Goal: Task Accomplishment & Management: Manage account settings

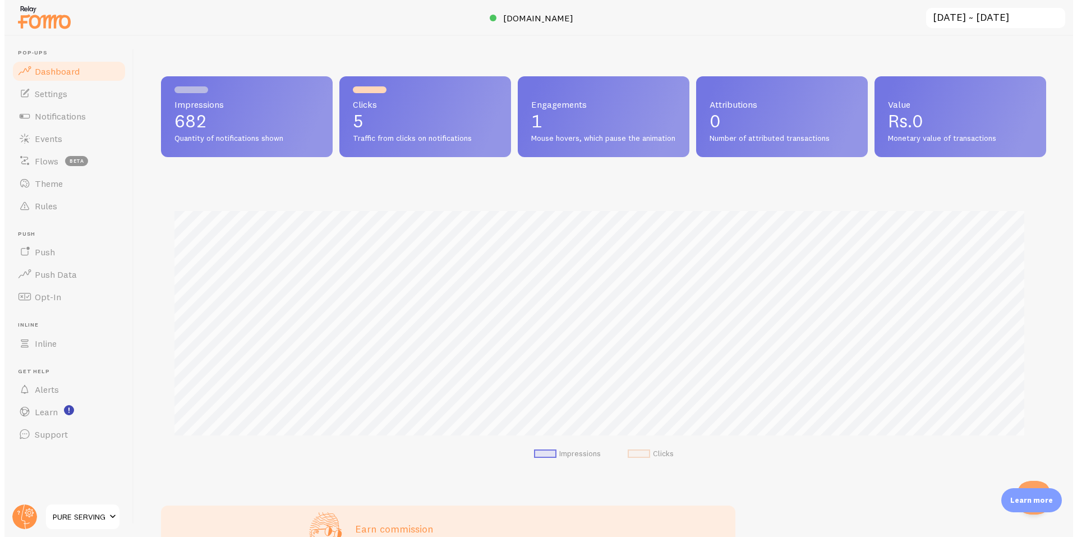
scroll to position [295, 885]
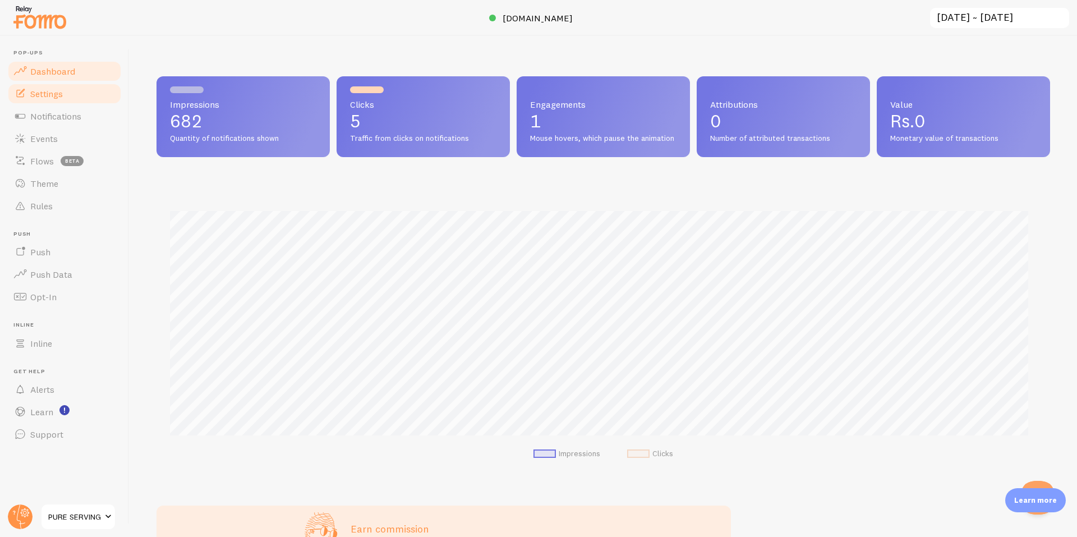
click at [65, 100] on link "Settings" at bounding box center [65, 93] width 116 height 22
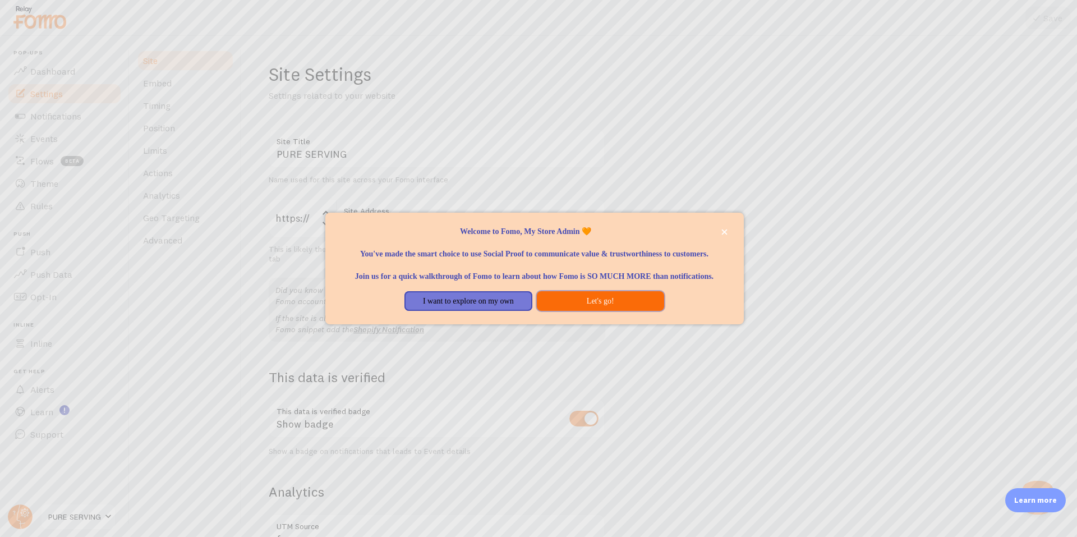
click at [637, 311] on button "Let's go!" at bounding box center [600, 301] width 127 height 20
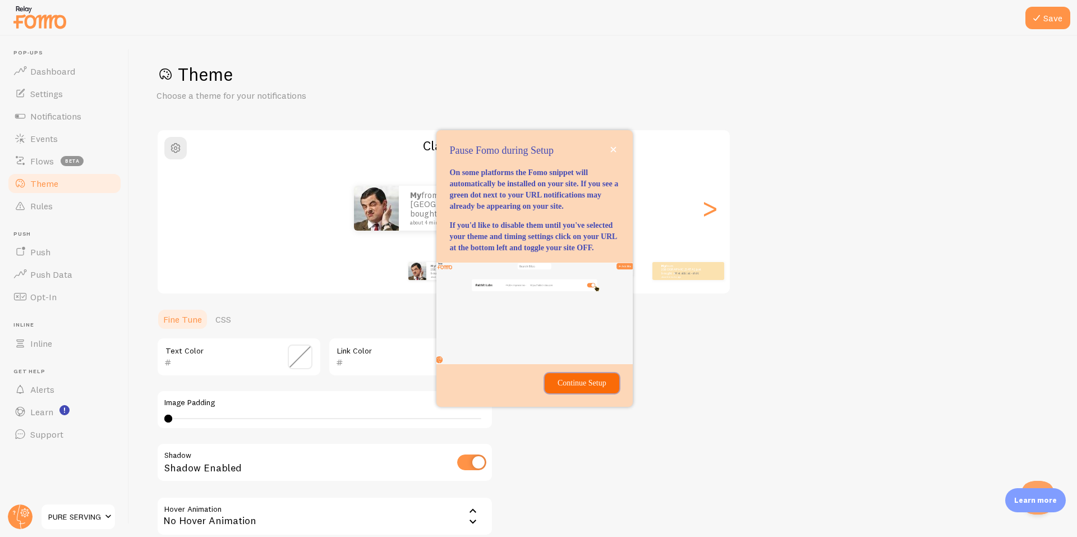
click at [589, 389] on p "Continue Setup" at bounding box center [582, 383] width 61 height 11
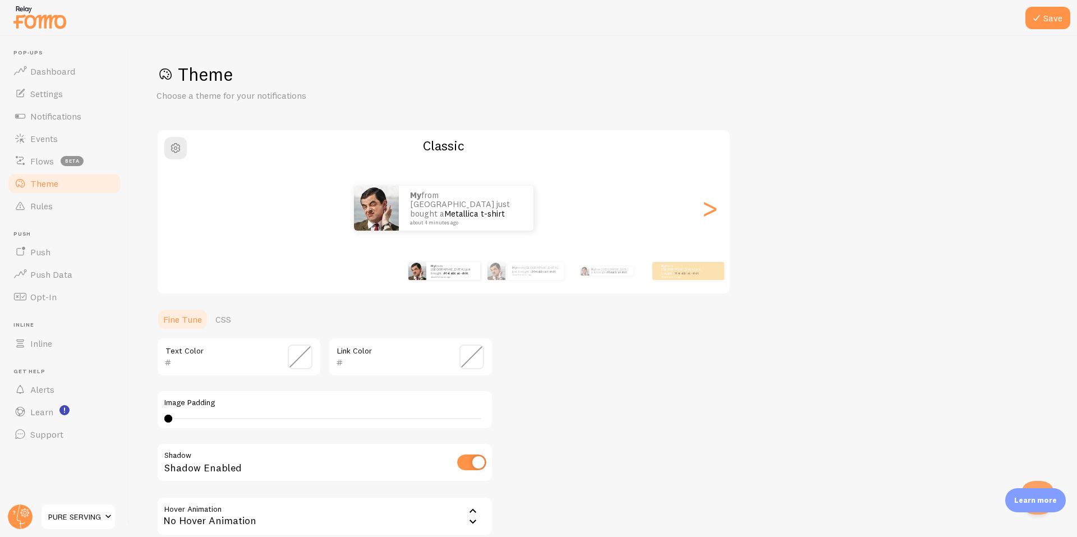
scroll to position [112, 0]
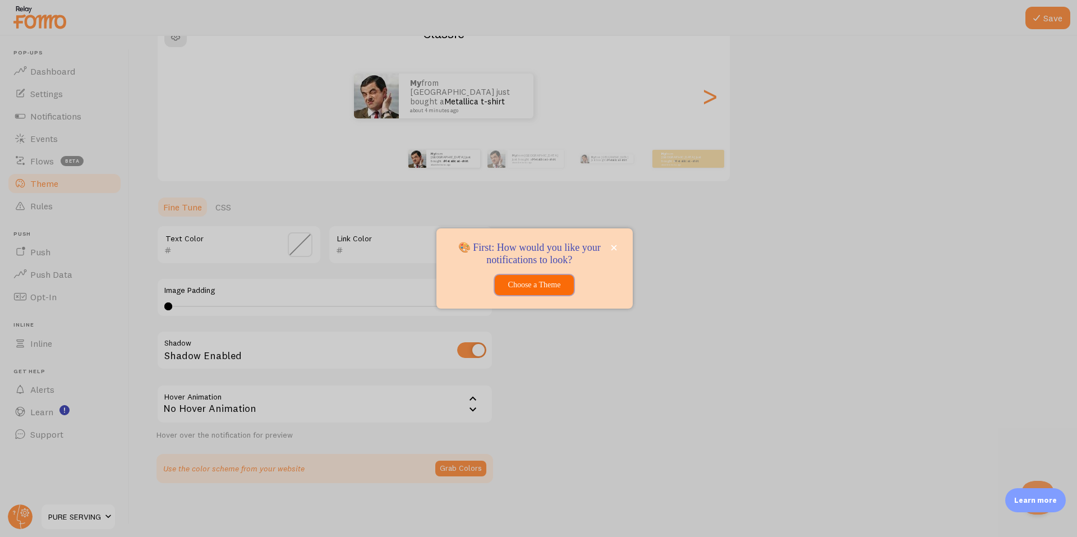
click at [515, 284] on button "Choose a Theme" at bounding box center [534, 285] width 79 height 20
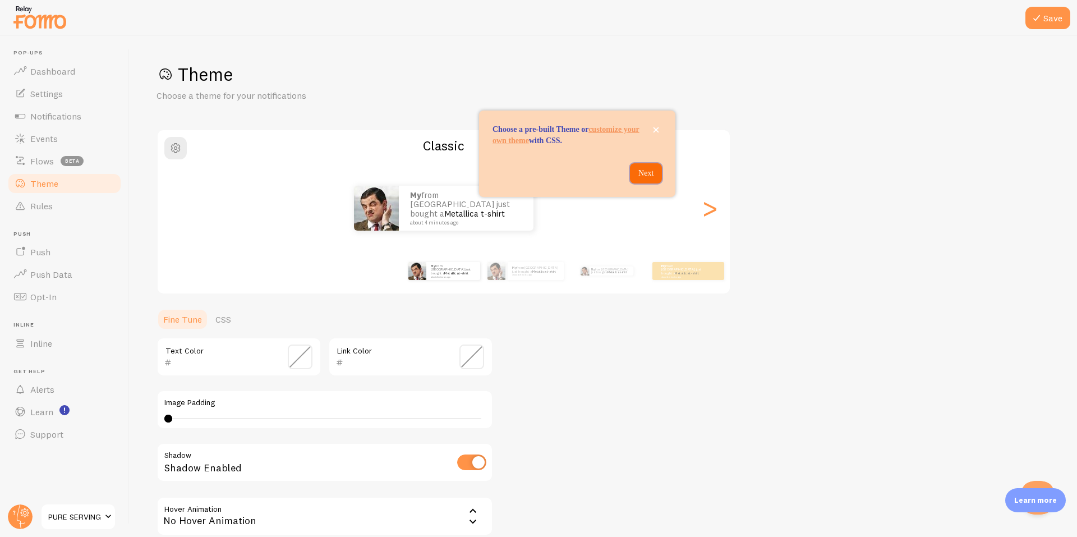
click at [649, 183] on button "Next" at bounding box center [646, 173] width 32 height 20
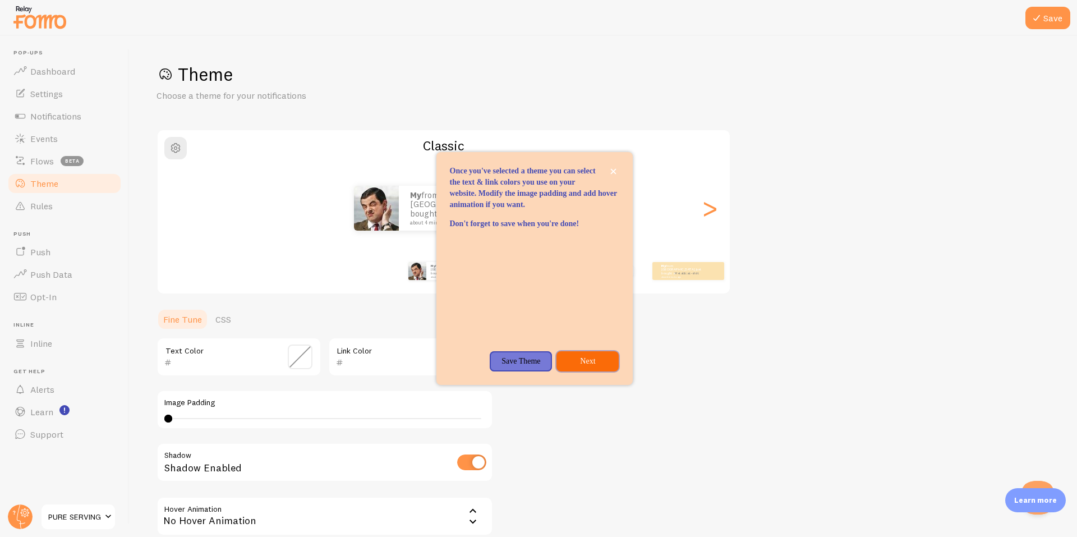
click at [578, 367] on p "Next" at bounding box center [587, 361] width 49 height 11
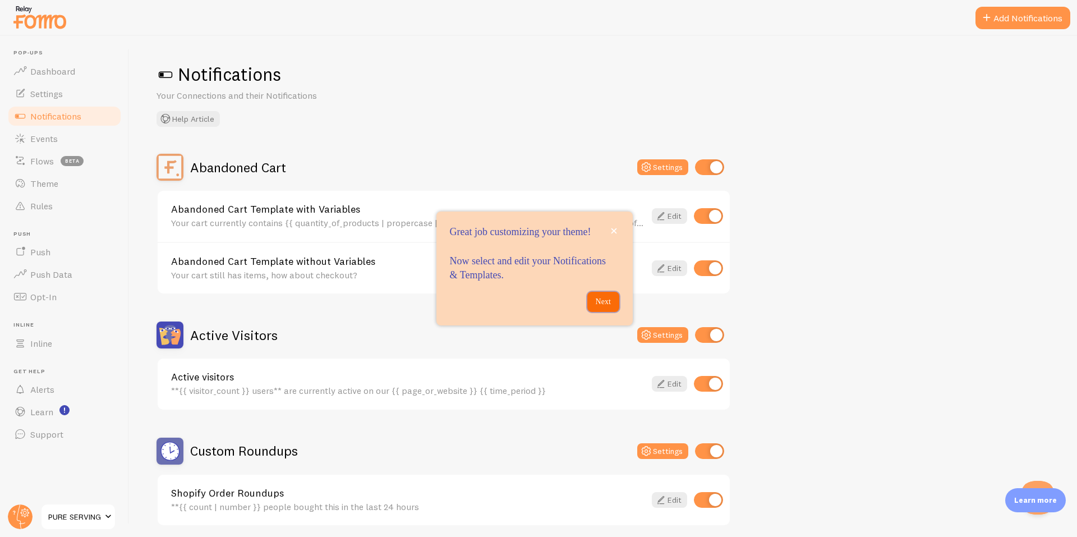
click at [607, 306] on p "Next" at bounding box center [603, 301] width 19 height 11
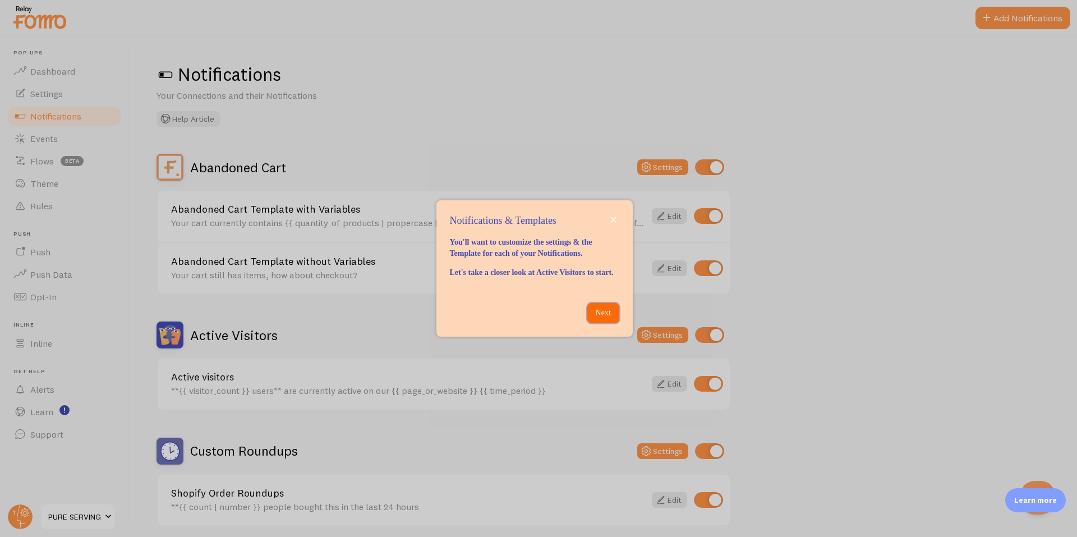
click at [608, 319] on p "Next" at bounding box center [603, 312] width 19 height 11
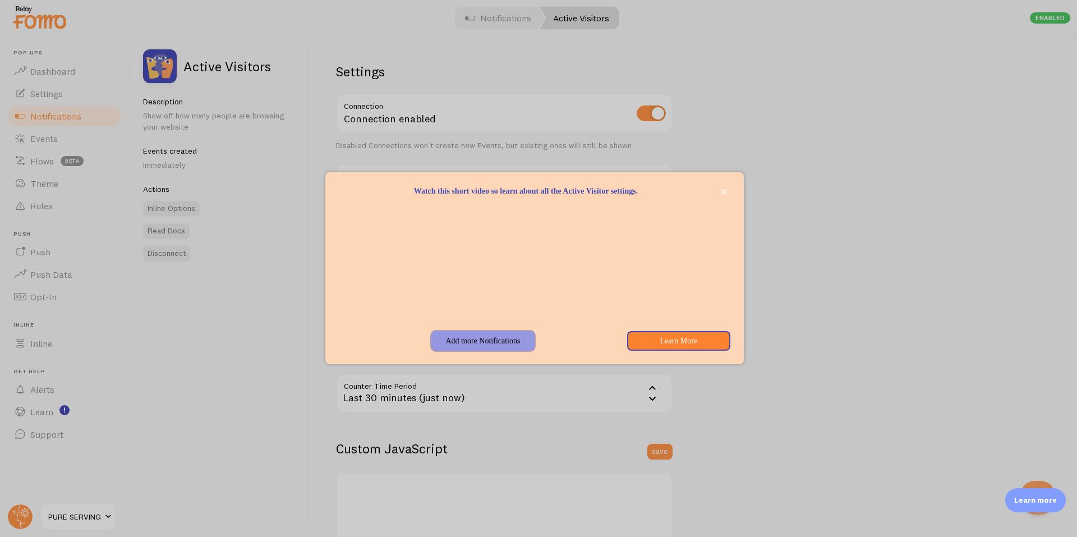
click at [476, 347] on button "Add more Notifications" at bounding box center [482, 341] width 103 height 20
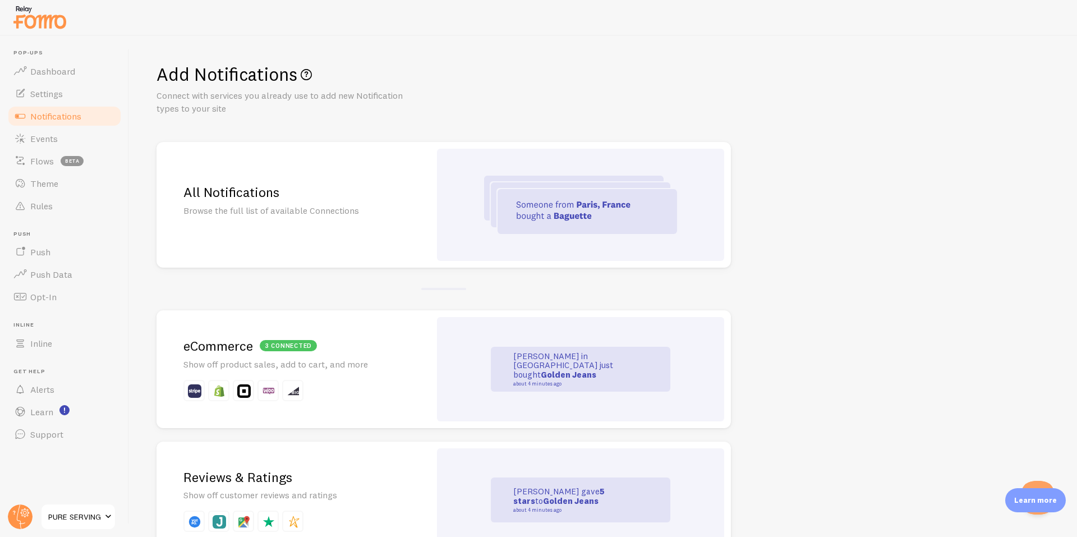
scroll to position [187, 0]
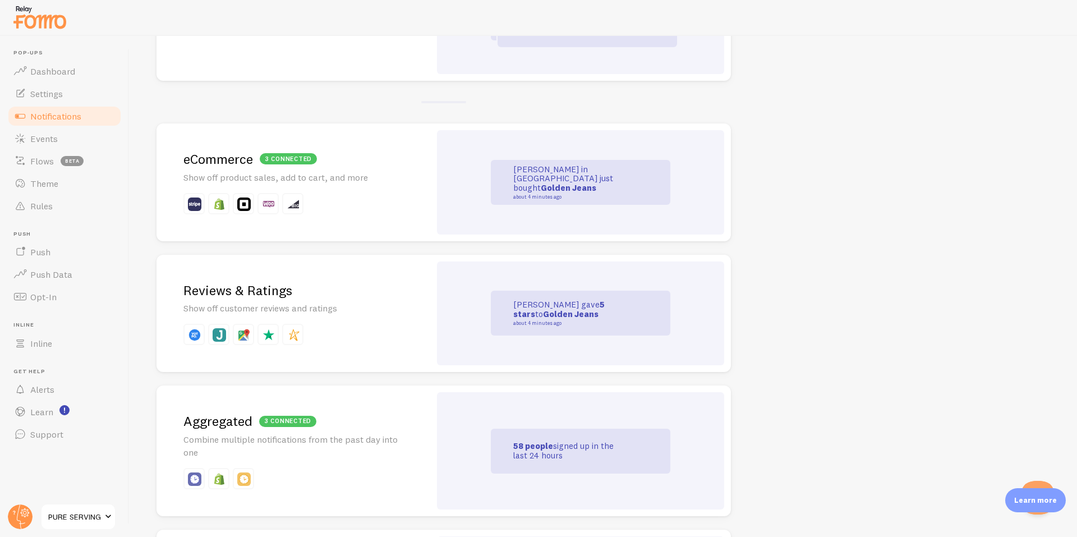
click at [590, 319] on p "[PERSON_NAME] just gave 5 stars to Golden Jeans about 4 minutes ago" at bounding box center [569, 313] width 112 height 26
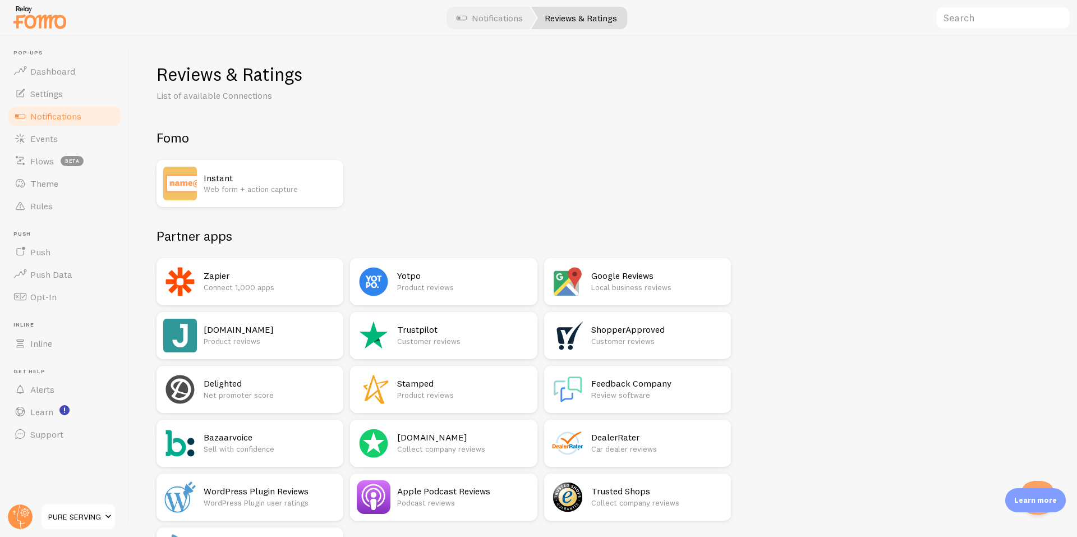
click at [248, 332] on h2 "[DOMAIN_NAME]" at bounding box center [270, 330] width 133 height 12
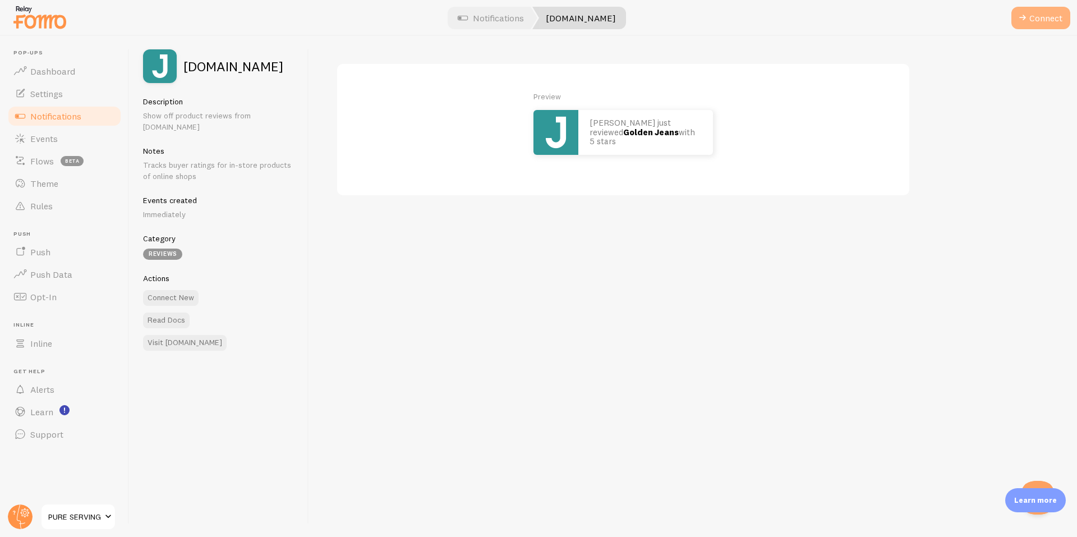
click at [1043, 25] on button "Connect" at bounding box center [1041, 18] width 59 height 22
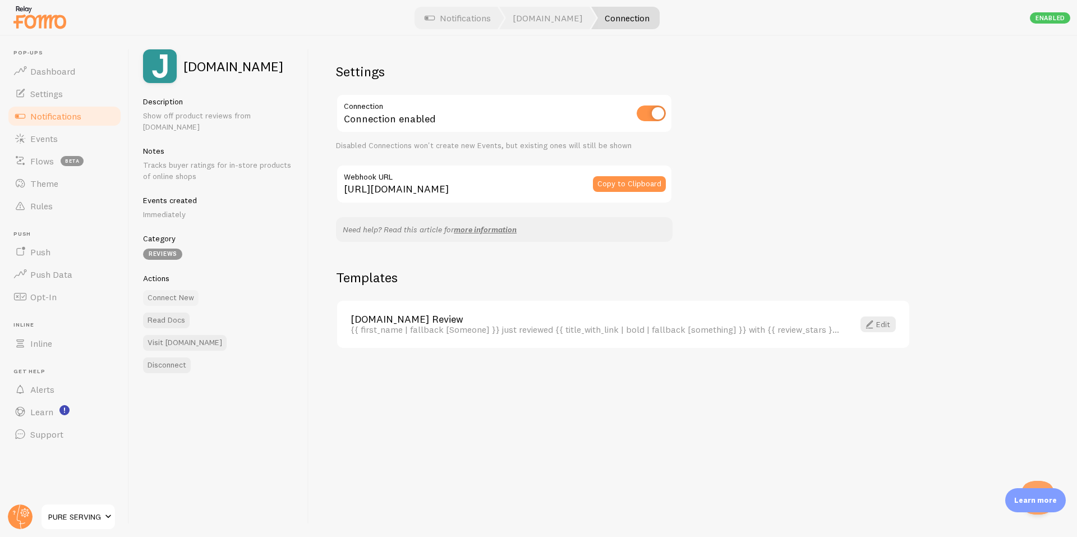
click at [163, 290] on button "Connect New" at bounding box center [171, 298] width 56 height 16
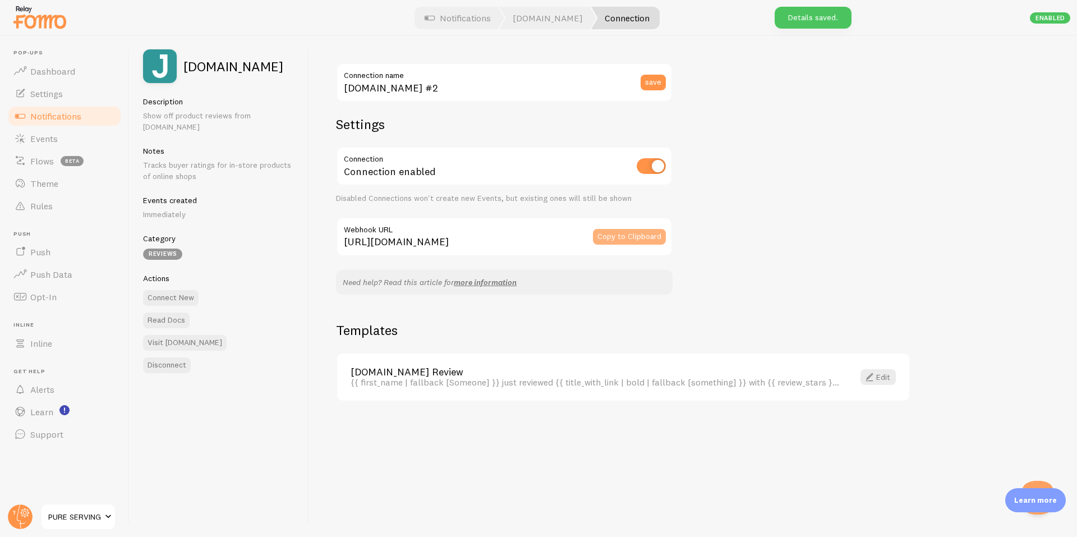
click at [614, 230] on button "Copy to Clipboard" at bounding box center [629, 237] width 73 height 16
type input "[URL][DOMAIN_NAME]"
type input "[DOMAIN_NAME]"
click at [47, 116] on span "Notifications" at bounding box center [55, 116] width 51 height 11
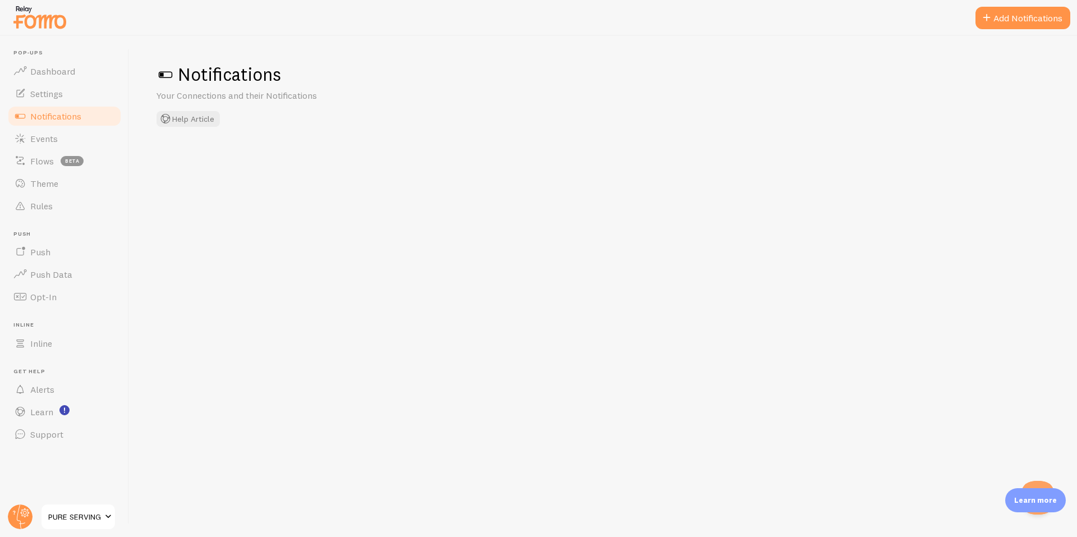
checkbox input "true"
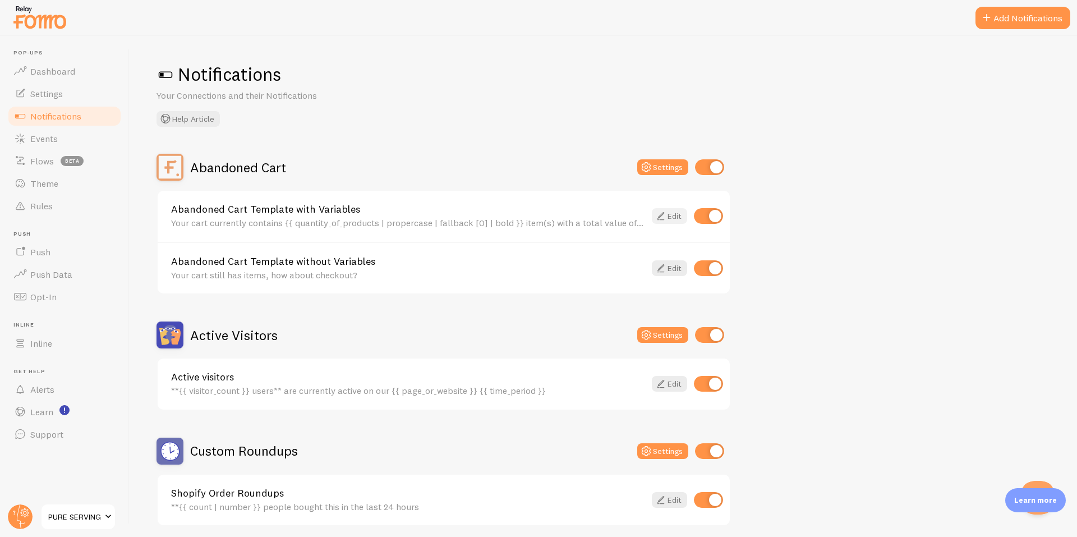
click at [667, 218] on link "Edit" at bounding box center [669, 216] width 35 height 16
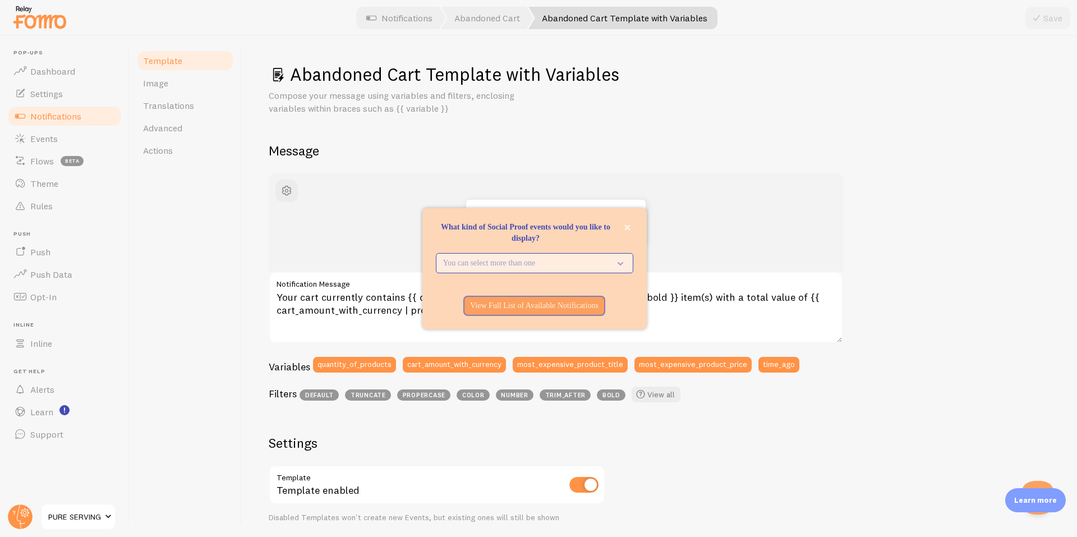
click at [556, 261] on p "You can select more than one" at bounding box center [526, 263] width 167 height 11
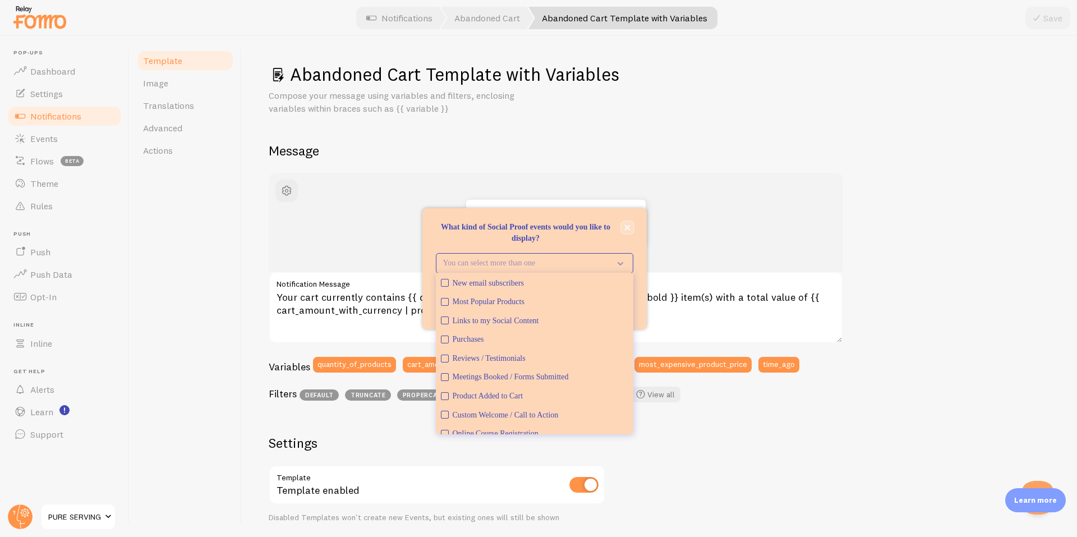
click at [631, 228] on button "close," at bounding box center [628, 228] width 12 height 12
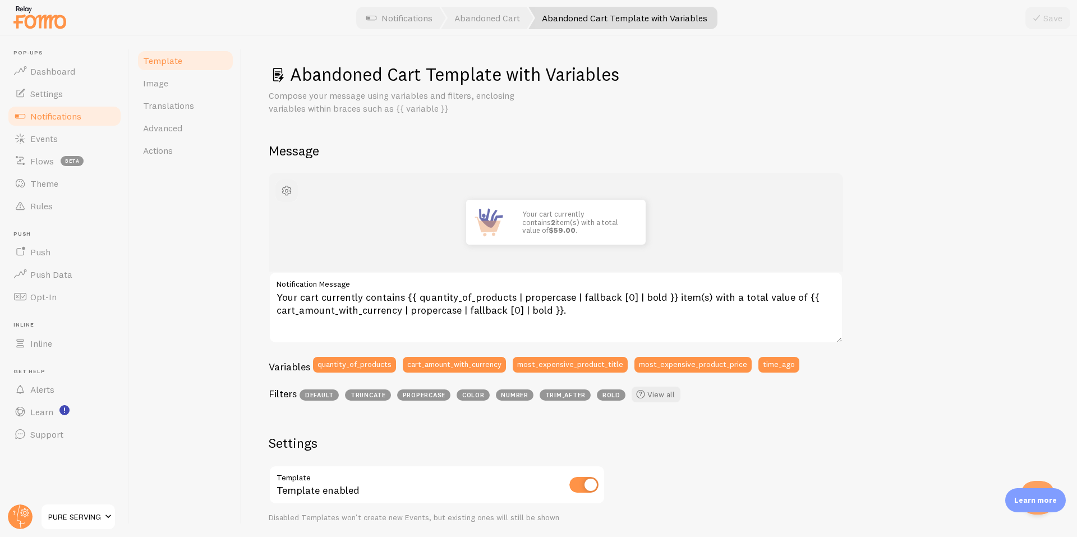
click at [290, 195] on span "button" at bounding box center [286, 190] width 13 height 13
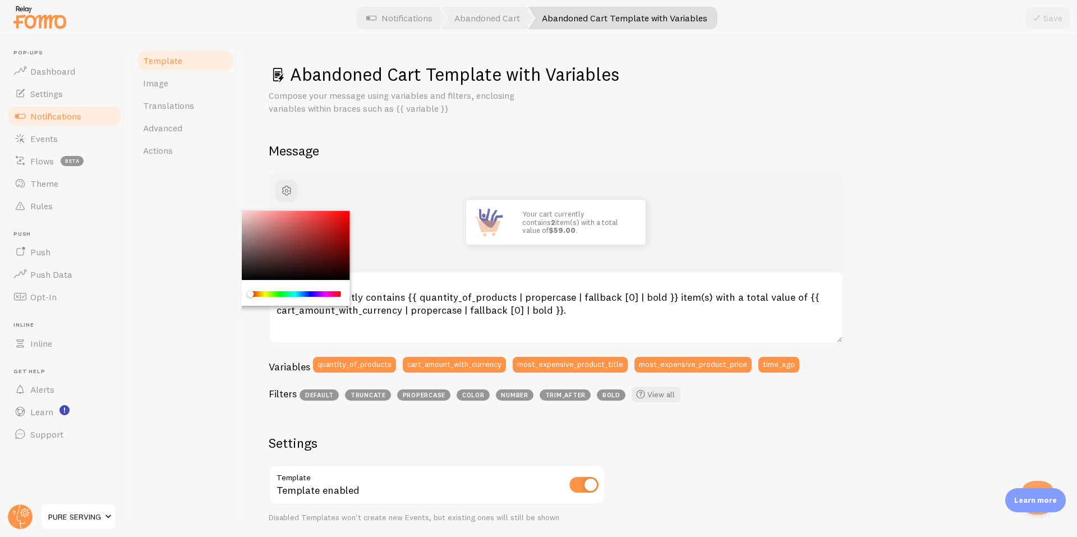
click at [284, 291] on div "Chrome color picker" at bounding box center [295, 294] width 91 height 10
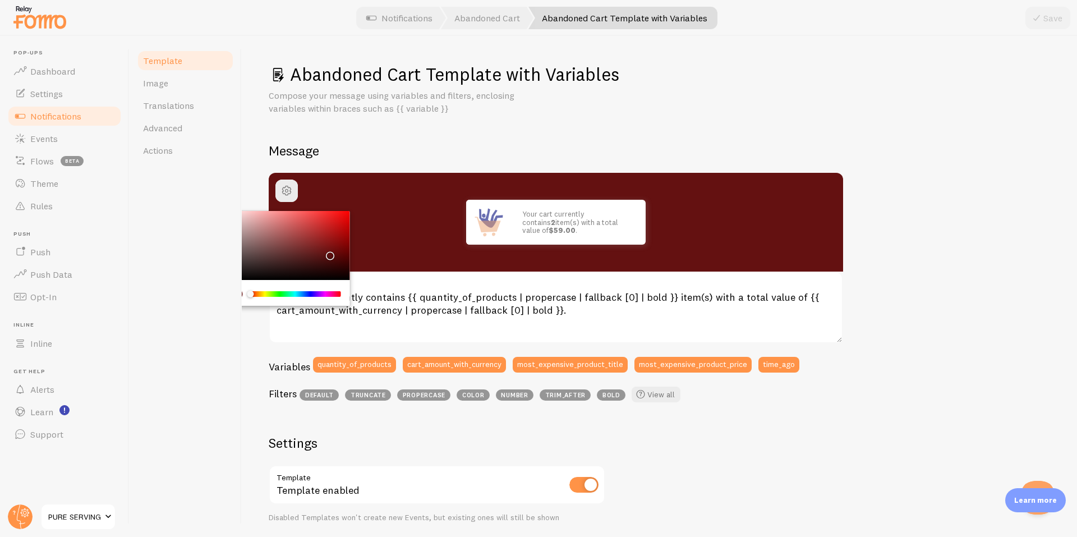
drag, startPoint x: 313, startPoint y: 259, endPoint x: 328, endPoint y: 253, distance: 16.2
click at [328, 253] on div "Chrome color picker" at bounding box center [287, 246] width 126 height 70
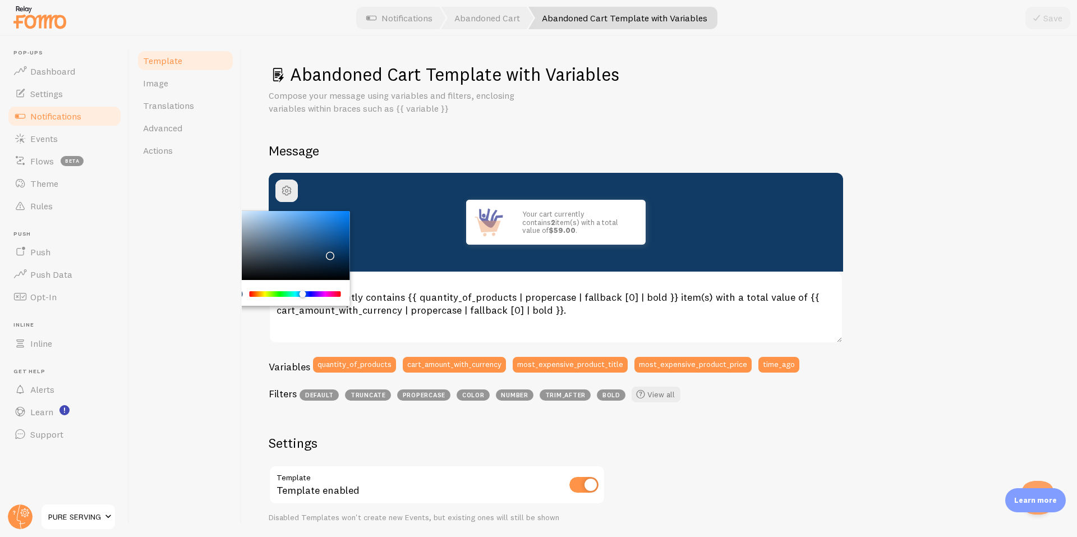
click at [302, 294] on div "Chrome color picker" at bounding box center [295, 294] width 89 height 6
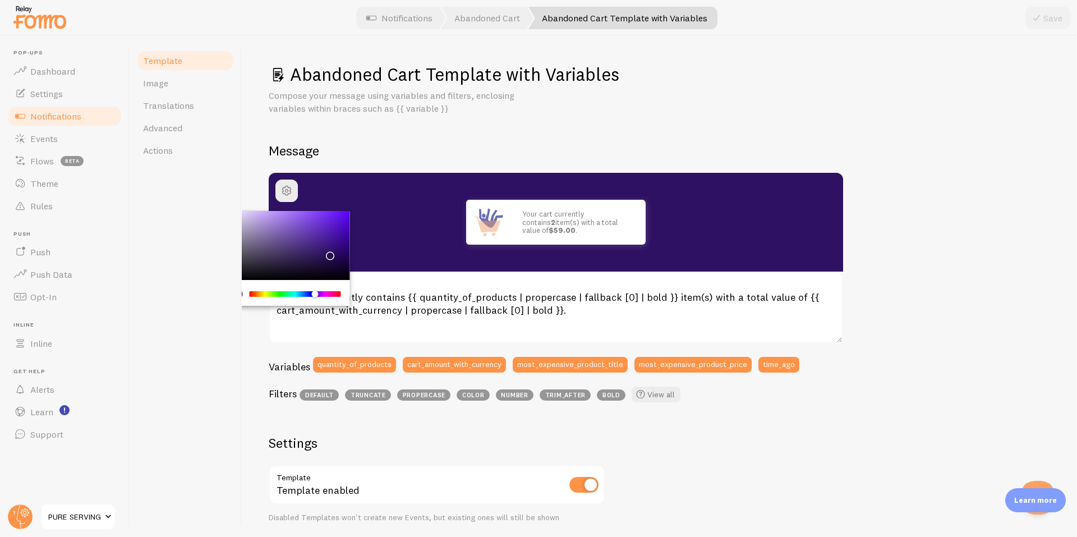
drag, startPoint x: 299, startPoint y: 293, endPoint x: 315, endPoint y: 296, distance: 16.6
click at [315, 296] on div "Chrome color picker" at bounding box center [315, 294] width 7 height 7
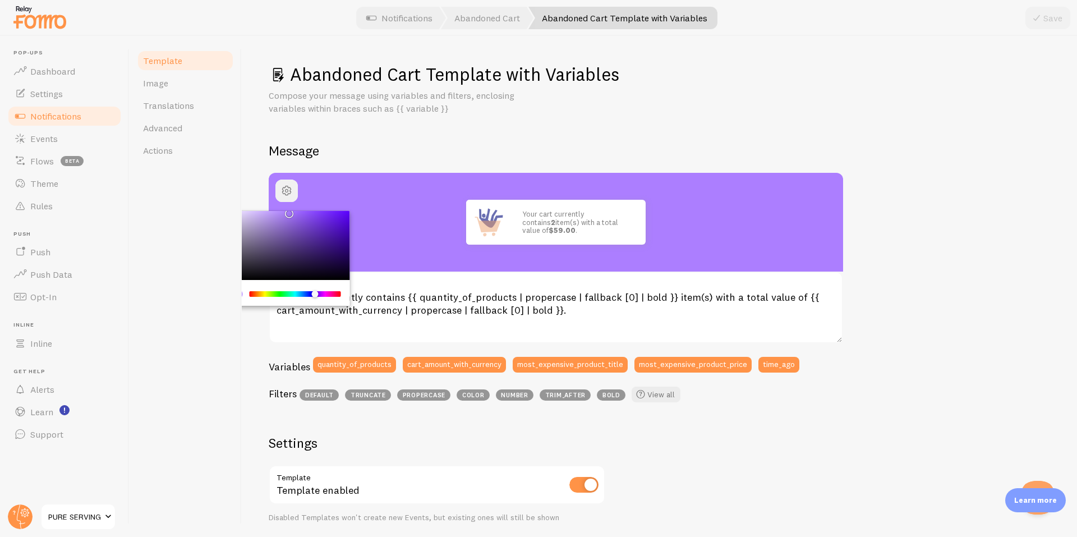
drag, startPoint x: 328, startPoint y: 221, endPoint x: 287, endPoint y: 187, distance: 53.0
click at [287, 187] on div at bounding box center [286, 191] width 22 height 22
click at [925, 255] on div "Your cart currently contains 2 item(s) with a total value of $59.00 . Your cart…" at bounding box center [660, 482] width 782 height 619
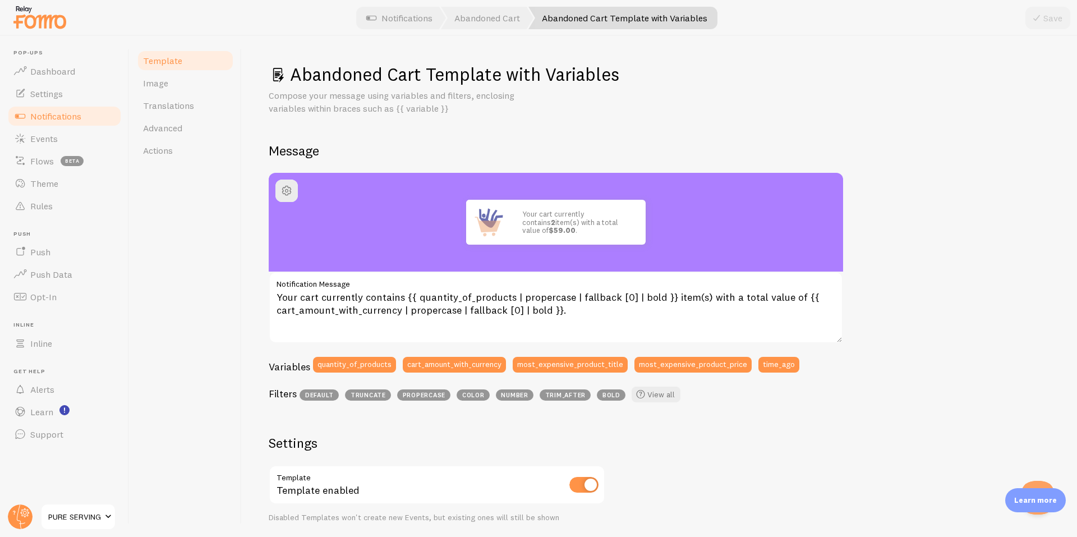
click at [1012, 107] on div "Compose your message using variables and filters, enclosing variables within br…" at bounding box center [660, 102] width 782 height 26
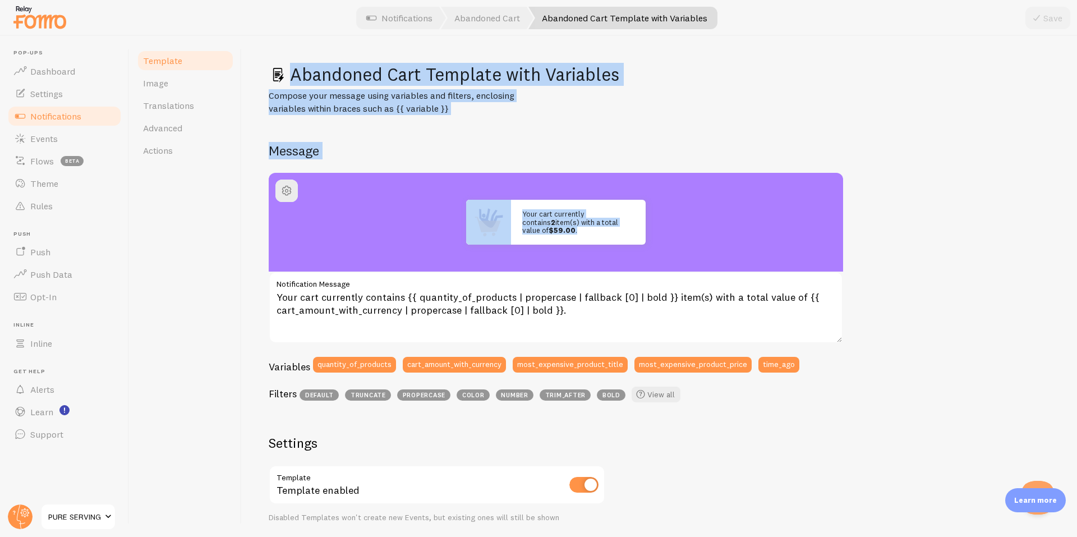
drag, startPoint x: 265, startPoint y: 67, endPoint x: 874, endPoint y: 310, distance: 654.7
click at [874, 310] on div "Abandoned Cart Template with Variables Compose your message using variables and…" at bounding box center [659, 286] width 835 height 501
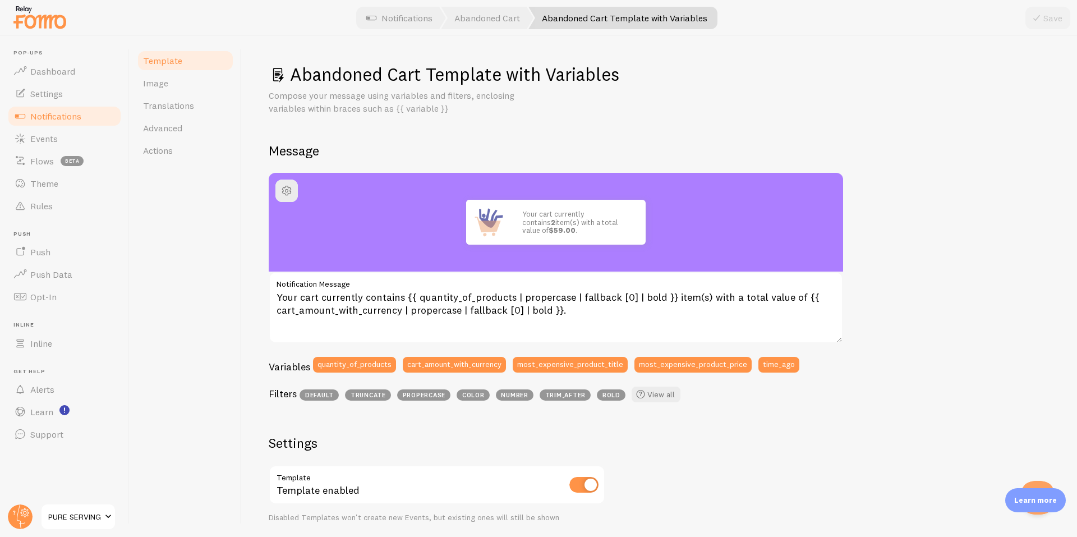
click at [880, 359] on div "Your cart currently contains 2 item(s) with a total value of $59.00 . Your cart…" at bounding box center [660, 482] width 782 height 619
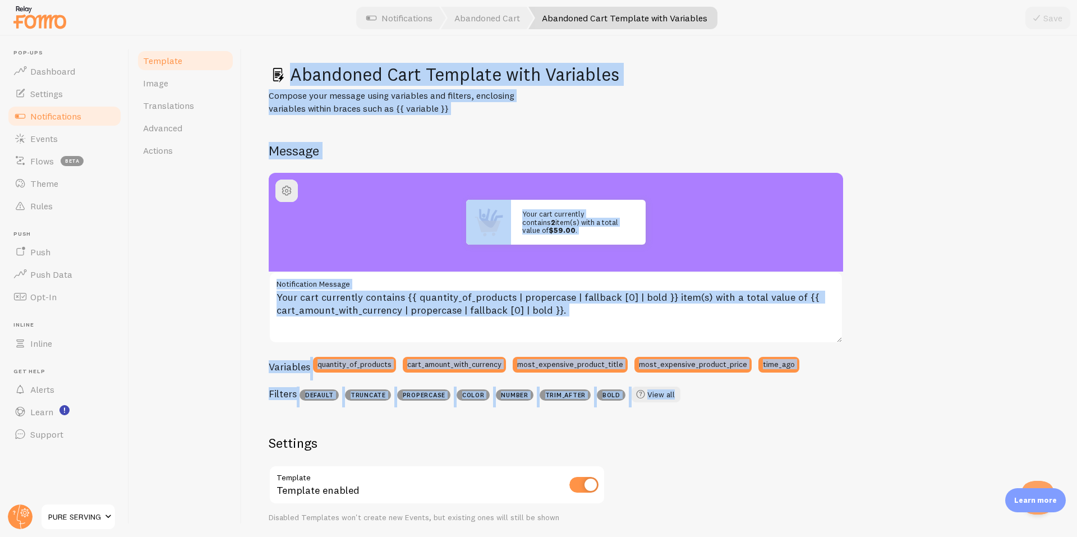
drag, startPoint x: 804, startPoint y: 403, endPoint x: 264, endPoint y: 70, distance: 634.6
click at [264, 70] on div "Abandoned Cart Template with Variables Compose your message using variables and…" at bounding box center [659, 286] width 835 height 501
copy div "Abandoned Cart Template with Variables Compose your message using variables and…"
click at [905, 278] on div "Your cart currently contains 2 item(s) with a total value of $59.00 . Your cart…" at bounding box center [660, 482] width 782 height 619
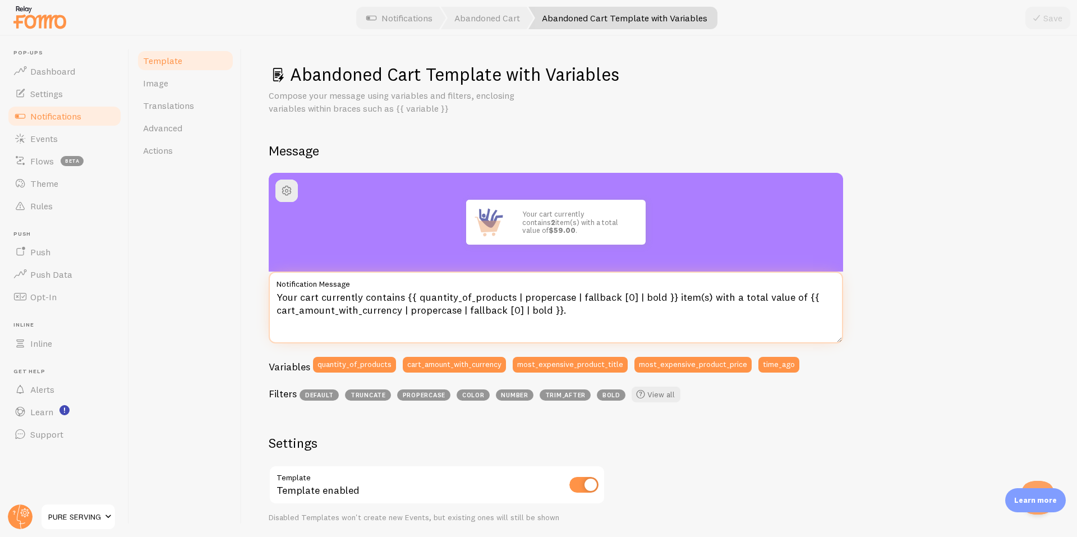
click at [581, 327] on textarea "Your cart currently contains {{ quantity_of_products | propercase | fallback [0…" at bounding box center [556, 308] width 575 height 72
drag, startPoint x: 580, startPoint y: 324, endPoint x: 252, endPoint y: 294, distance: 329.6
click at [252, 294] on div "Abandoned Cart Template with Variables Compose your message using variables and…" at bounding box center [659, 286] width 835 height 501
paste textarea ""Hey there! Your cart has {{ quantity_of_products | fallback [0] | bold }} Pure…"
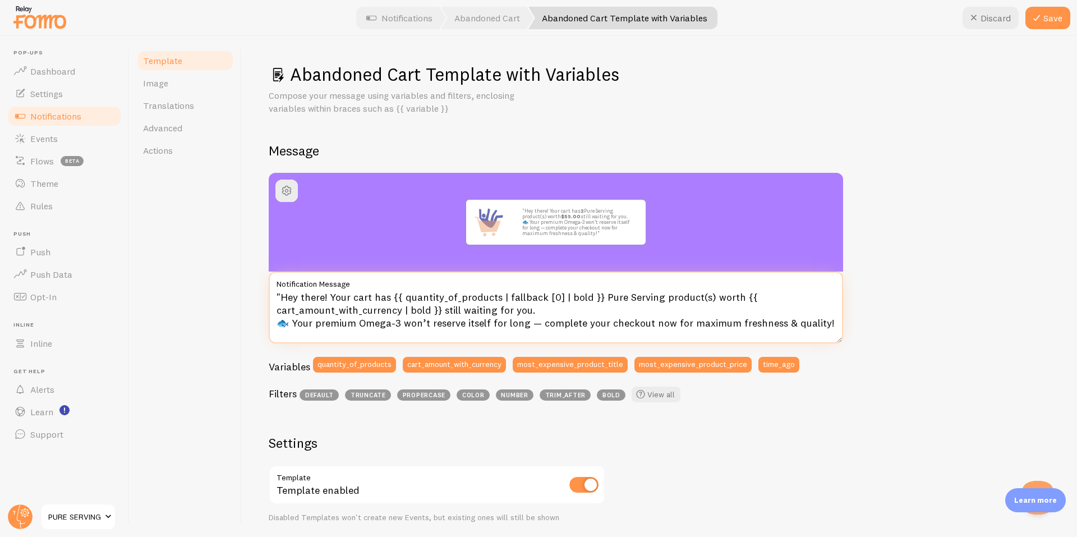
click at [278, 295] on textarea ""Hey there! Your cart has {{ quantity_of_products | fallback [0] | bold }} Pure…" at bounding box center [556, 308] width 575 height 72
click at [211, 293] on div "Template Image Translations Advanced Actions" at bounding box center [186, 286] width 112 height 501
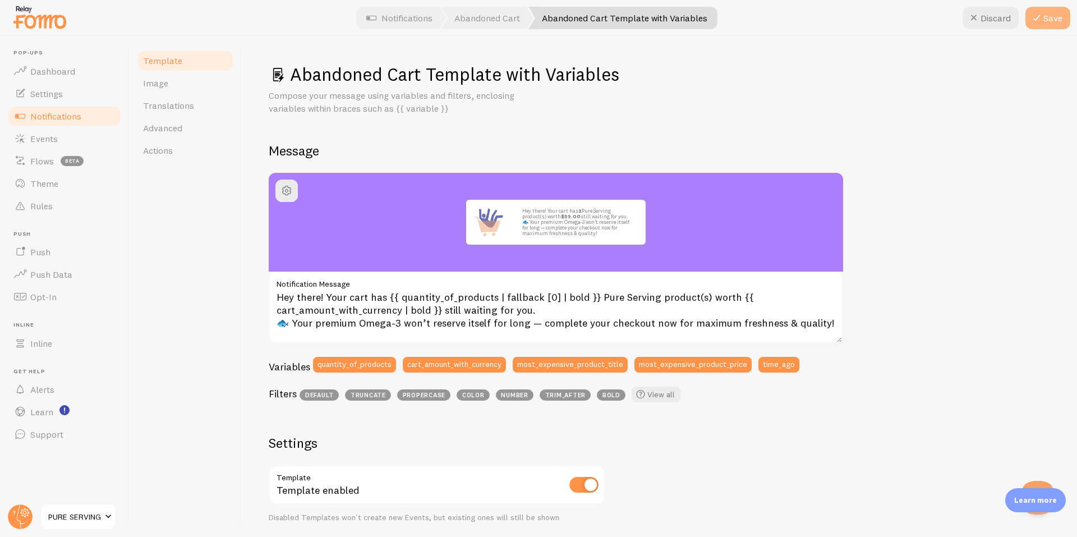
drag, startPoint x: 1037, startPoint y: 19, endPoint x: 1030, endPoint y: 27, distance: 11.6
click at [1038, 19] on icon at bounding box center [1036, 17] width 13 height 13
type textarea "Hey there! Your cart has {{ quantity_of_products | fallback [0] | bold }} Pure …"
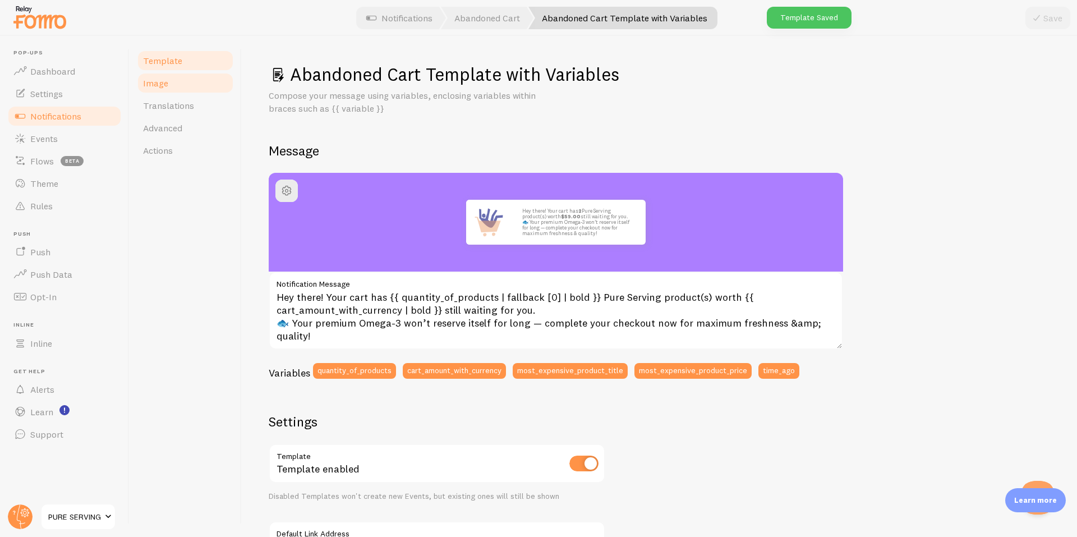
click at [186, 86] on link "Image" at bounding box center [185, 83] width 98 height 22
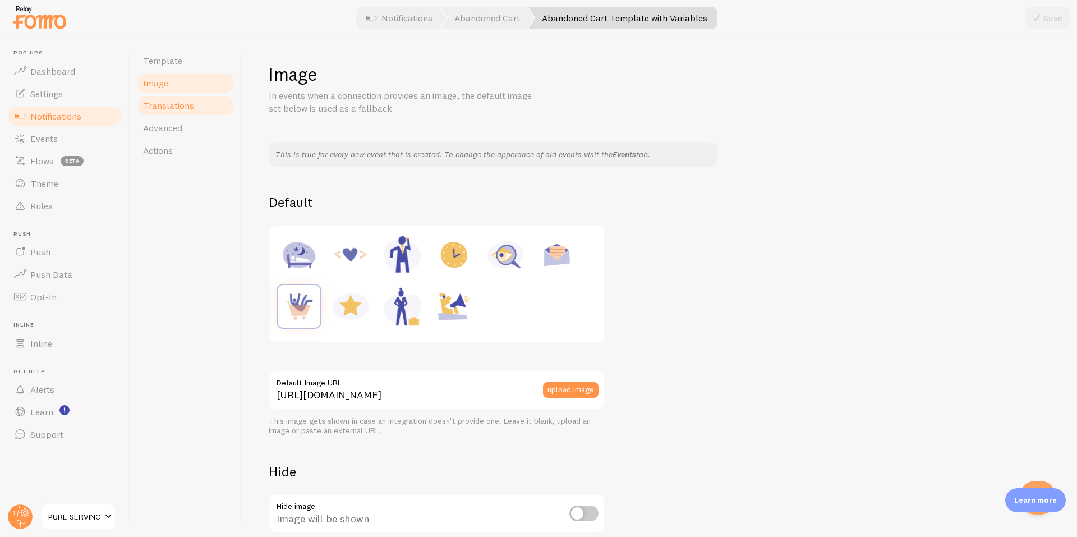
click at [181, 114] on link "Translations" at bounding box center [185, 105] width 98 height 22
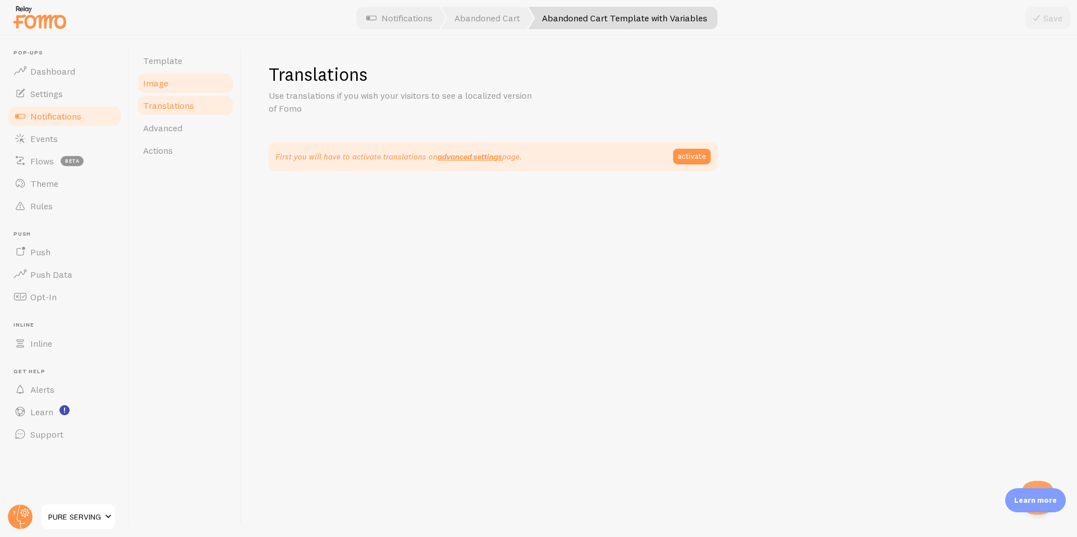
click at [174, 85] on link "Image" at bounding box center [185, 83] width 98 height 22
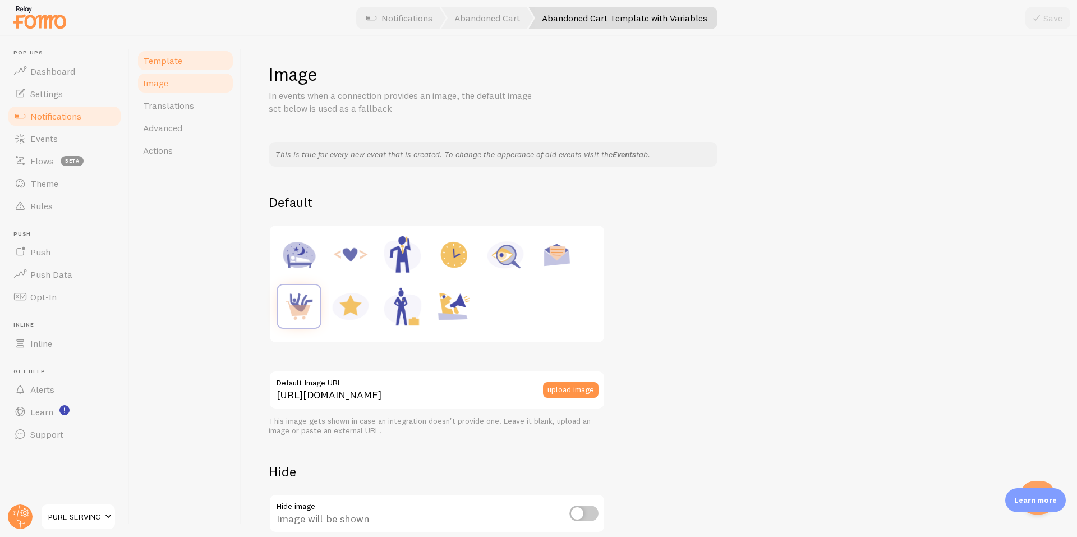
click at [174, 69] on link "Template" at bounding box center [185, 60] width 98 height 22
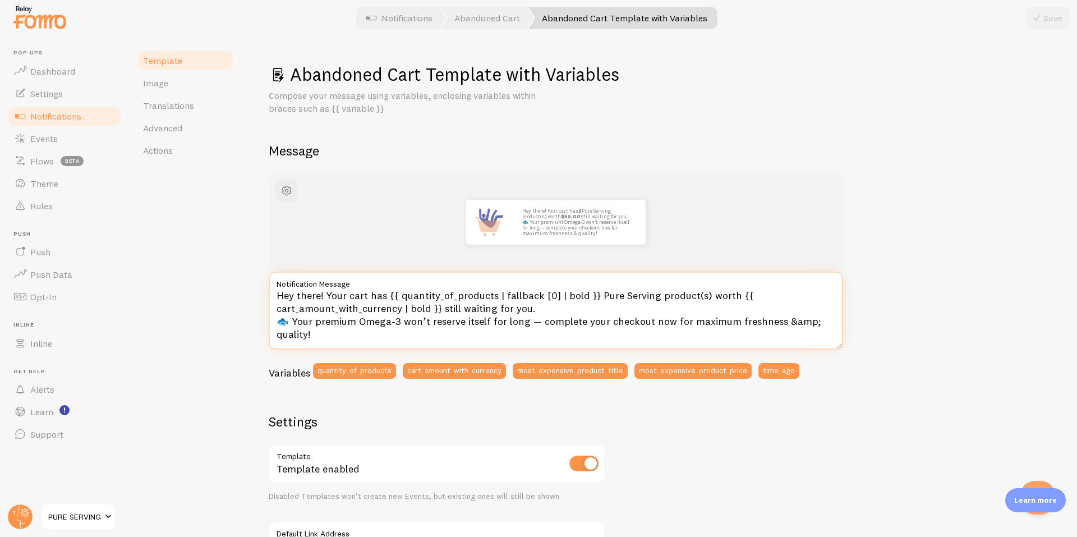
drag, startPoint x: 782, startPoint y: 327, endPoint x: 806, endPoint y: 326, distance: 24.7
click at [806, 326] on textarea "Hey there! Your cart has {{ quantity_of_products | fallback [0] | bold }} Pure …" at bounding box center [556, 311] width 575 height 78
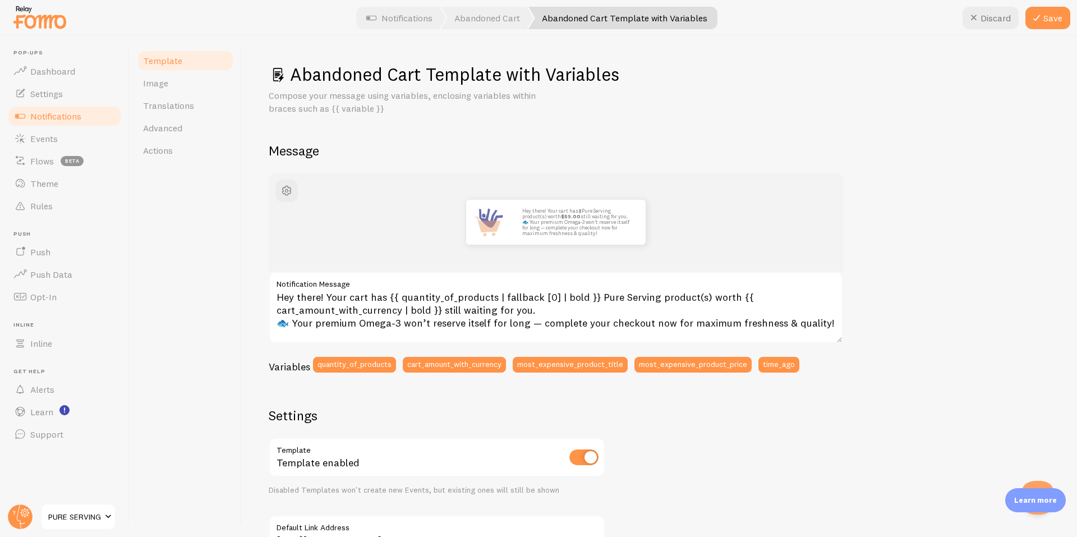
click at [870, 325] on div "Hey there! Your cart has 2 Pure Serving product(s) worth $59.00 still waiting f…" at bounding box center [660, 468] width 782 height 591
click at [1050, 25] on button "Save" at bounding box center [1048, 18] width 45 height 22
type textarea "Hey there! Your cart has {{ quantity_of_products | fallback [0] | bold }} Pure …"
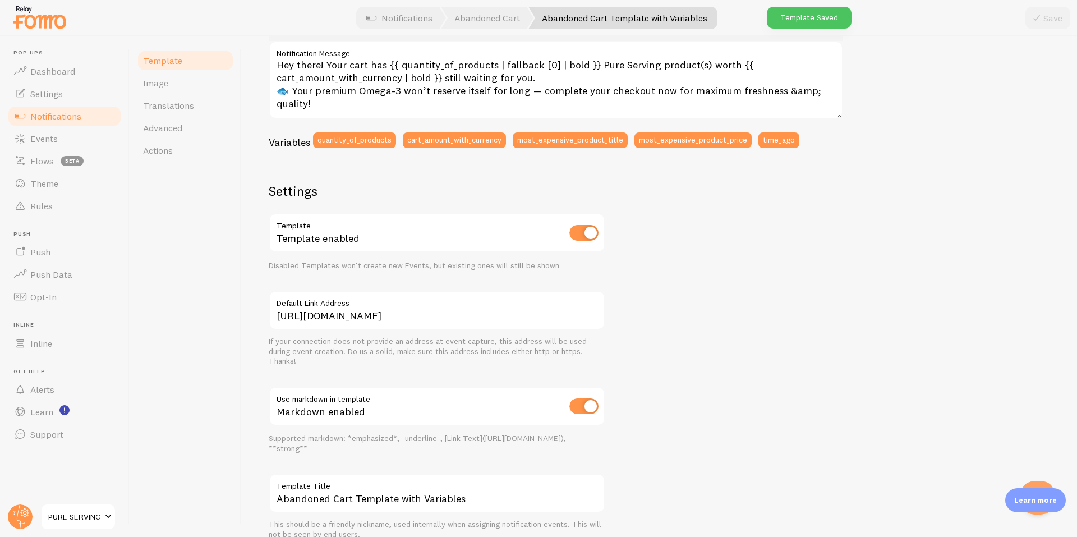
scroll to position [280, 0]
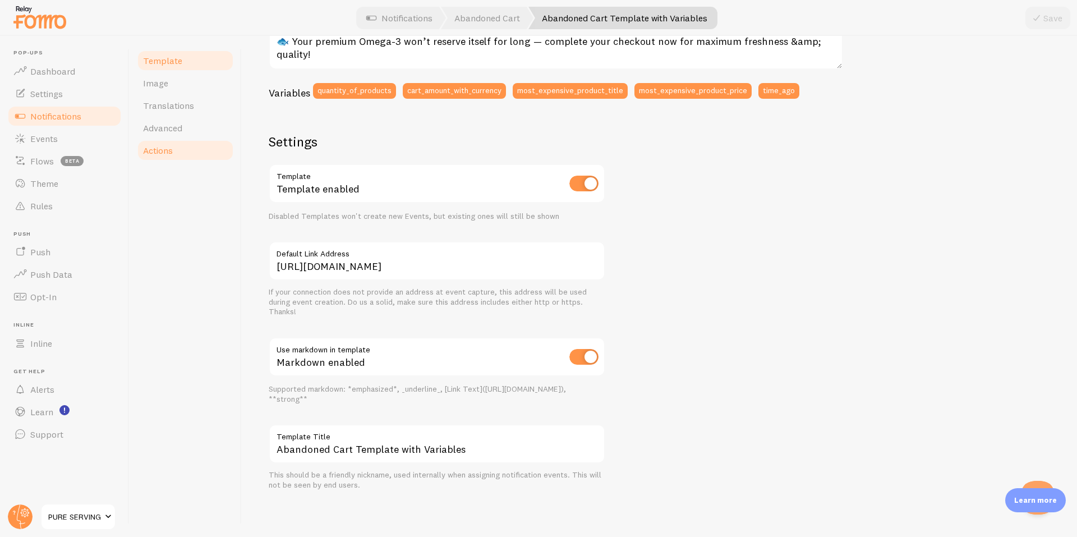
click at [174, 151] on link "Actions" at bounding box center [185, 150] width 98 height 22
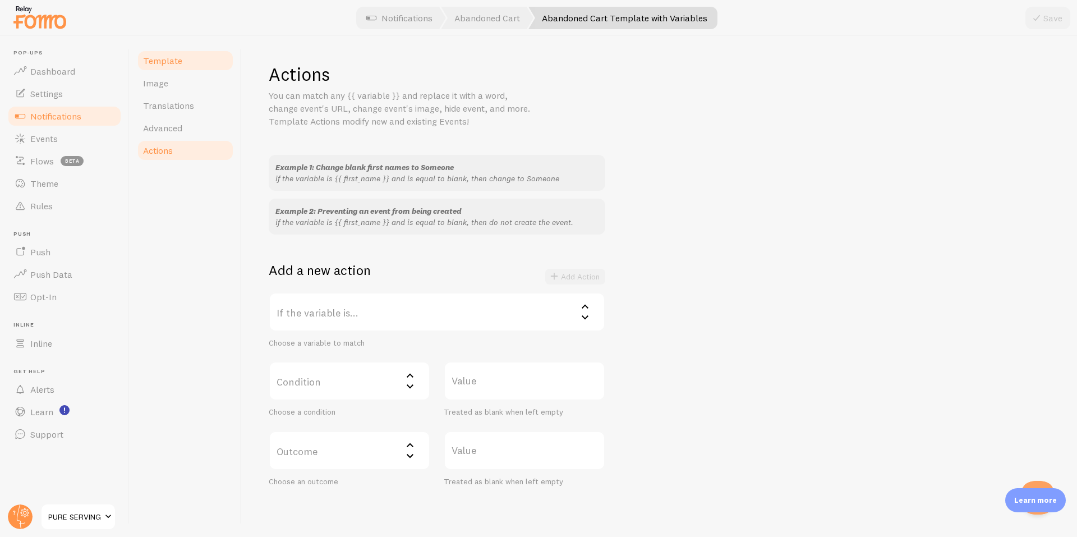
click at [171, 56] on span "Template" at bounding box center [162, 60] width 39 height 11
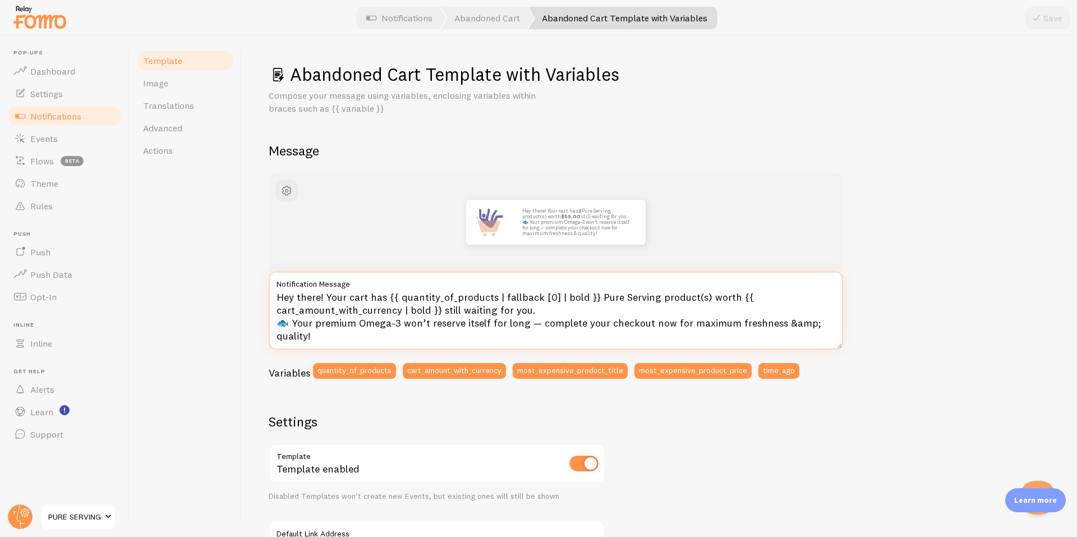
drag, startPoint x: 291, startPoint y: 328, endPoint x: 261, endPoint y: 324, distance: 29.9
click at [261, 324] on div "Abandoned Cart Template with Variables Compose your message using variables, en…" at bounding box center [659, 286] width 835 height 501
click at [305, 326] on textarea "Hey there! Your cart has {{ quantity_of_products | fallback [0] | bold }} Pure …" at bounding box center [556, 311] width 575 height 78
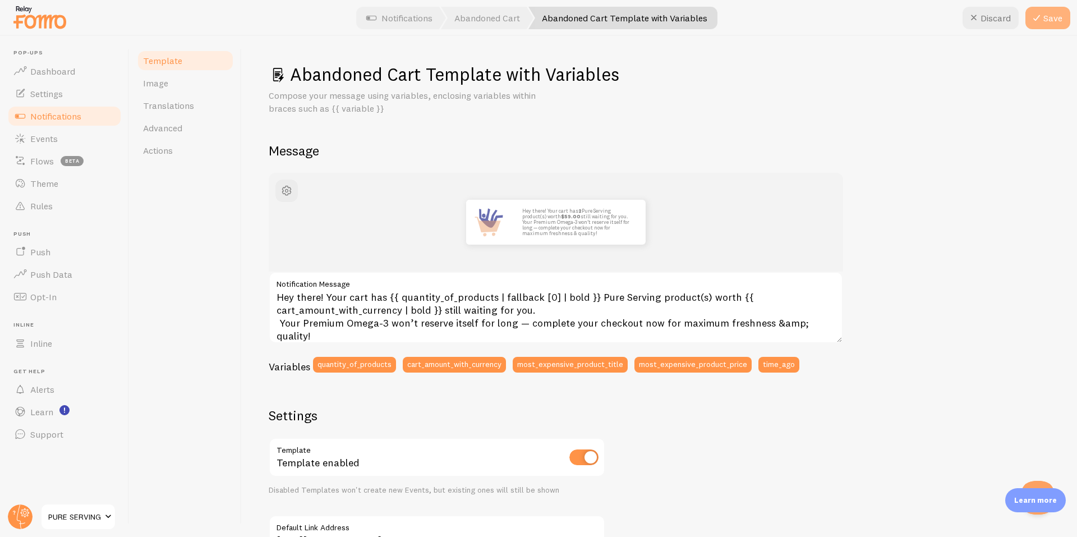
click at [1046, 21] on button "Save" at bounding box center [1048, 18] width 45 height 22
click at [282, 195] on span "button" at bounding box center [286, 190] width 13 height 13
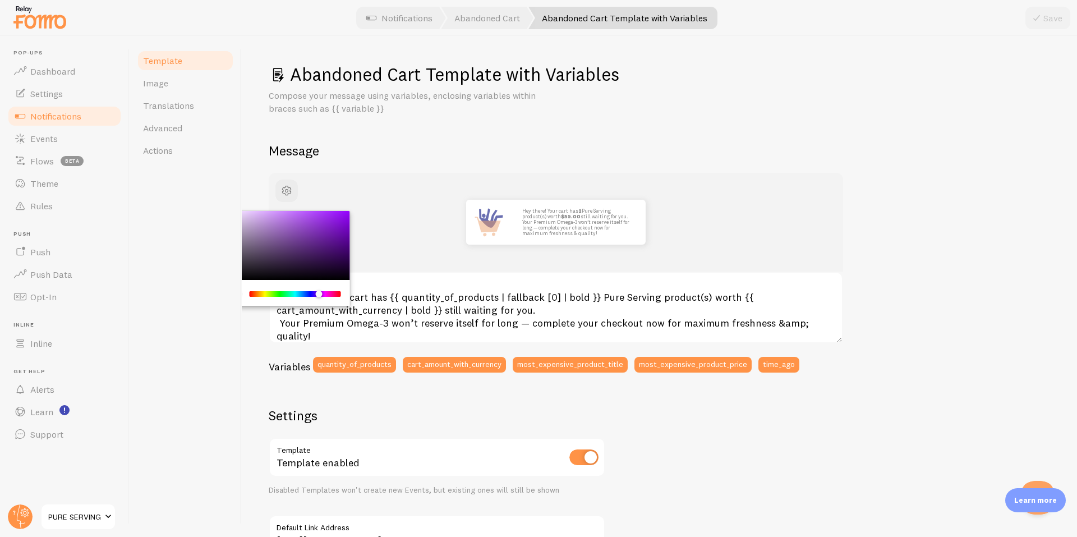
drag, startPoint x: 292, startPoint y: 292, endPoint x: 319, endPoint y: 292, distance: 26.9
click at [319, 292] on div "Chrome color picker" at bounding box center [295, 294] width 89 height 6
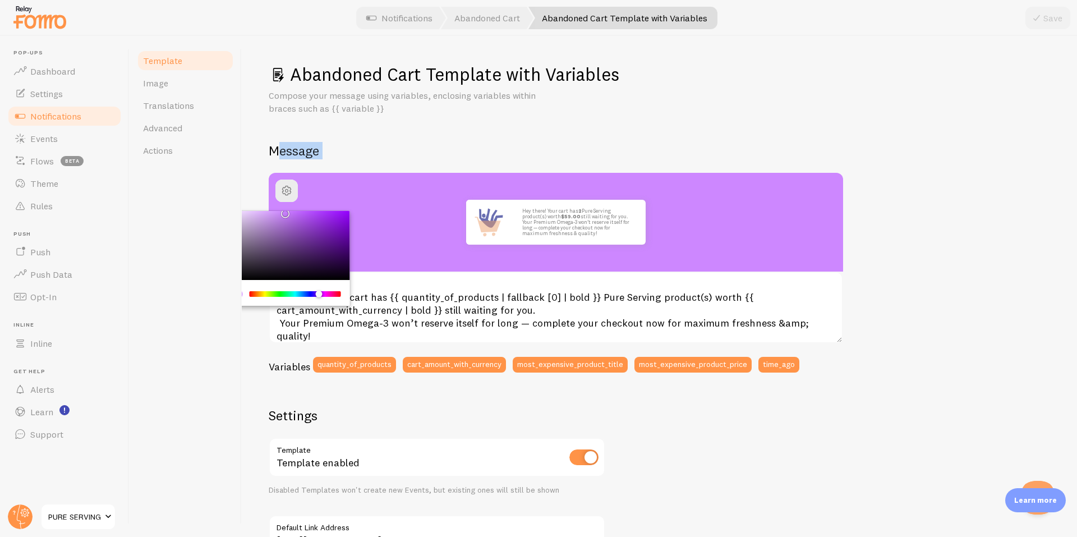
drag, startPoint x: 296, startPoint y: 208, endPoint x: 283, endPoint y: 159, distance: 50.5
click at [283, 159] on div "Abandoned Cart Template with Variables Compose your message using variables, en…" at bounding box center [660, 413] width 782 height 701
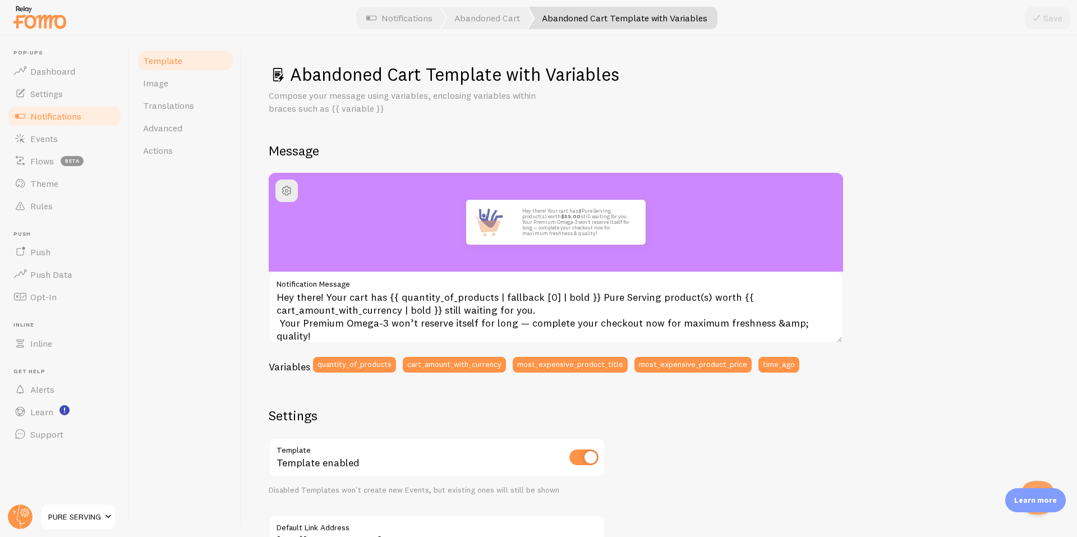
click at [966, 232] on div "Hey there! Your cart has 2 Pure Serving product(s) worth $59.00 still waiting f…" at bounding box center [660, 468] width 782 height 591
click at [912, 142] on h2 "Message" at bounding box center [660, 150] width 782 height 17
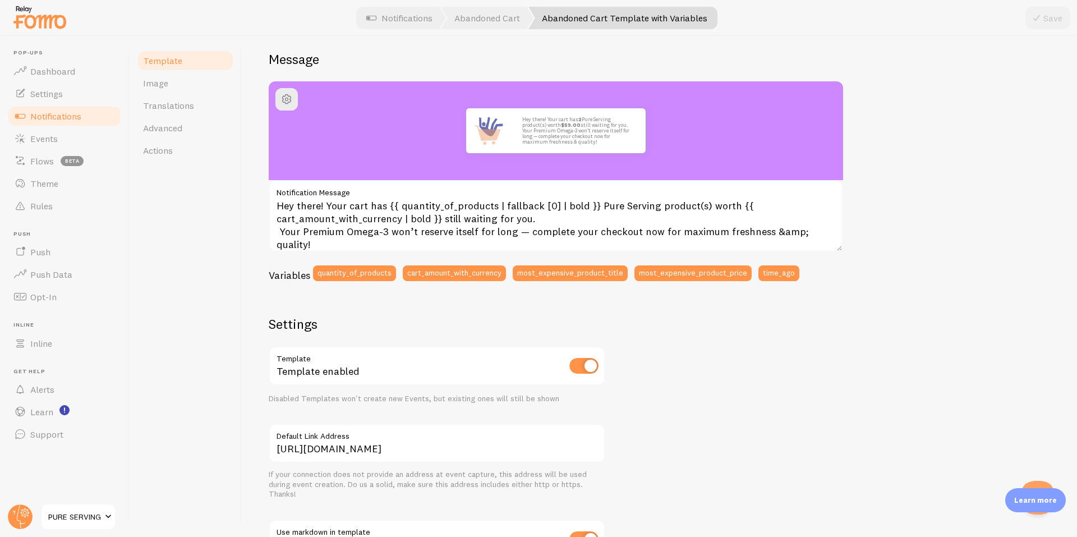
scroll to position [87, 0]
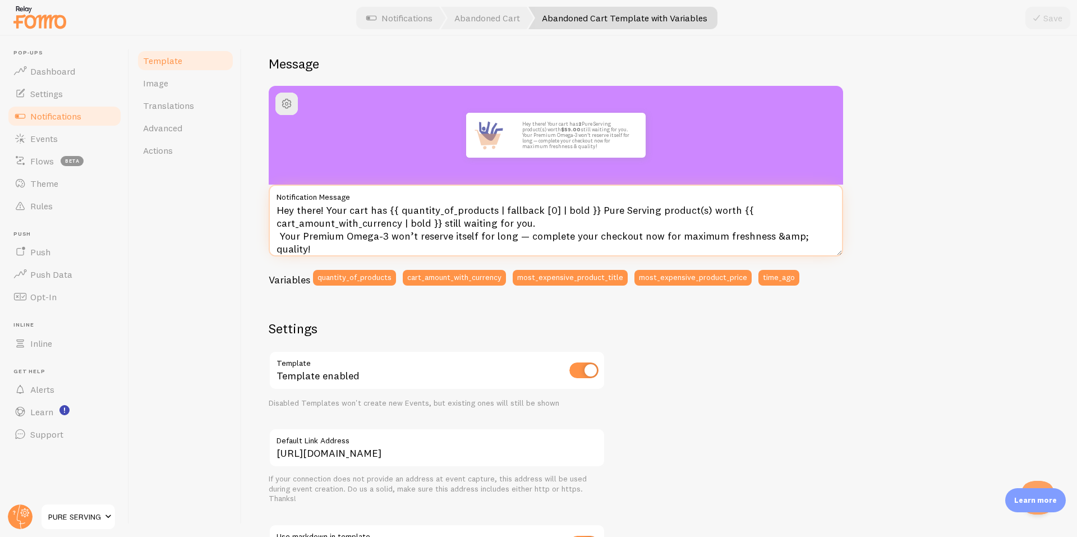
click at [643, 232] on textarea "Hey there! Your cart has {{ quantity_of_products | fallback [0] | bold }} Pure …" at bounding box center [556, 221] width 575 height 72
click at [283, 211] on textarea "Hey there! Your cart has {{ quantity_of_products | fallback [0] | bold }} Pure …" at bounding box center [556, 221] width 575 height 72
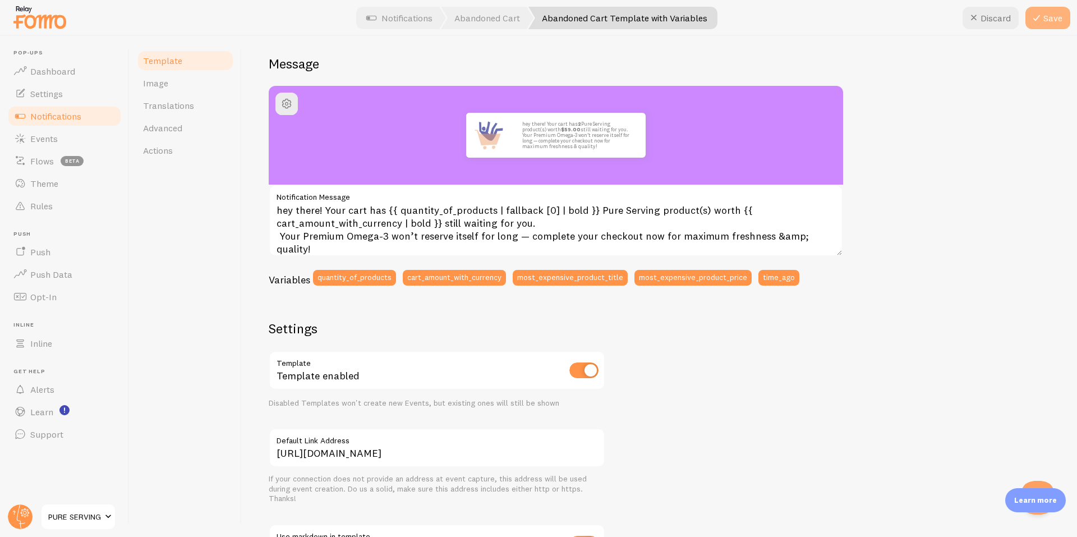
click at [1047, 26] on button "Save" at bounding box center [1048, 18] width 45 height 22
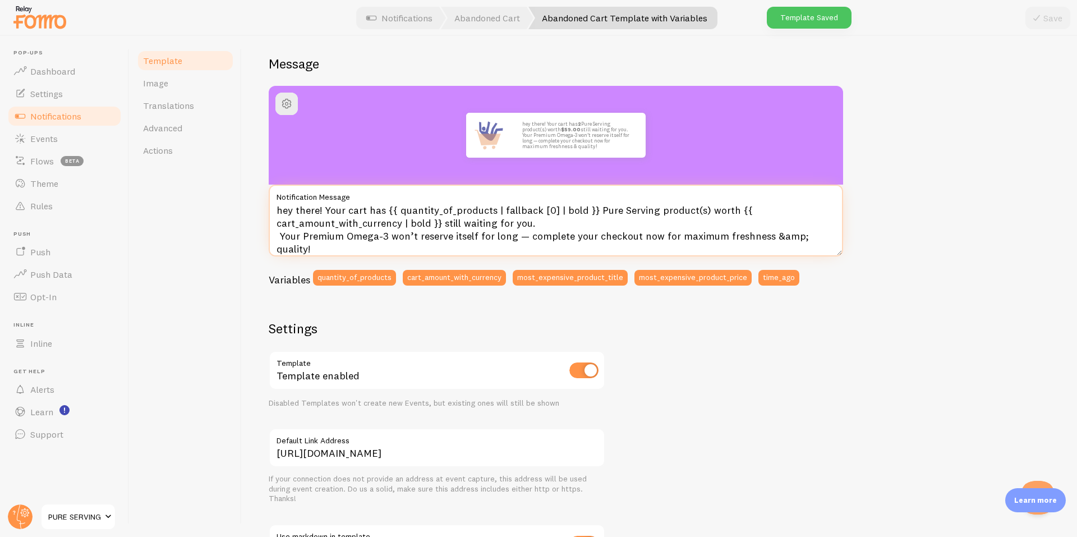
drag, startPoint x: 282, startPoint y: 210, endPoint x: 267, endPoint y: 210, distance: 15.7
click at [267, 210] on div "Abandoned Cart Template with Variables Compose your message using variables, en…" at bounding box center [659, 286] width 835 height 501
type textarea "Hey there! Your cart has {{ quantity_of_products | fallback [0] | bold }} Pure …"
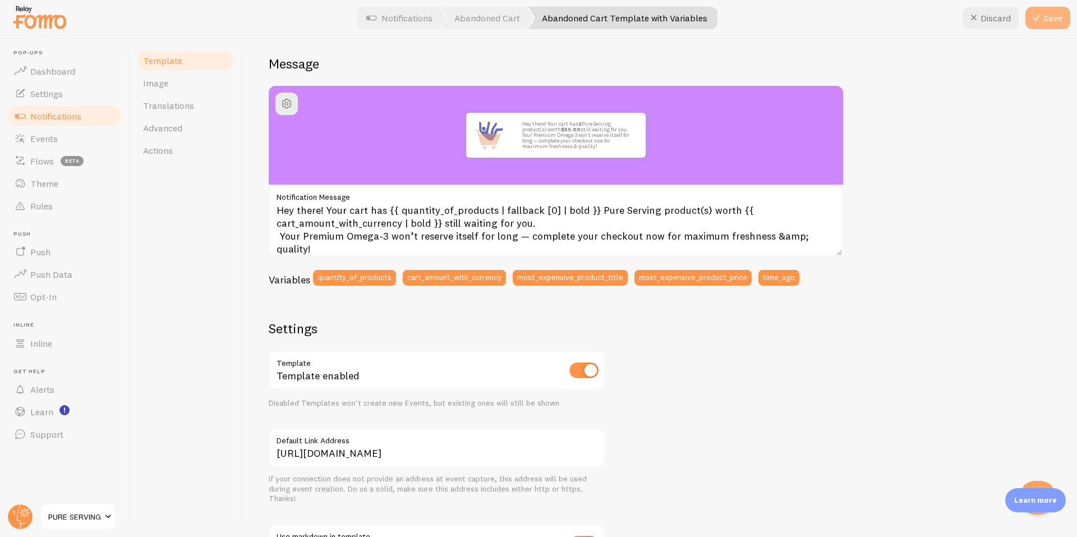
click at [1058, 21] on button "Save" at bounding box center [1048, 18] width 45 height 22
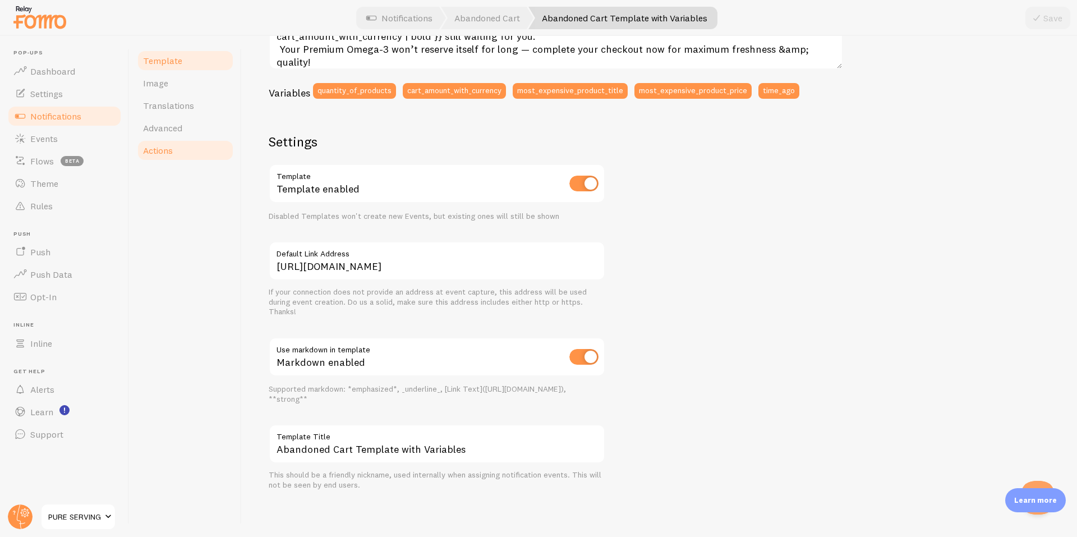
click at [190, 141] on link "Actions" at bounding box center [185, 150] width 98 height 22
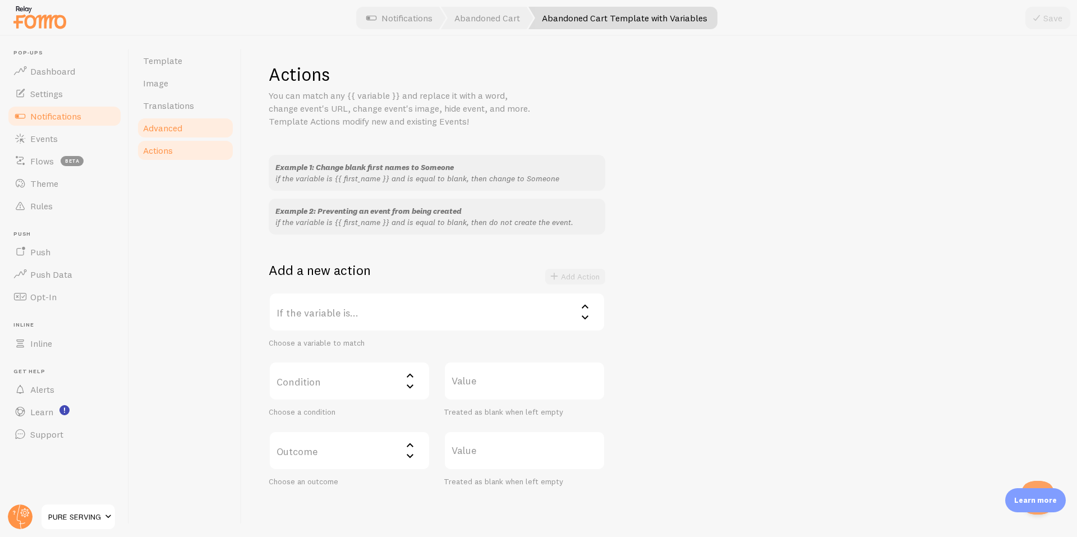
click at [185, 132] on link "Advanced" at bounding box center [185, 128] width 98 height 22
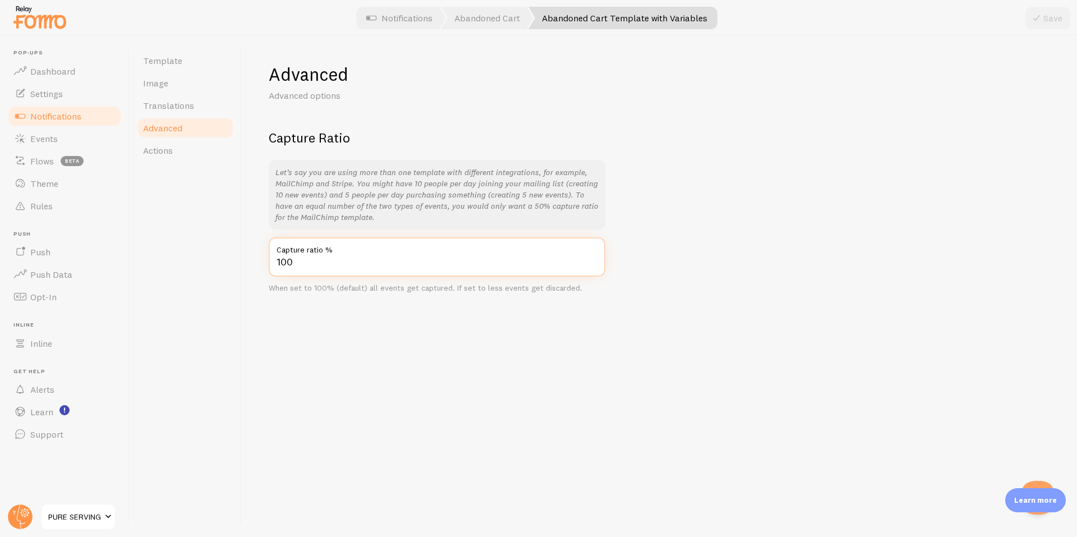
drag, startPoint x: 226, startPoint y: 253, endPoint x: 214, endPoint y: 252, distance: 11.8
click at [214, 252] on div "Template Image Translations Advanced Actions Advanced Advanced options Capture …" at bounding box center [604, 286] width 948 height 501
click at [1052, 19] on div "Save" at bounding box center [1048, 18] width 45 height 22
drag, startPoint x: 322, startPoint y: 265, endPoint x: 263, endPoint y: 263, distance: 59.0
click at [263, 263] on div "Advanced Advanced options Capture Ratio Let’s say you are using more than one t…" at bounding box center [659, 286] width 835 height 501
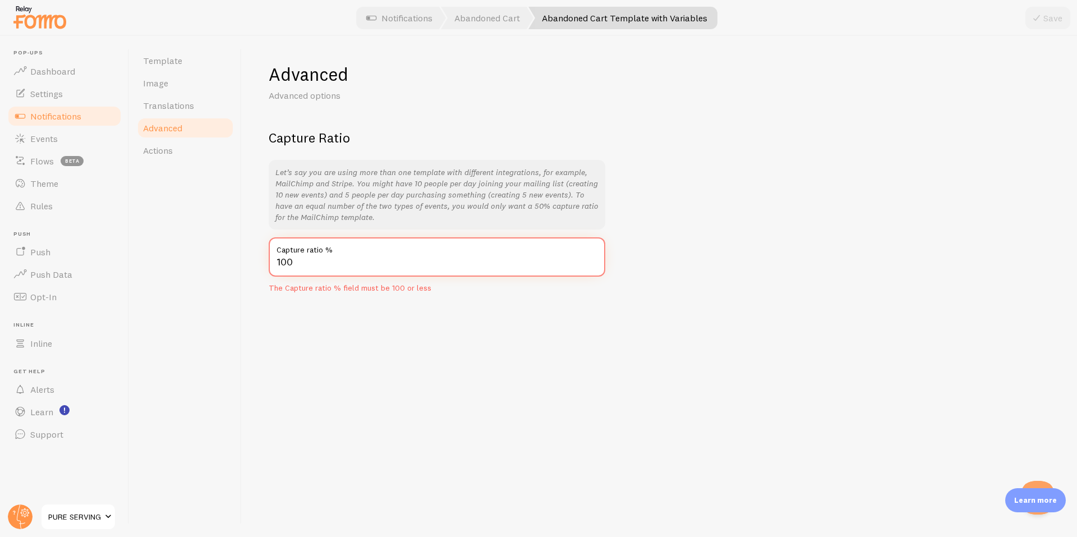
type input "100"
click at [399, 329] on div "Advanced Advanced options Capture Ratio Let’s say you are using more than one t…" at bounding box center [659, 286] width 835 height 501
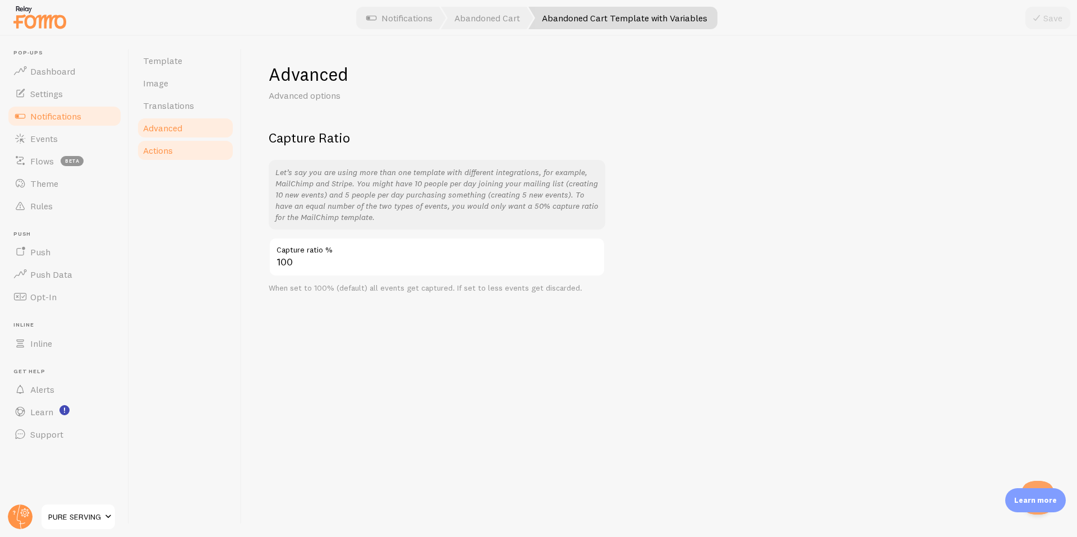
click at [165, 154] on span "Actions" at bounding box center [158, 150] width 30 height 11
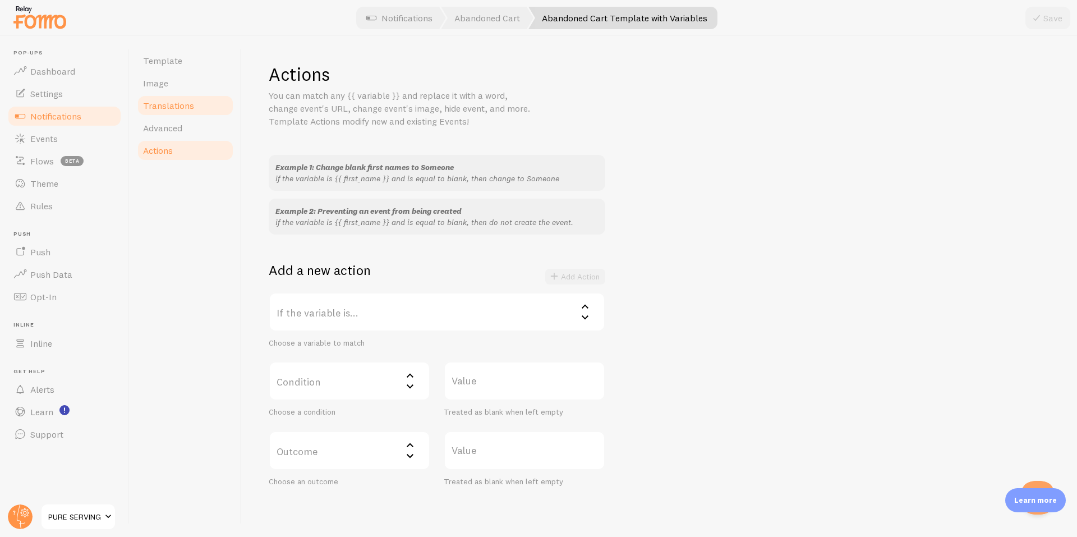
click at [187, 105] on span "Translations" at bounding box center [168, 105] width 51 height 11
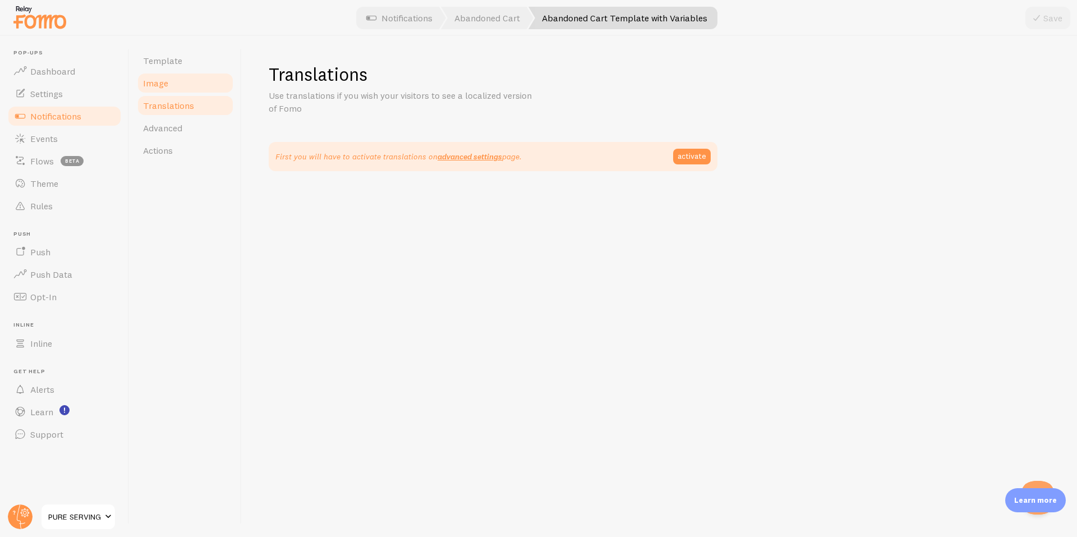
click at [180, 90] on link "Image" at bounding box center [185, 83] width 98 height 22
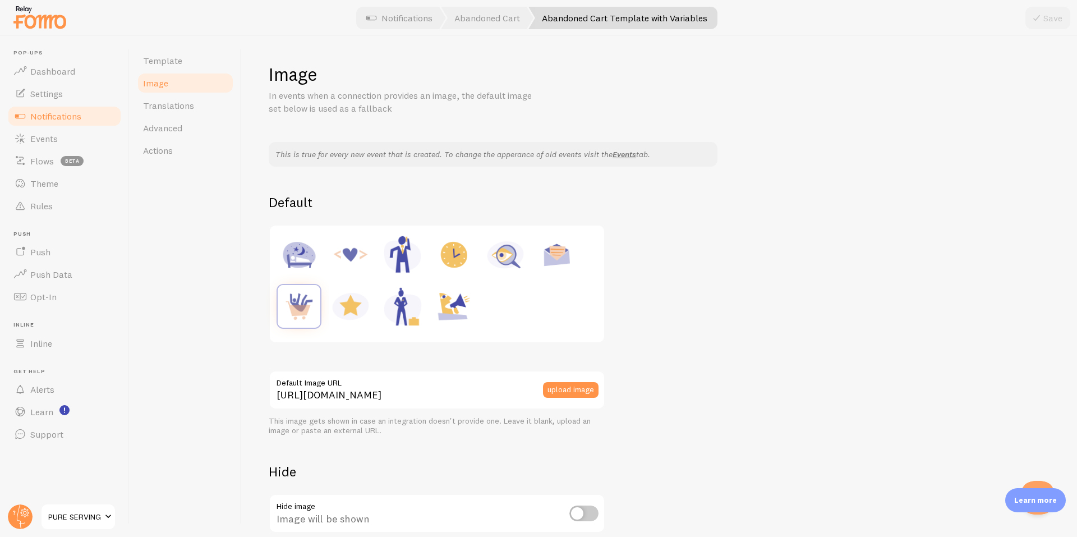
click at [82, 116] on link "Notifications" at bounding box center [65, 116] width 116 height 22
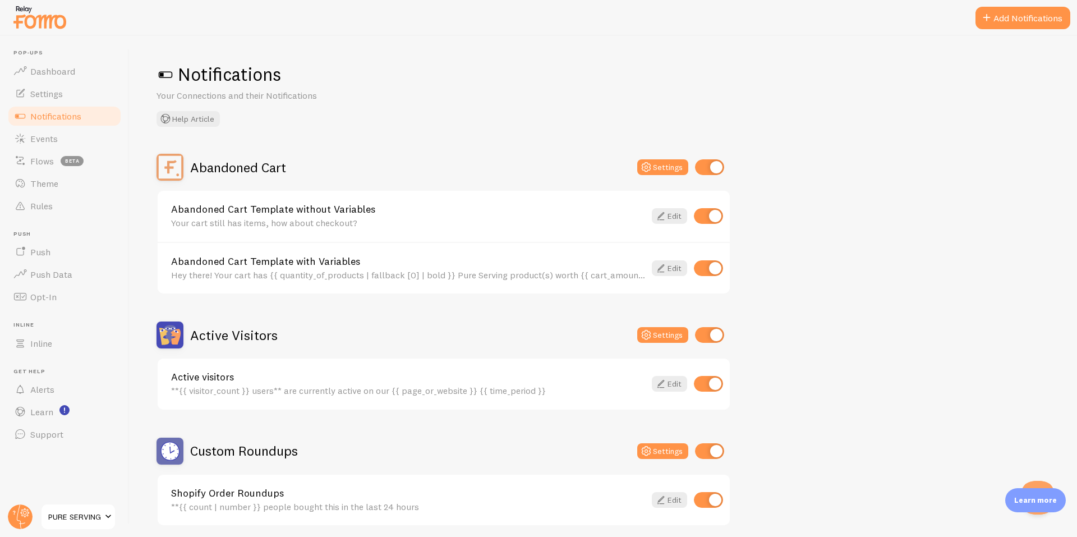
scroll to position [187, 0]
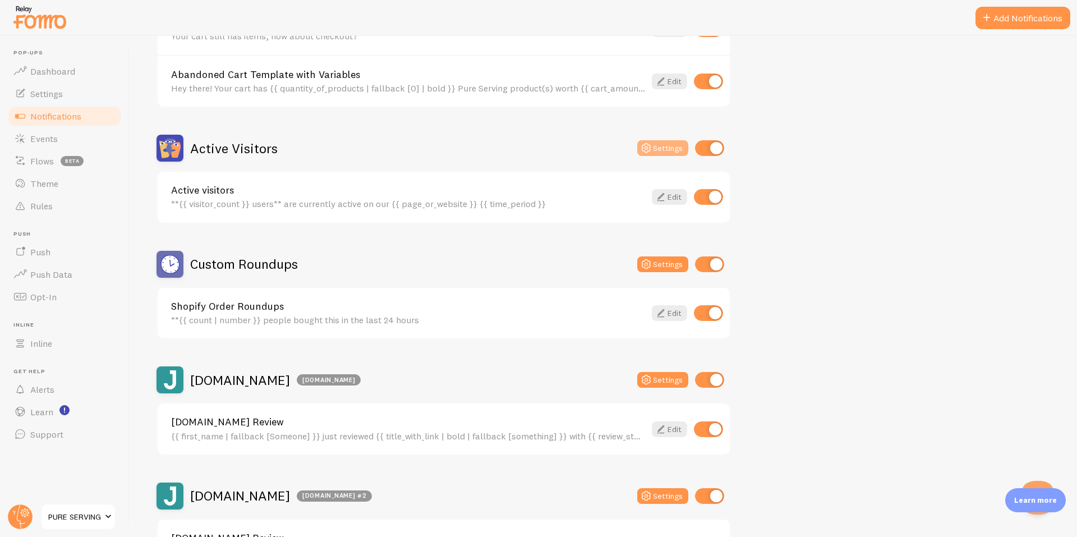
click at [659, 147] on button "Settings" at bounding box center [662, 148] width 51 height 16
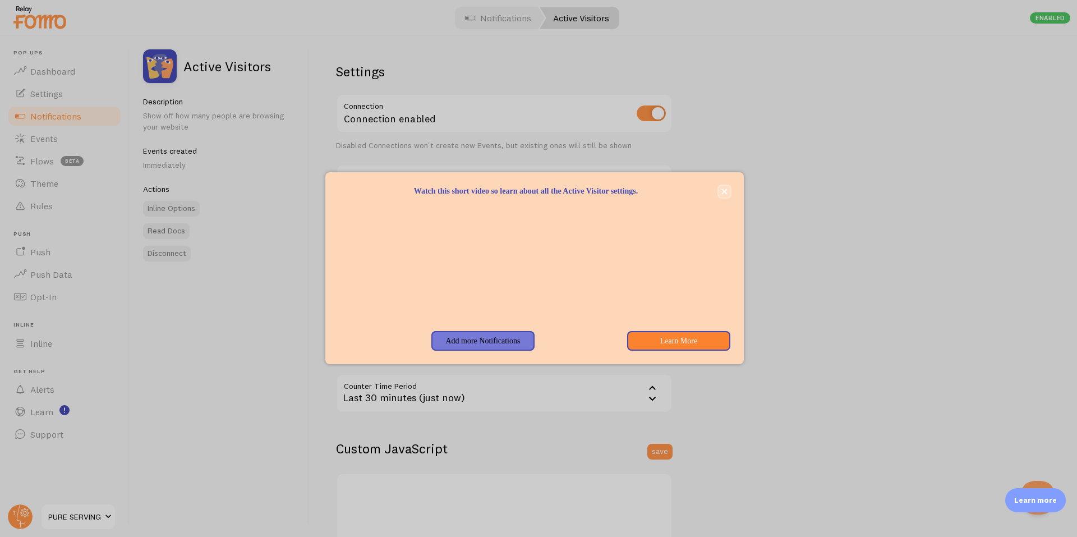
click at [724, 195] on icon "close," at bounding box center [725, 192] width 6 height 6
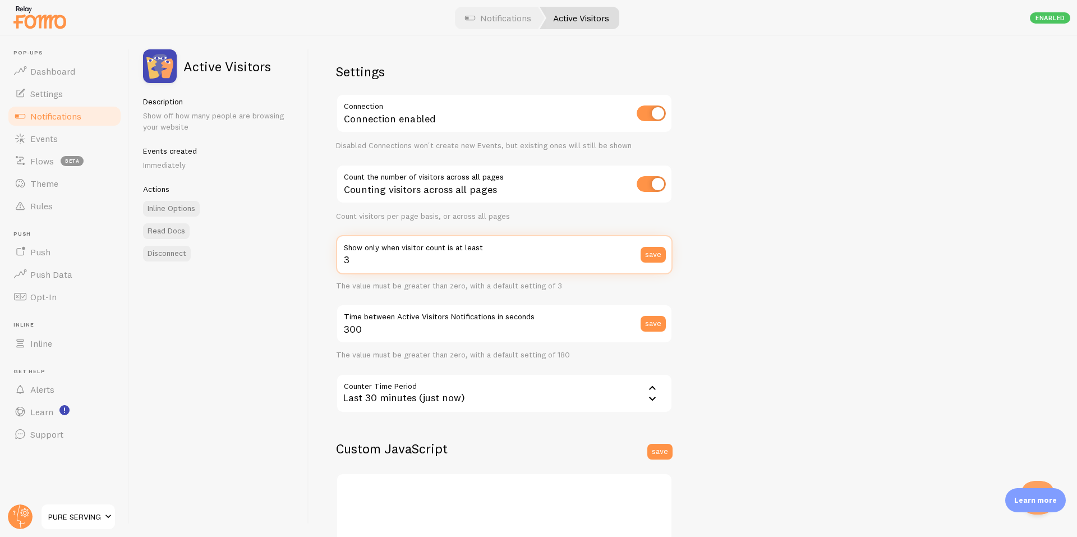
click at [364, 267] on input "3" at bounding box center [504, 254] width 337 height 39
drag, startPoint x: 364, startPoint y: 265, endPoint x: 325, endPoint y: 259, distance: 38.7
click at [325, 259] on div "Settings Connection Connection enabled Disabled Connections won't create new Ev…" at bounding box center [693, 286] width 768 height 501
drag, startPoint x: 356, startPoint y: 261, endPoint x: 328, endPoint y: 260, distance: 27.5
click at [328, 260] on div "Settings Connection Connection enabled Disabled Connections won't create new Ev…" at bounding box center [693, 286] width 768 height 501
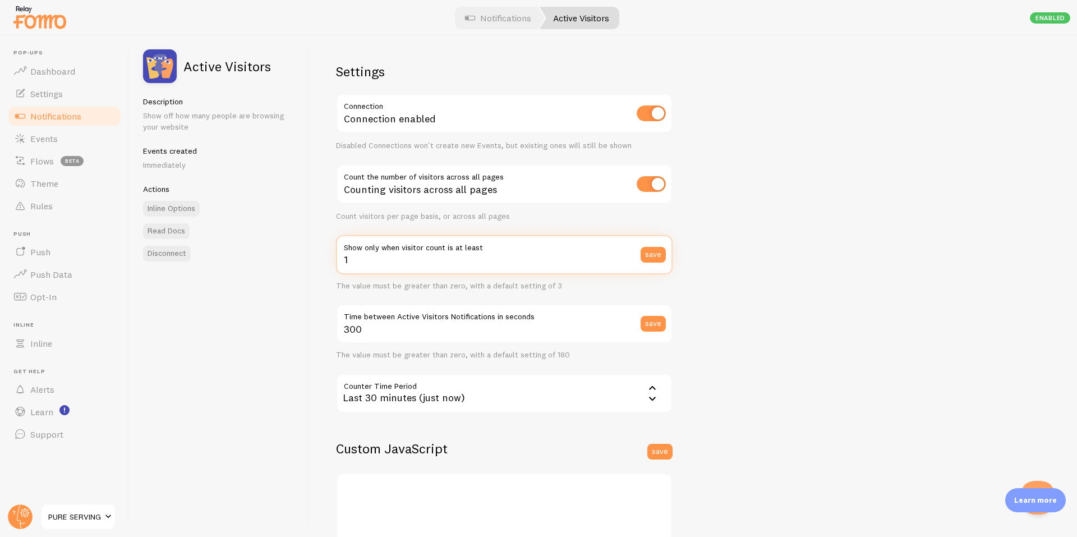
type input "1"
click at [298, 269] on div "Active Visitors Description Show off how many people are browsing your website …" at bounding box center [220, 286] width 180 height 501
drag, startPoint x: 661, startPoint y: 260, endPoint x: 655, endPoint y: 260, distance: 5.6
click at [661, 260] on button "save" at bounding box center [653, 255] width 25 height 16
click at [554, 394] on div "Last 30 minutes (just now)" at bounding box center [504, 393] width 337 height 39
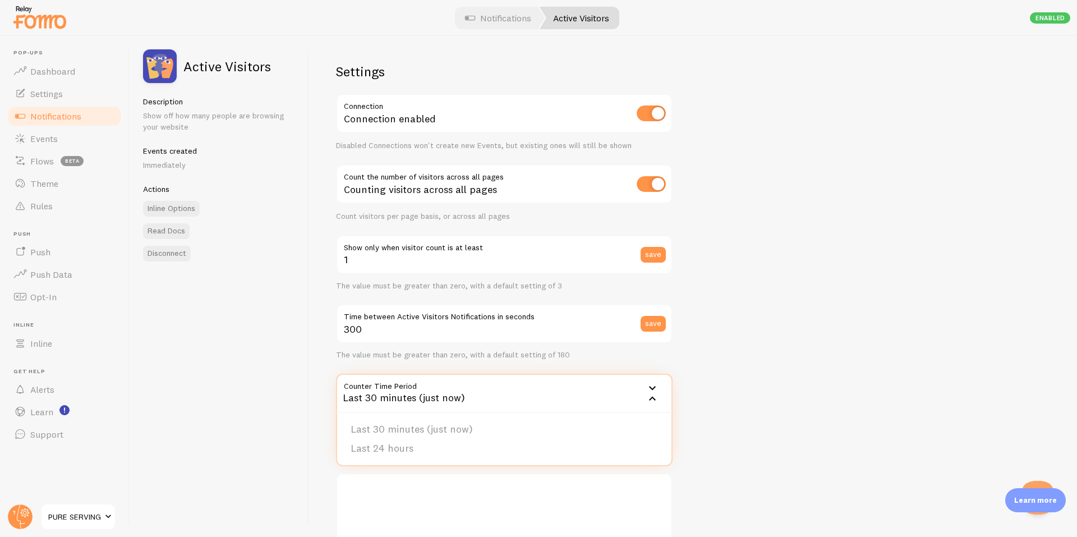
click at [286, 396] on div "Active Visitors Description Show off how many people are browsing your website …" at bounding box center [220, 286] width 180 height 501
click at [491, 397] on div "Last 30 minutes (just now)" at bounding box center [504, 393] width 337 height 39
click at [433, 395] on div "Last 30 minutes (just now)" at bounding box center [504, 393] width 337 height 39
click at [431, 395] on div "Last 30 minutes (just now)" at bounding box center [504, 393] width 337 height 39
click at [420, 426] on li "Last 30 minutes (just now)" at bounding box center [504, 430] width 334 height 20
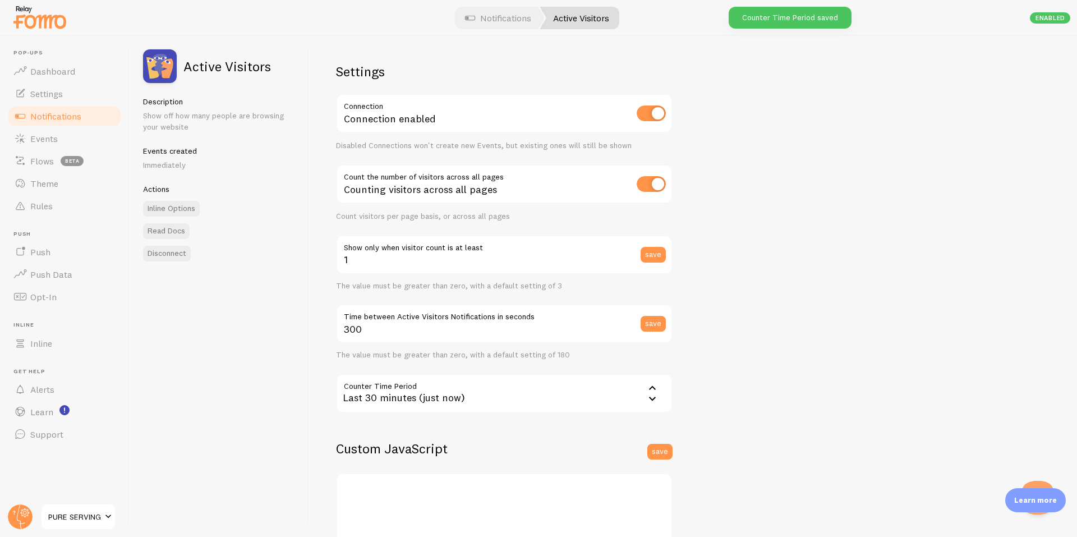
scroll to position [169, 0]
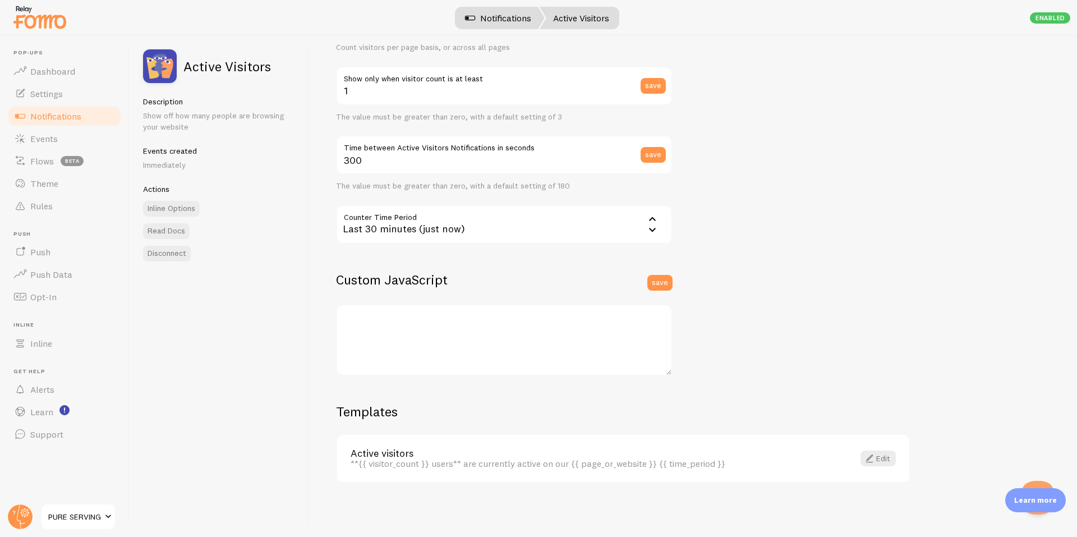
click at [483, 19] on link "Notifications" at bounding box center [498, 18] width 93 height 22
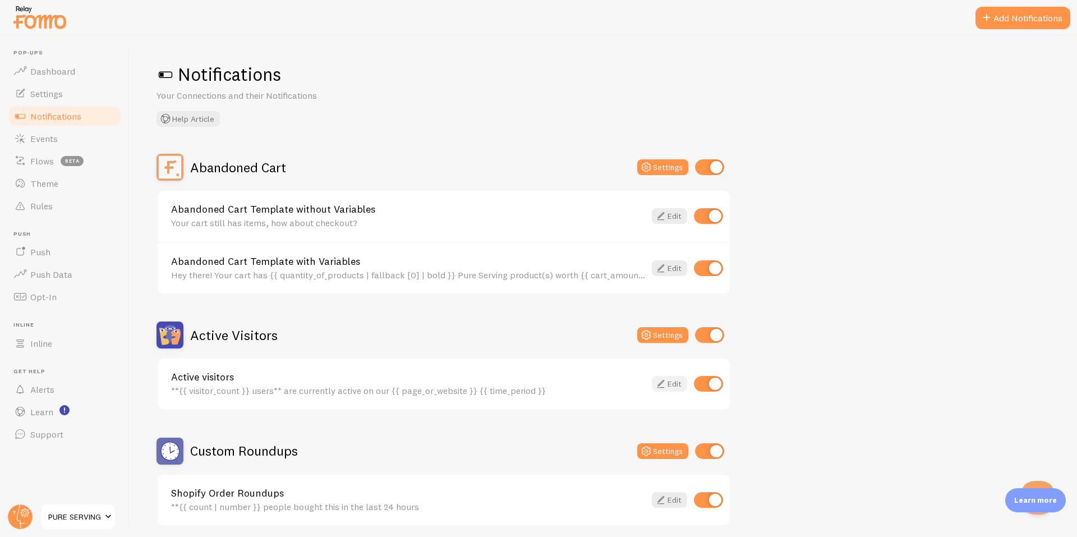
click at [669, 384] on link "Edit" at bounding box center [669, 384] width 35 height 16
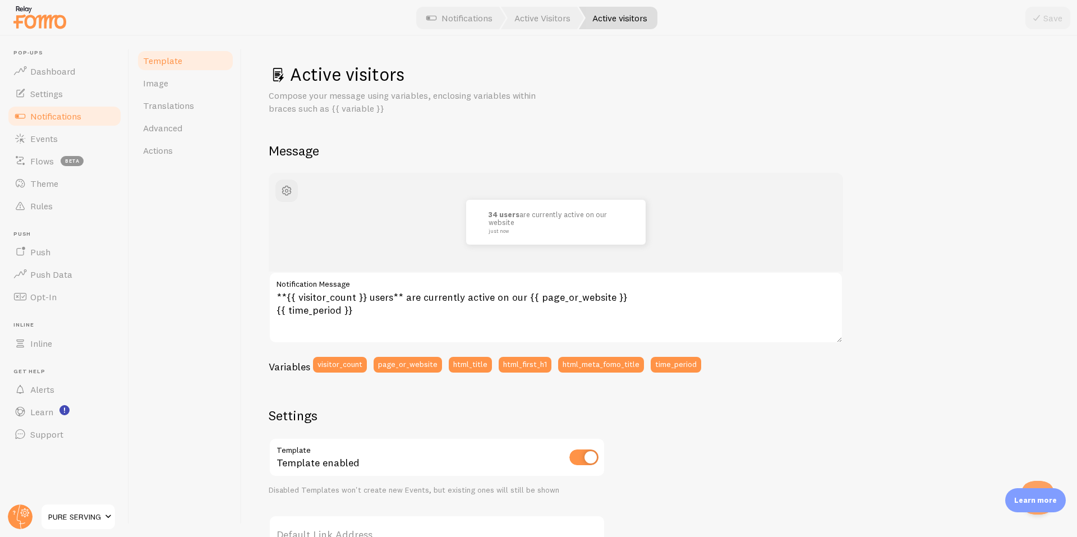
drag, startPoint x: 268, startPoint y: 68, endPoint x: 704, endPoint y: 372, distance: 531.2
click at [704, 372] on div "Active visitors Compose your message using variables, enclosing variables withi…" at bounding box center [659, 286] width 835 height 501
copy div "Active visitors Compose your message using variables, enclosing variables withi…"
click at [763, 273] on label "Notification Message" at bounding box center [556, 281] width 575 height 19
click at [763, 273] on textarea "**{{ visitor_count }} users** are currently active on our {{ page_or_website }}…" at bounding box center [556, 308] width 575 height 72
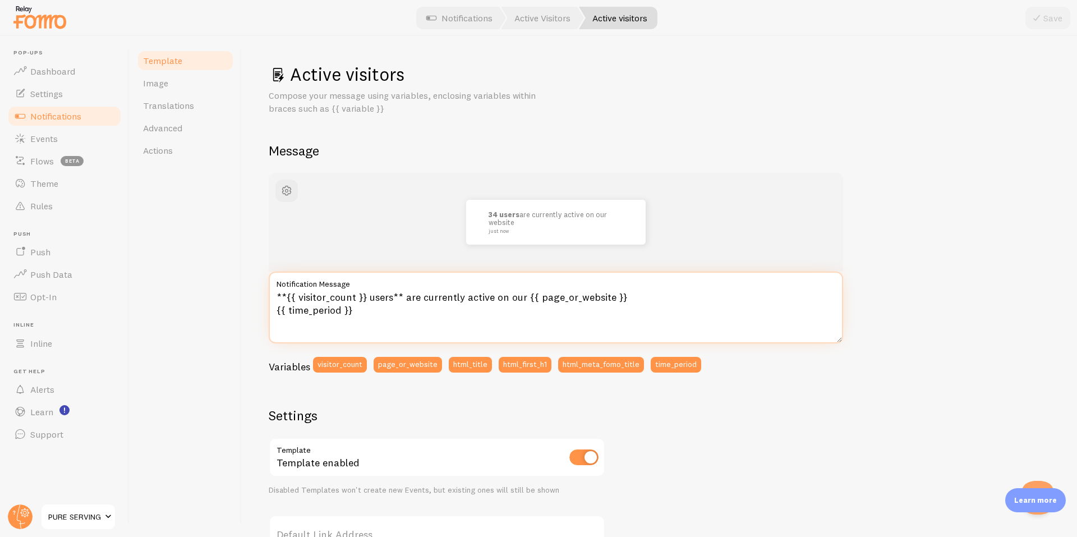
drag, startPoint x: 383, startPoint y: 316, endPoint x: 267, endPoint y: 295, distance: 118.1
click at [267, 295] on div "Active visitors Compose your message using variables, enclosing variables withi…" at bounding box center [659, 286] width 835 height 501
paste textarea "{{ visitor_count | bold }} health-conscious shoppers are exploring Pure Serving…"
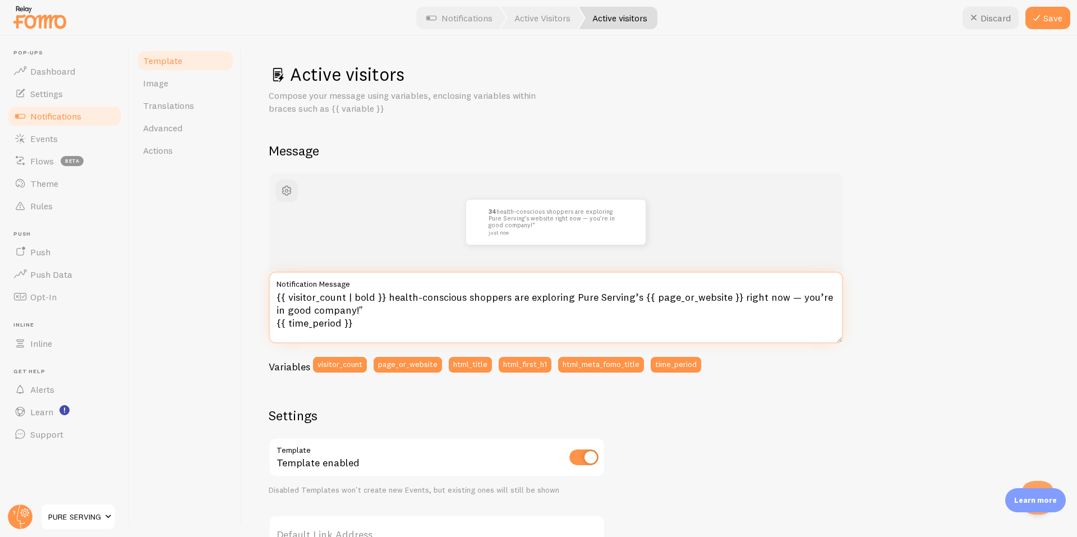
type textarea "{{ visitor_count | bold }} health-conscious shoppers are exploring Pure Serving…"
click at [242, 313] on div "Active visitors Compose your message using variables, enclosing variables withi…" at bounding box center [659, 286] width 835 height 501
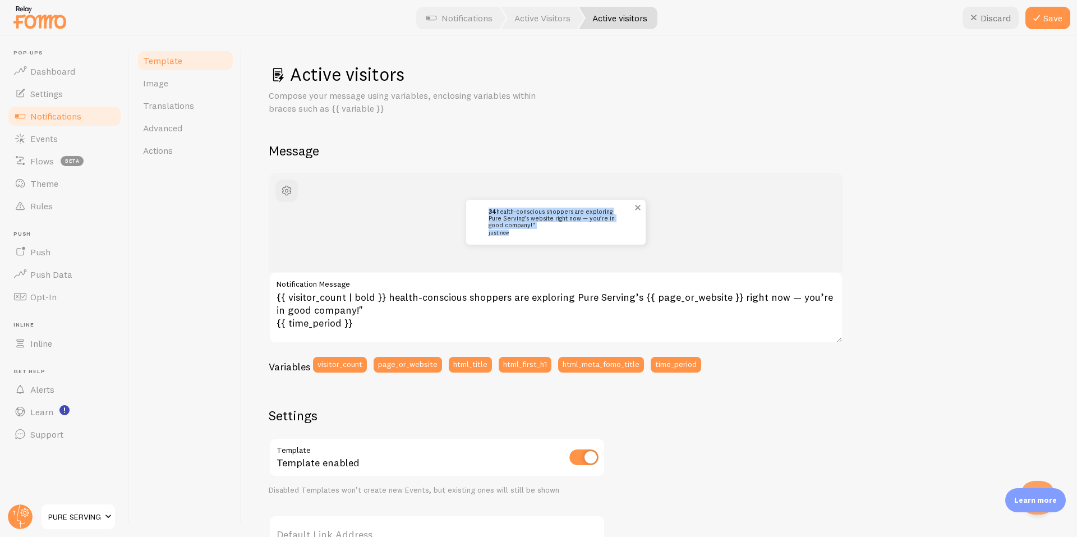
drag, startPoint x: 486, startPoint y: 210, endPoint x: 510, endPoint y: 235, distance: 34.1
click at [510, 235] on div "34 health-conscious shoppers are exploring Pure Serving’s website right now — y…" at bounding box center [556, 222] width 180 height 45
click at [888, 304] on div "34 health-conscious shoppers are exploring Pure Serving’s website right now — y…" at bounding box center [660, 468] width 782 height 591
click at [1041, 26] on button "Save" at bounding box center [1048, 18] width 45 height 22
drag, startPoint x: 483, startPoint y: 209, endPoint x: 530, endPoint y: 244, distance: 58.9
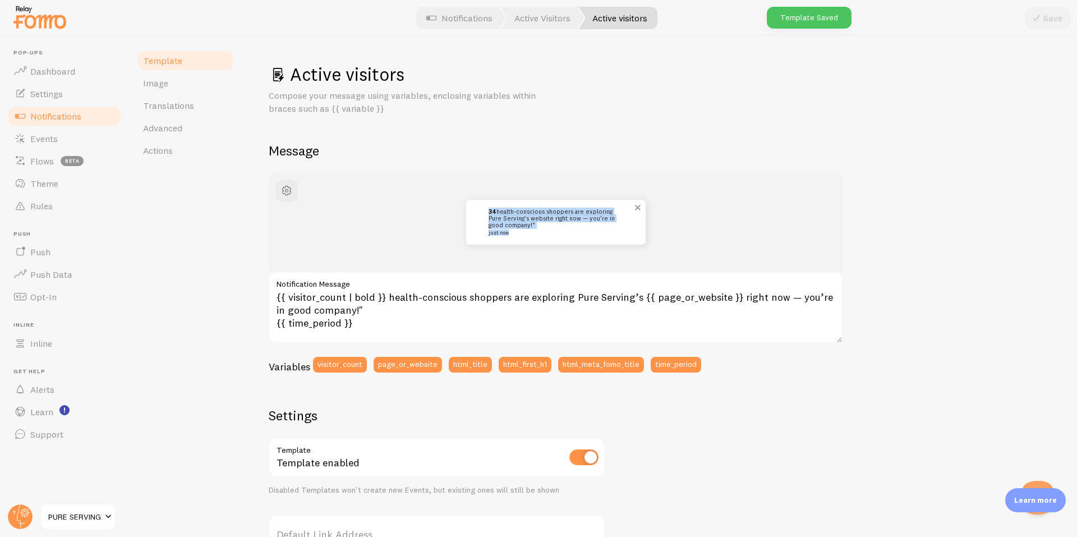
click at [530, 244] on div "34 health-conscious shoppers are exploring Pure Serving’s website right now — y…" at bounding box center [556, 222] width 180 height 45
copy p "34 health-conscious shoppers are exploring Pure Serving’s website right now — y…"
click at [674, 242] on div "34 health-conscious shoppers are exploring Pure Serving’s website right now — y…" at bounding box center [556, 222] width 521 height 45
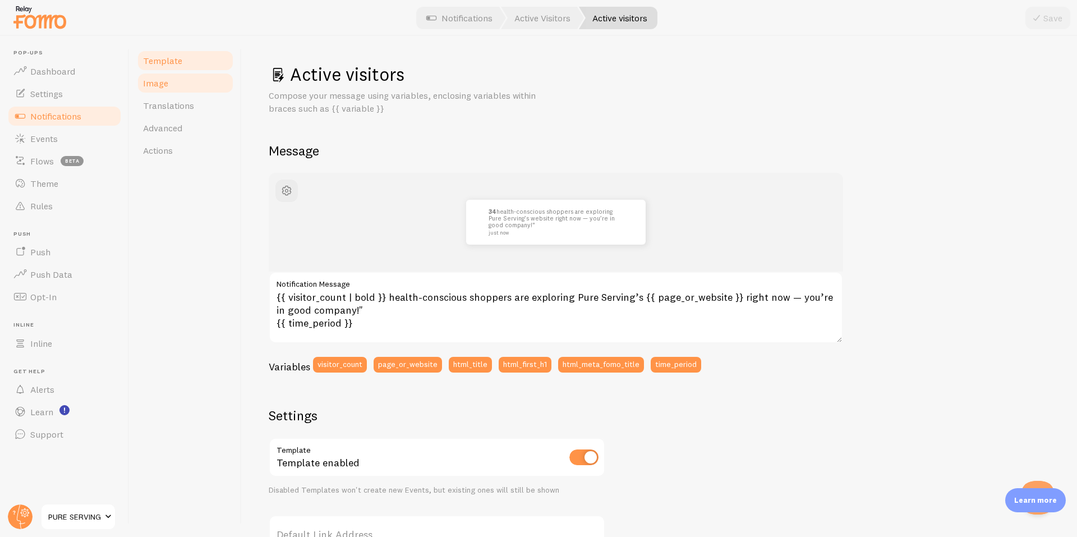
click at [195, 86] on link "Image" at bounding box center [185, 83] width 98 height 22
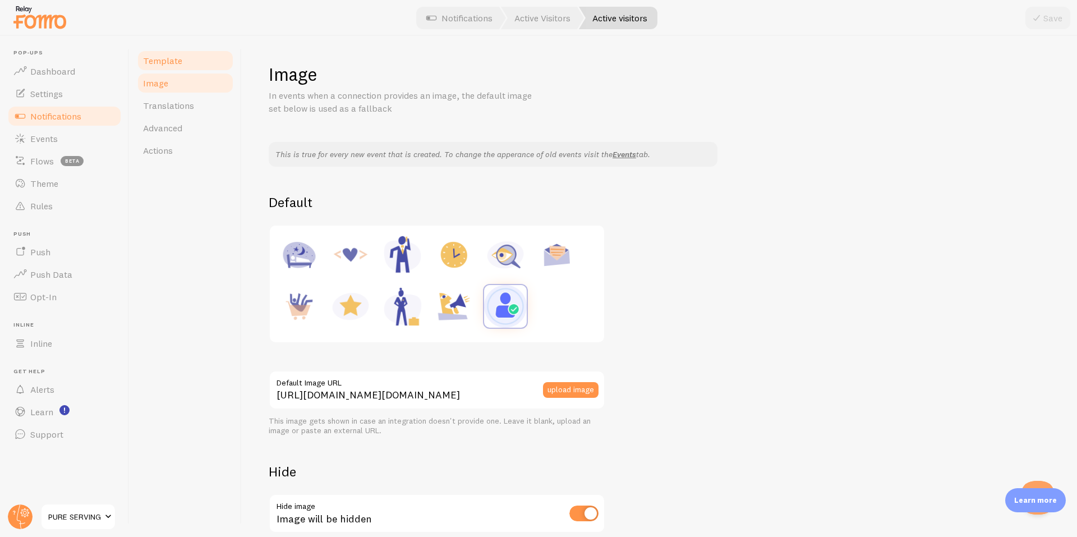
click at [159, 64] on span "Template" at bounding box center [162, 60] width 39 height 11
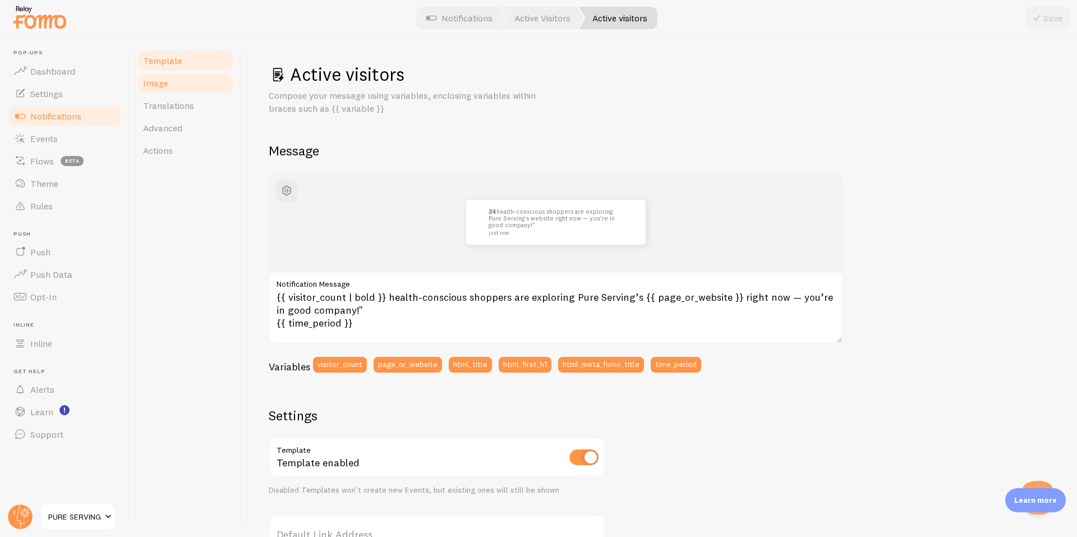
click at [164, 87] on span "Image" at bounding box center [155, 82] width 25 height 11
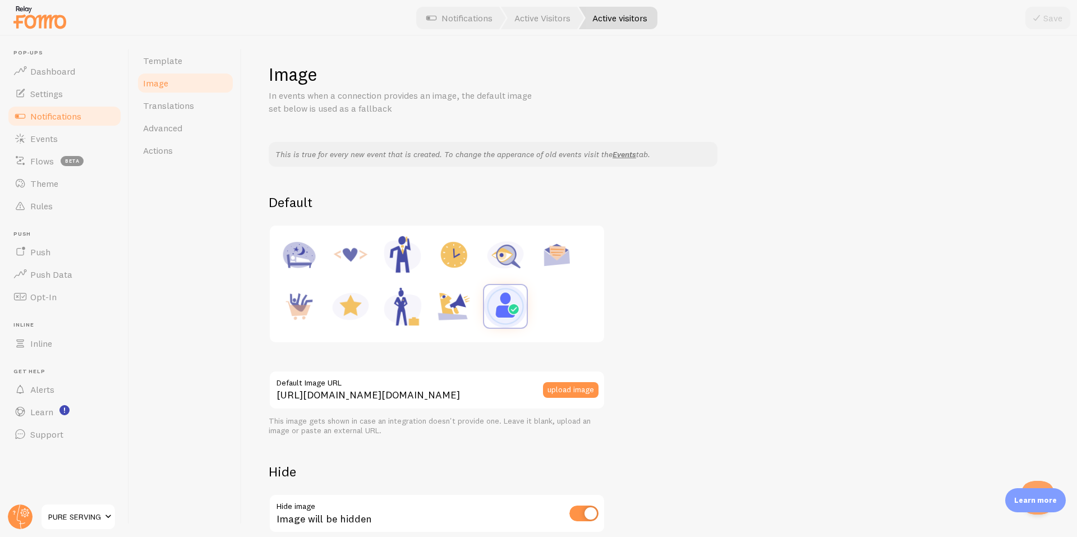
click at [456, 306] on img at bounding box center [454, 306] width 43 height 43
type input "https://fomo.com/images/widget/template_defaults/shoutout.jpg"
click at [1045, 16] on button "Save" at bounding box center [1048, 18] width 45 height 22
click at [160, 64] on span "Template" at bounding box center [162, 60] width 39 height 11
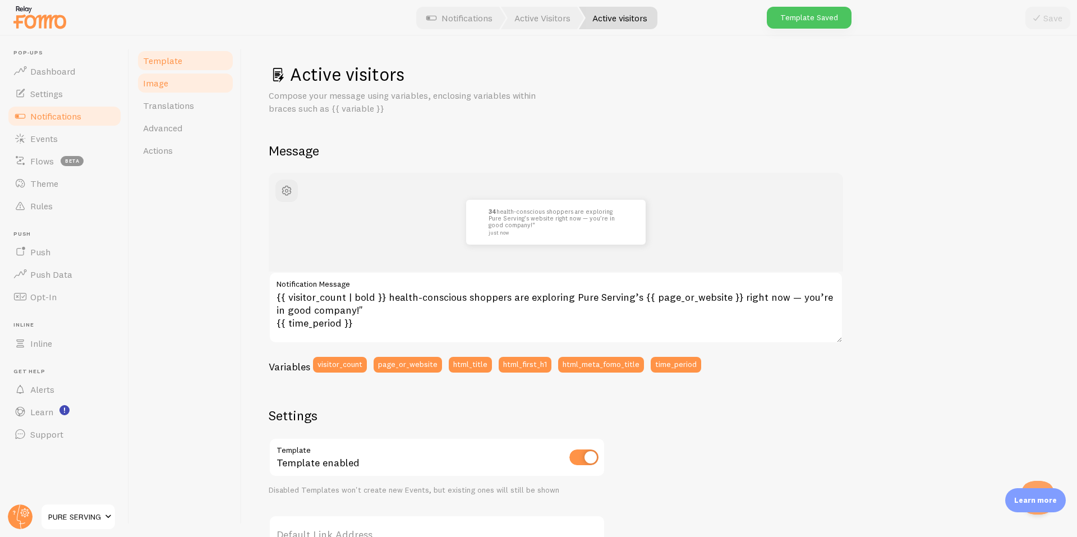
click at [169, 86] on link "Image" at bounding box center [185, 83] width 98 height 22
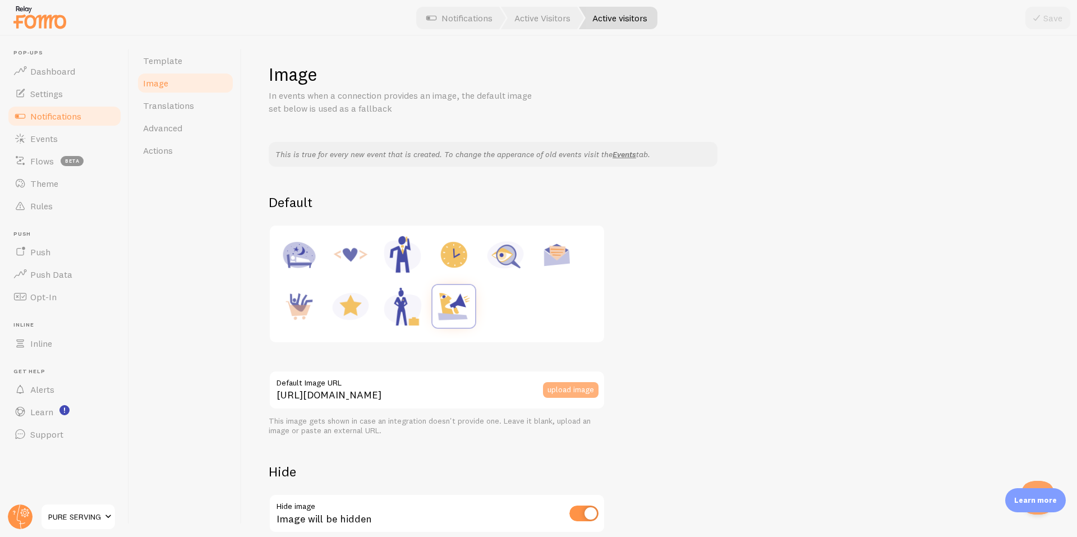
click at [582, 394] on button "upload image" at bounding box center [571, 390] width 56 height 16
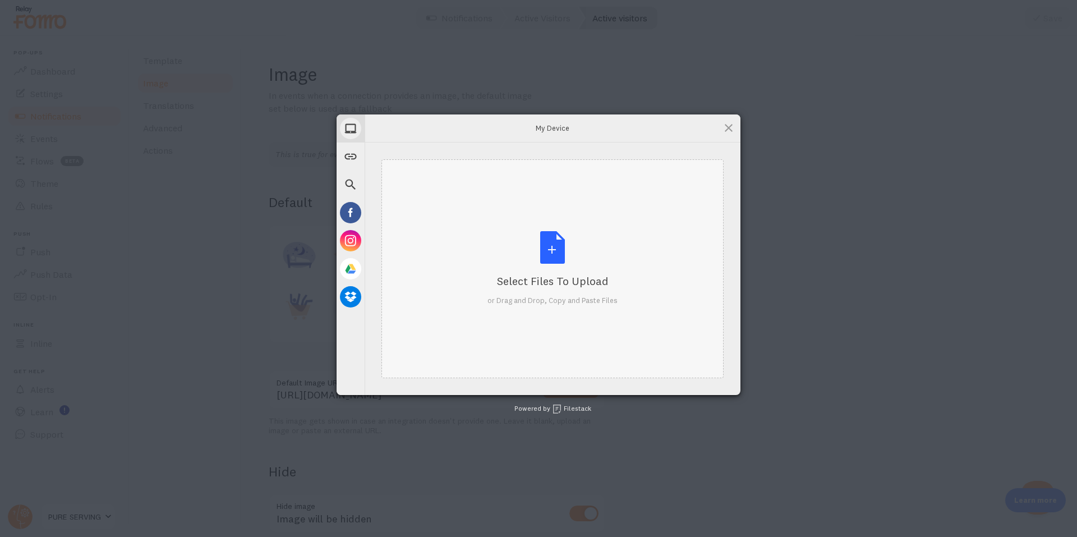
click at [507, 240] on div "Select Files to Upload or Drag and Drop, Copy and Paste Files" at bounding box center [553, 268] width 130 height 75
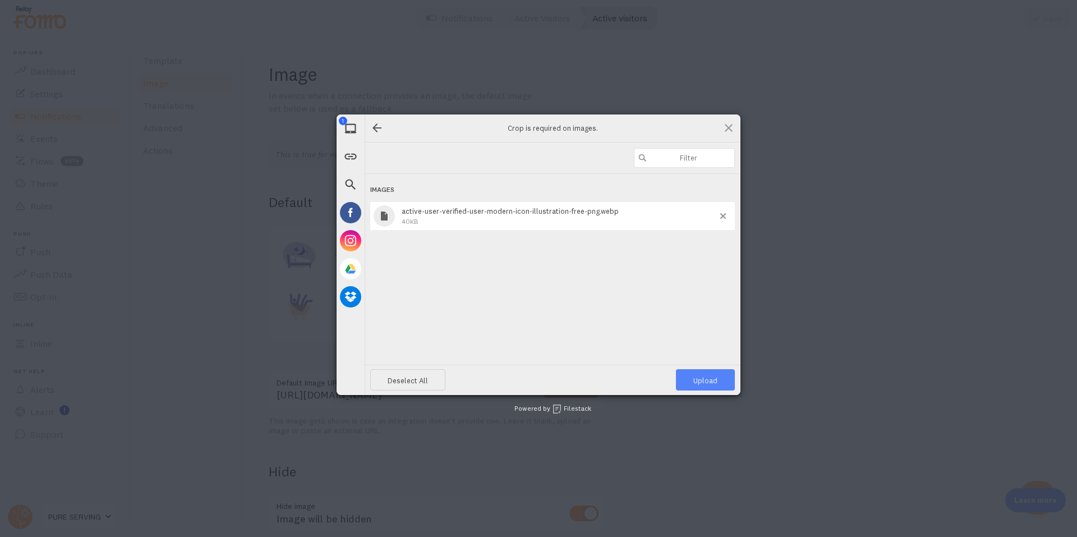
click at [706, 384] on span "Upload 1" at bounding box center [705, 380] width 24 height 9
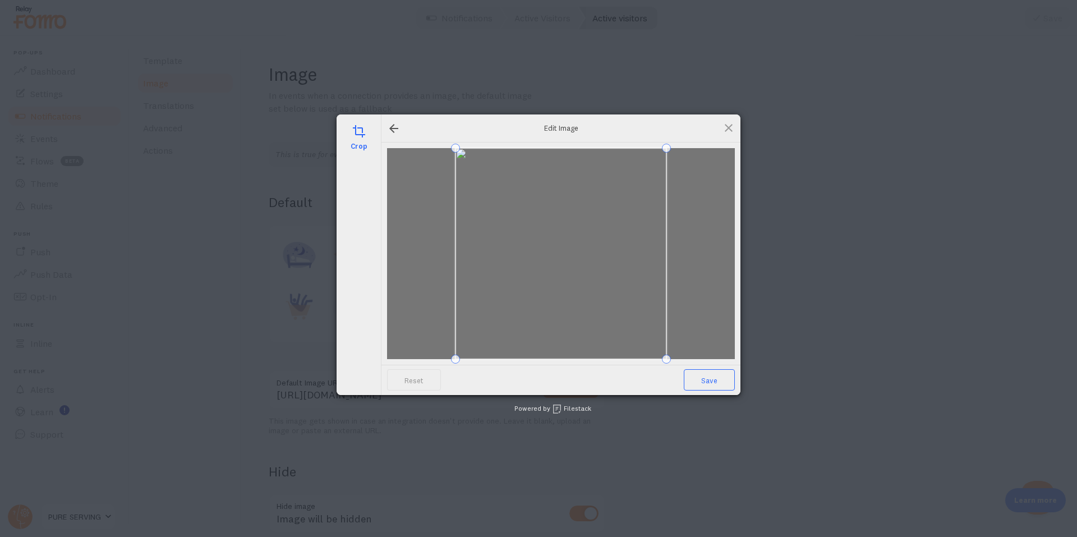
click at [722, 388] on span "Save" at bounding box center [709, 379] width 51 height 21
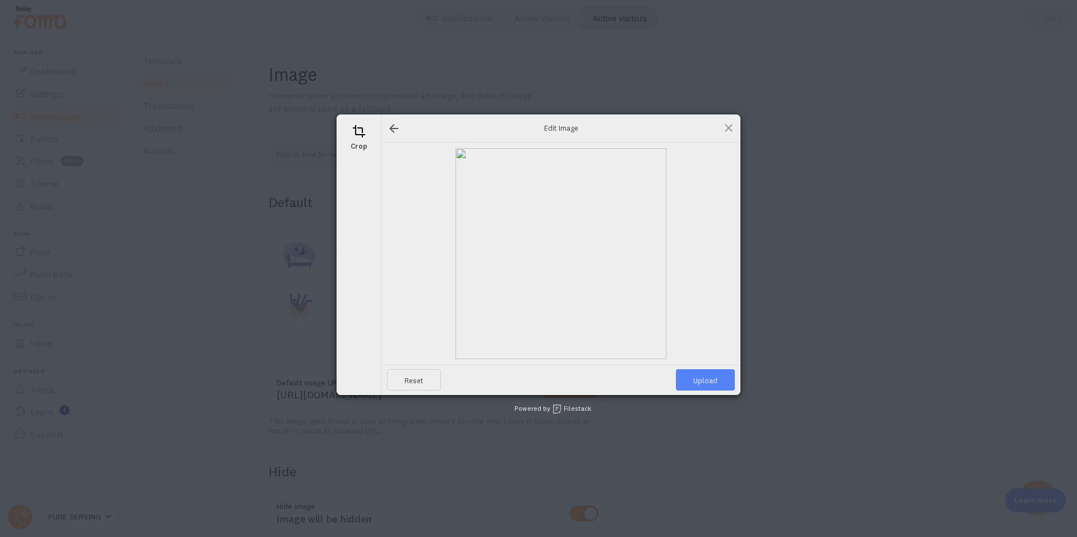
click at [690, 385] on span "Upload" at bounding box center [705, 379] width 59 height 21
type input "https://process.filestackapi.com/ApqhzE1ldTzuKSj33adqez/resize=width:170,height…"
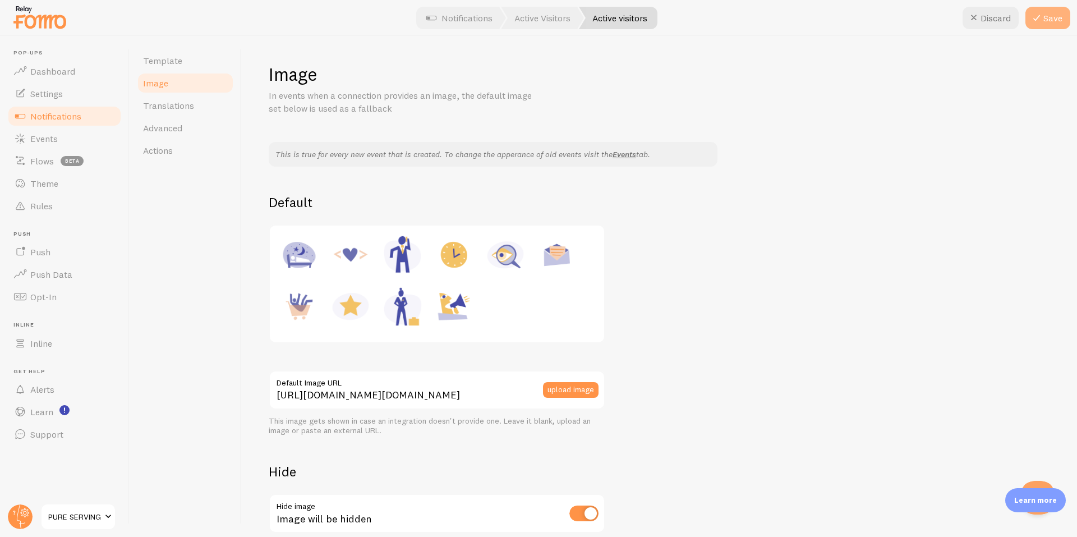
click at [1051, 14] on button "Save" at bounding box center [1048, 18] width 45 height 22
click at [174, 63] on span "Template" at bounding box center [162, 60] width 39 height 11
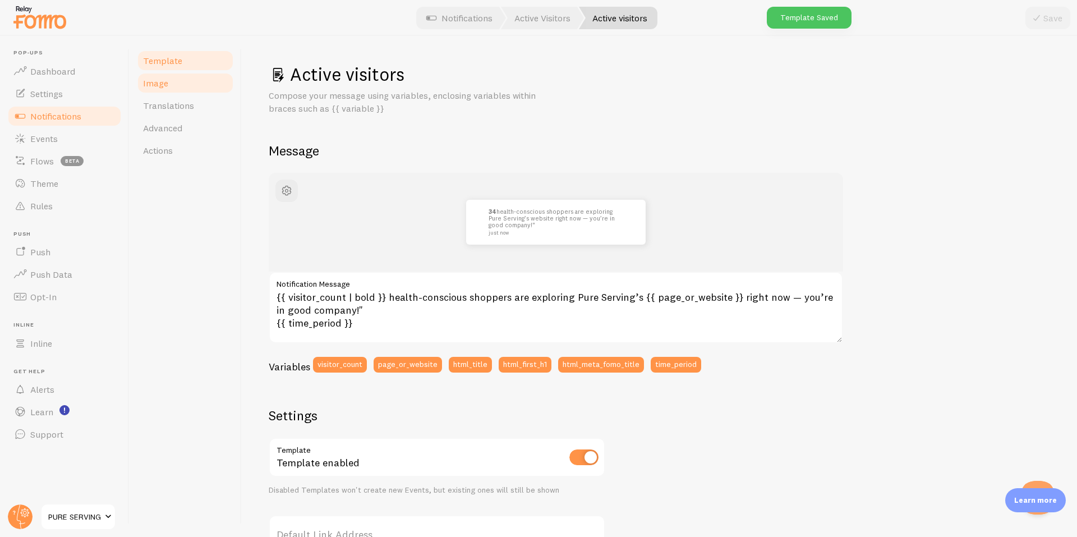
click at [159, 84] on span "Image" at bounding box center [155, 82] width 25 height 11
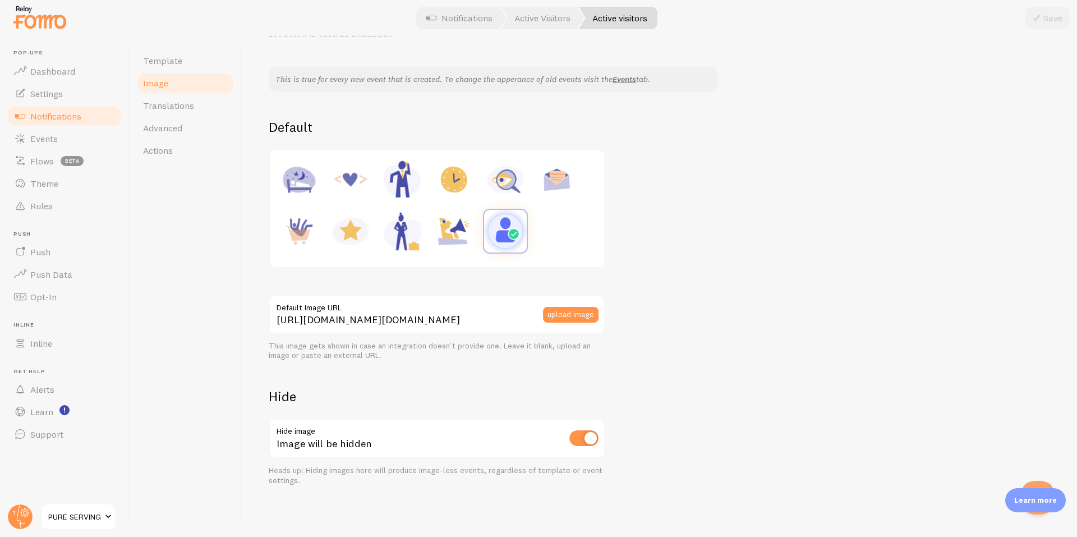
scroll to position [77, 0]
click at [580, 440] on input "checkbox" at bounding box center [583, 436] width 29 height 16
checkbox input "false"
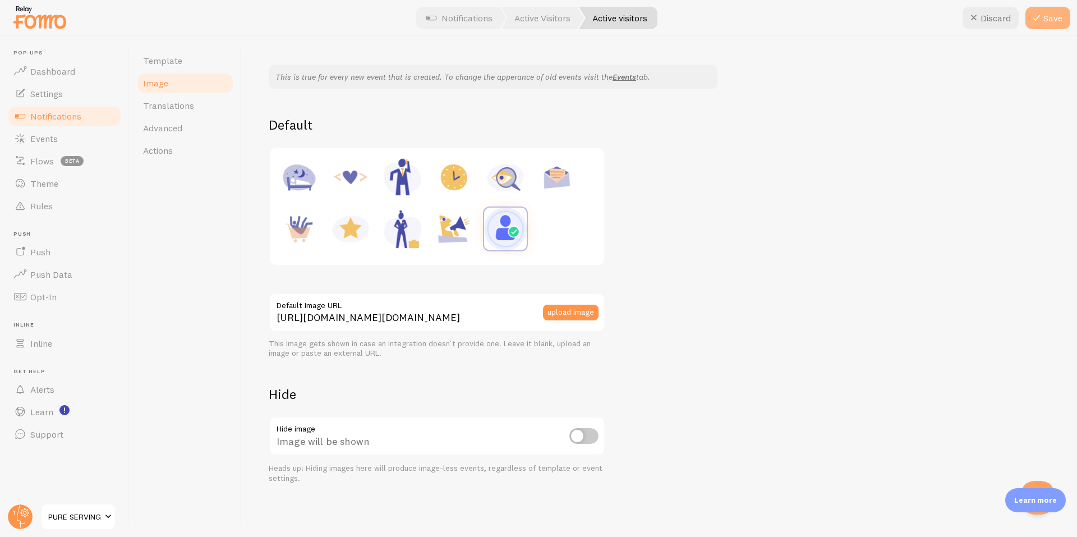
click at [1050, 26] on button "Save" at bounding box center [1048, 18] width 45 height 22
click at [167, 56] on span "Template" at bounding box center [162, 60] width 39 height 11
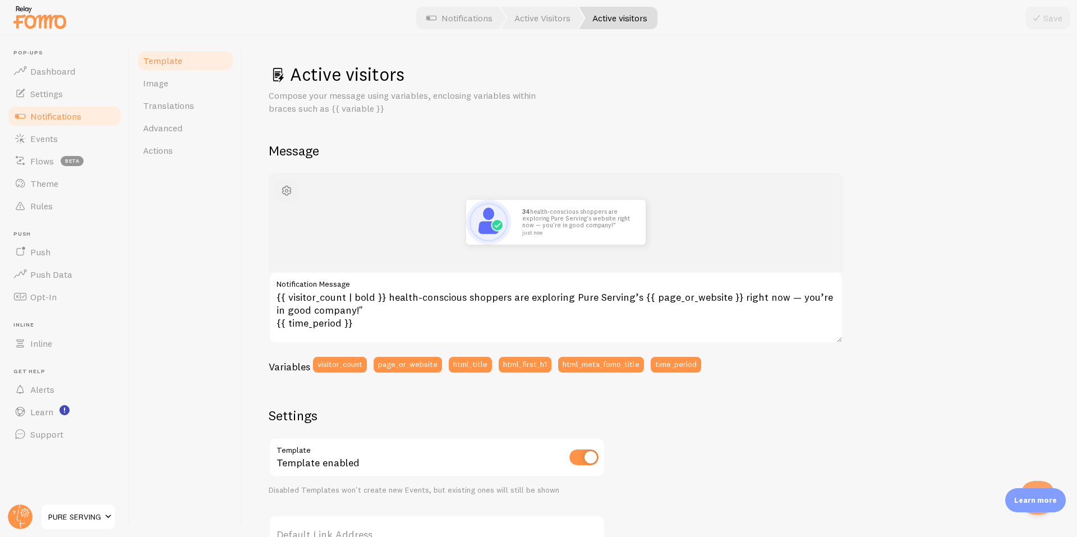
click at [287, 194] on span "button" at bounding box center [286, 190] width 13 height 13
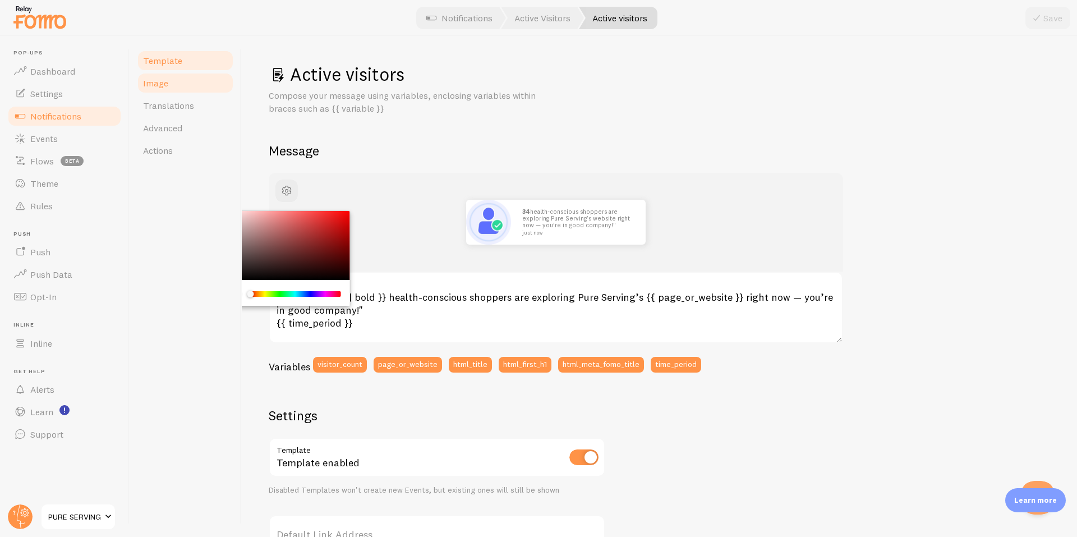
click at [168, 88] on link "Image" at bounding box center [185, 83] width 98 height 22
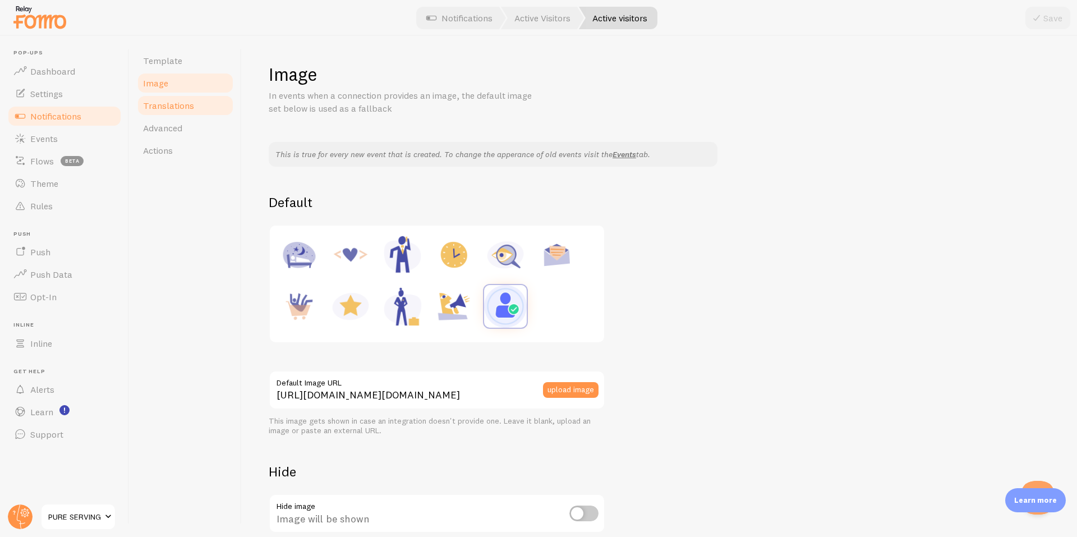
click at [174, 104] on span "Translations" at bounding box center [168, 105] width 51 height 11
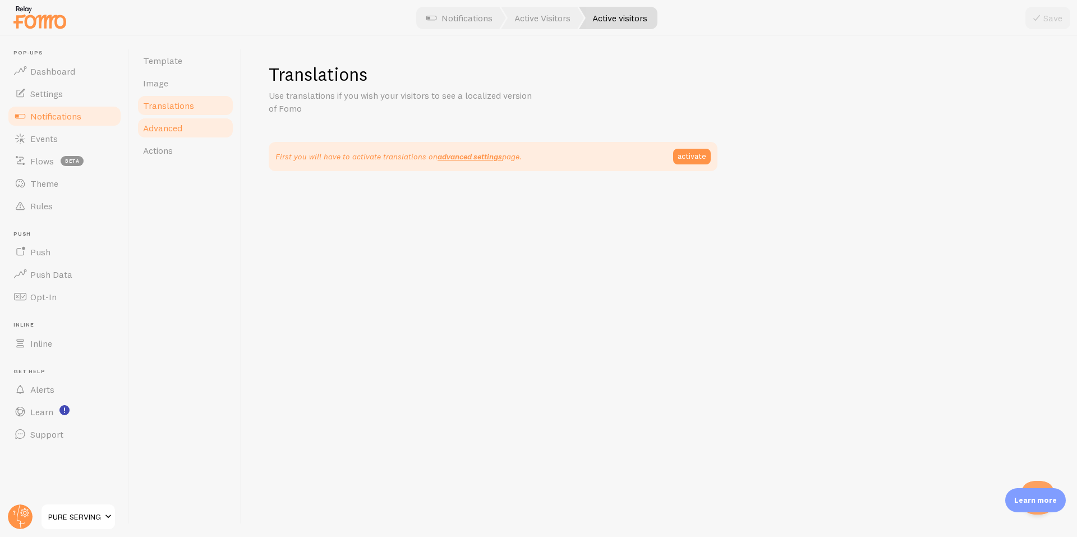
click at [171, 123] on span "Advanced" at bounding box center [162, 127] width 39 height 11
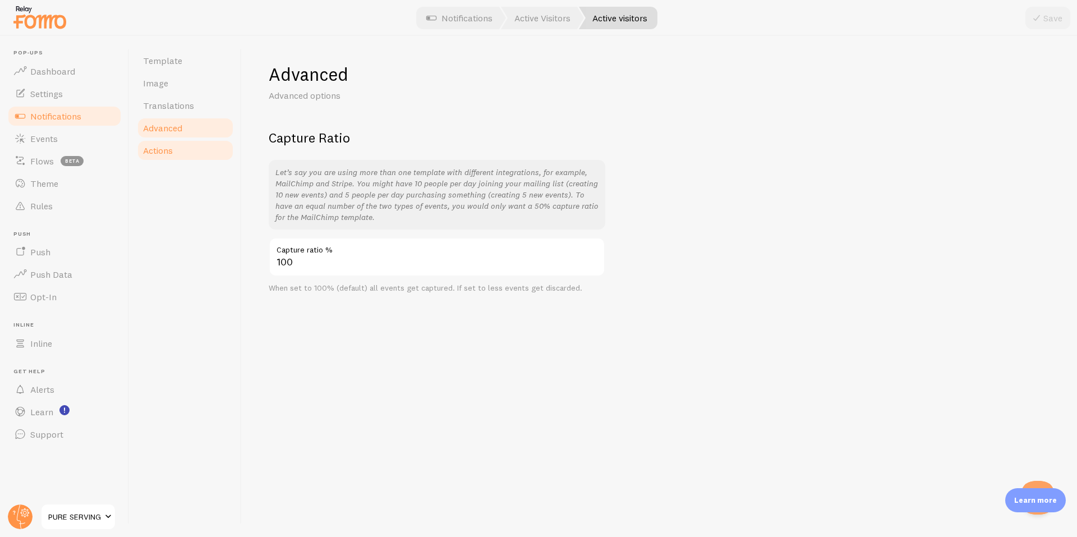
click at [158, 150] on span "Actions" at bounding box center [158, 150] width 30 height 11
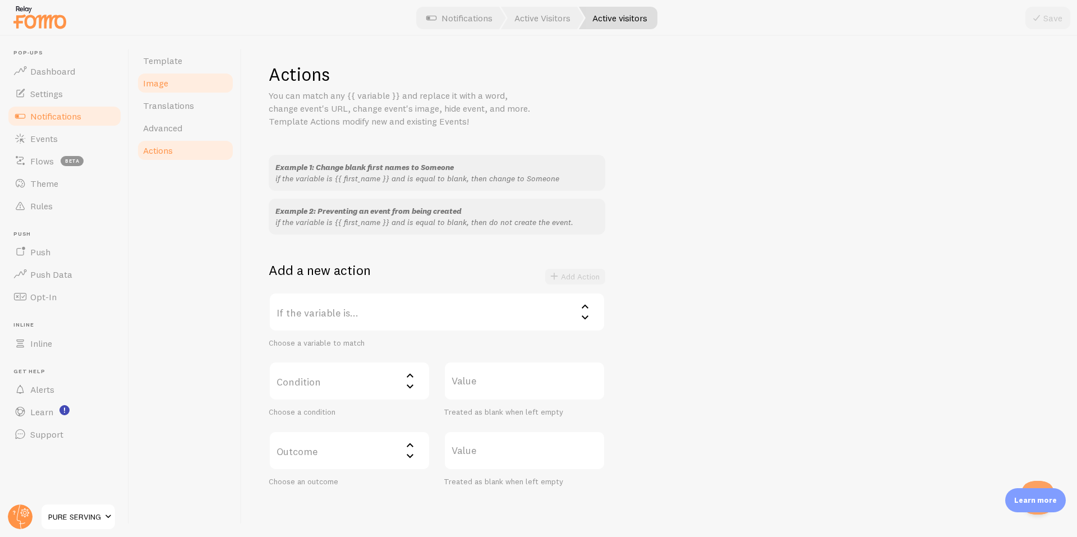
click at [172, 75] on link "Image" at bounding box center [185, 83] width 98 height 22
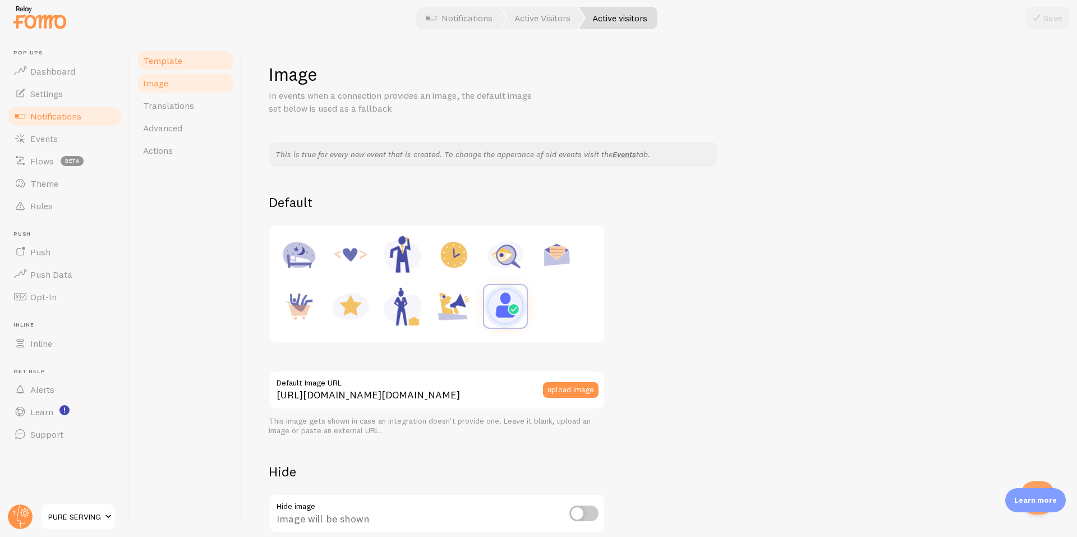
click at [173, 58] on span "Template" at bounding box center [162, 60] width 39 height 11
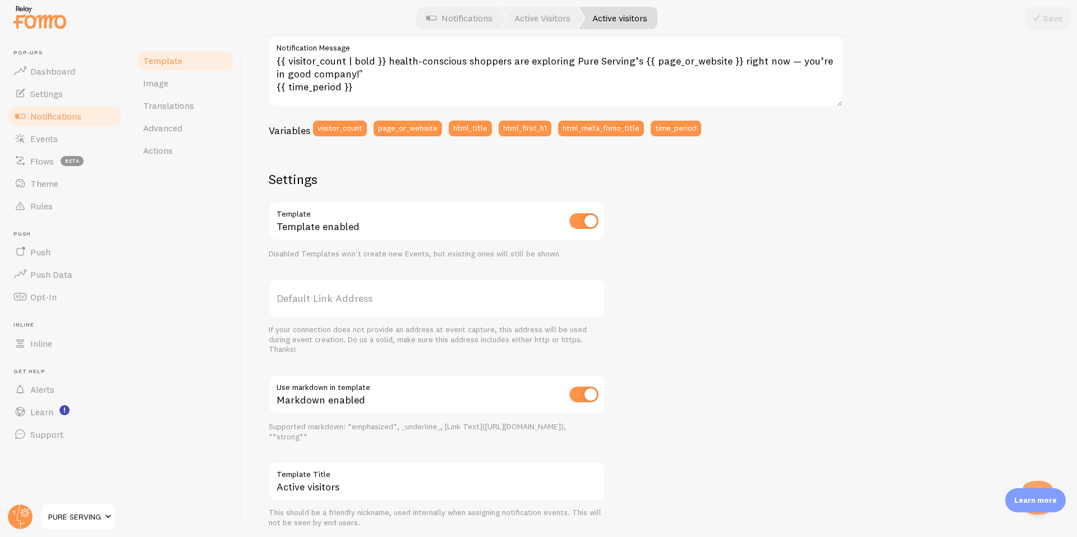
scroll to position [274, 0]
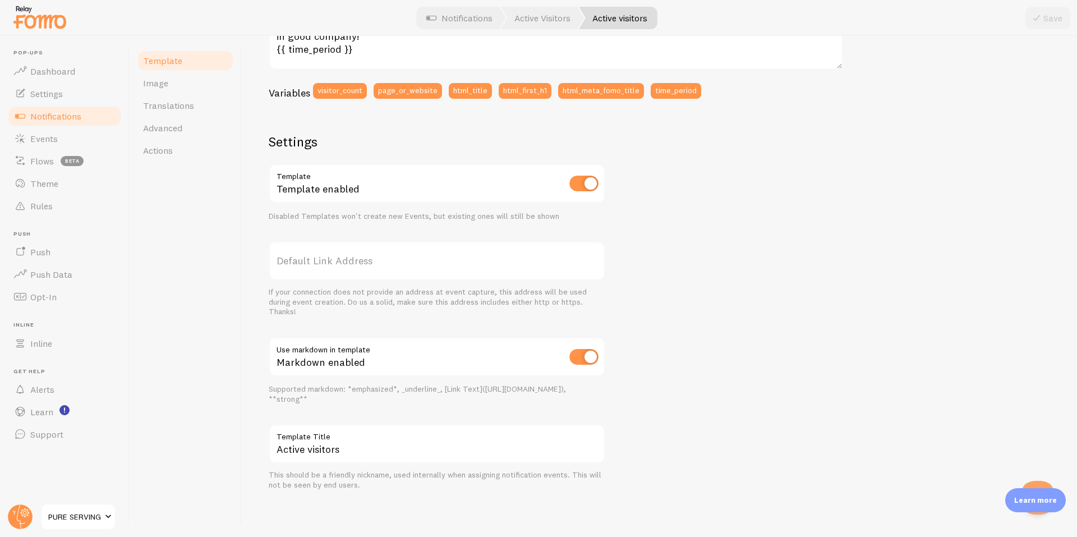
click at [361, 440] on label "Template Title" at bounding box center [437, 433] width 337 height 19
click at [361, 440] on input "Active visitors" at bounding box center [437, 443] width 337 height 39
click at [205, 370] on div "Template Image Translations Advanced Actions" at bounding box center [186, 286] width 112 height 501
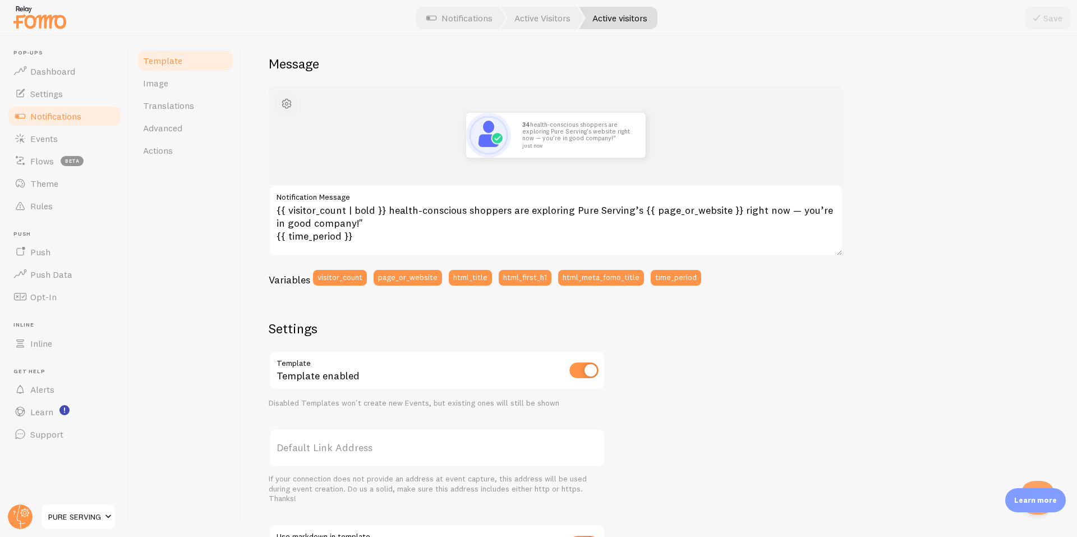
click at [292, 101] on span "button" at bounding box center [286, 103] width 13 height 13
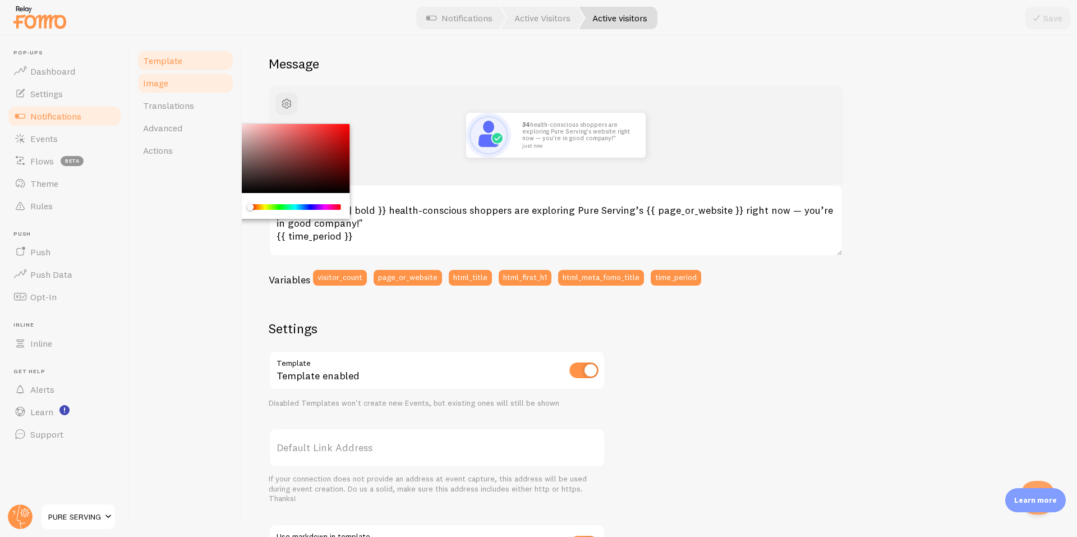
click at [182, 90] on link "Image" at bounding box center [185, 83] width 98 height 22
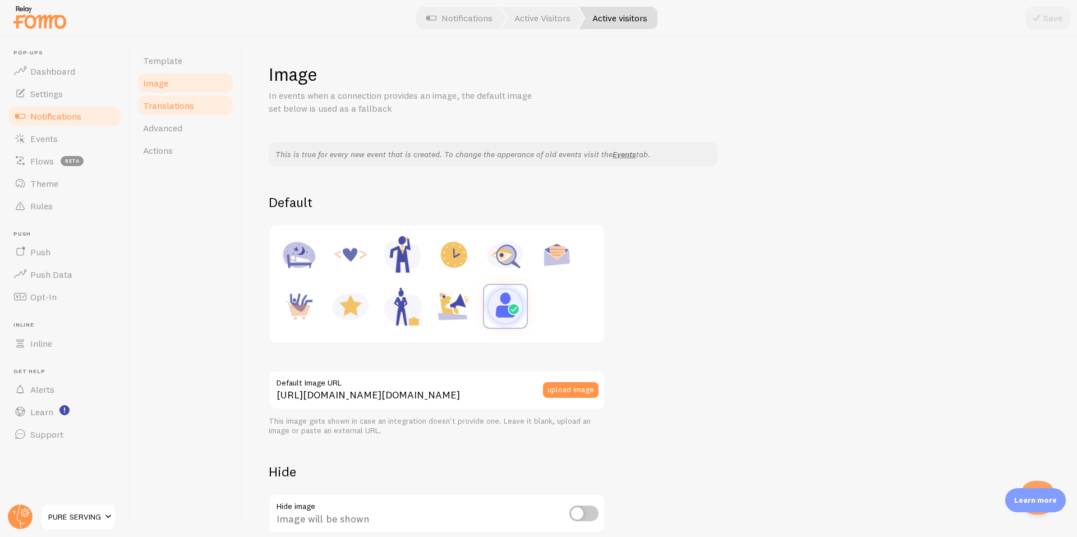
click at [174, 103] on span "Translations" at bounding box center [168, 105] width 51 height 11
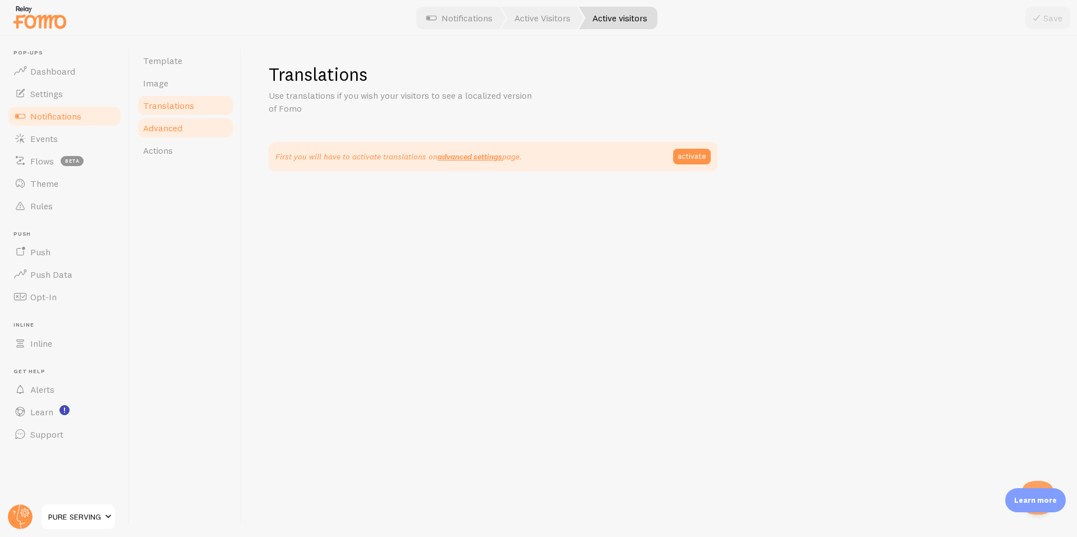
click at [159, 123] on span "Advanced" at bounding box center [162, 127] width 39 height 11
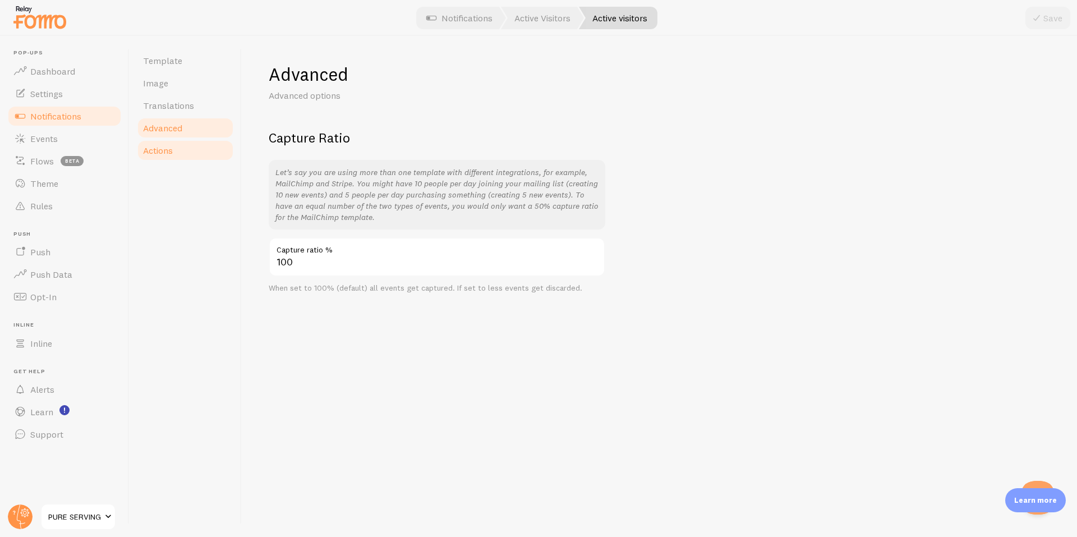
click at [161, 149] on span "Actions" at bounding box center [158, 150] width 30 height 11
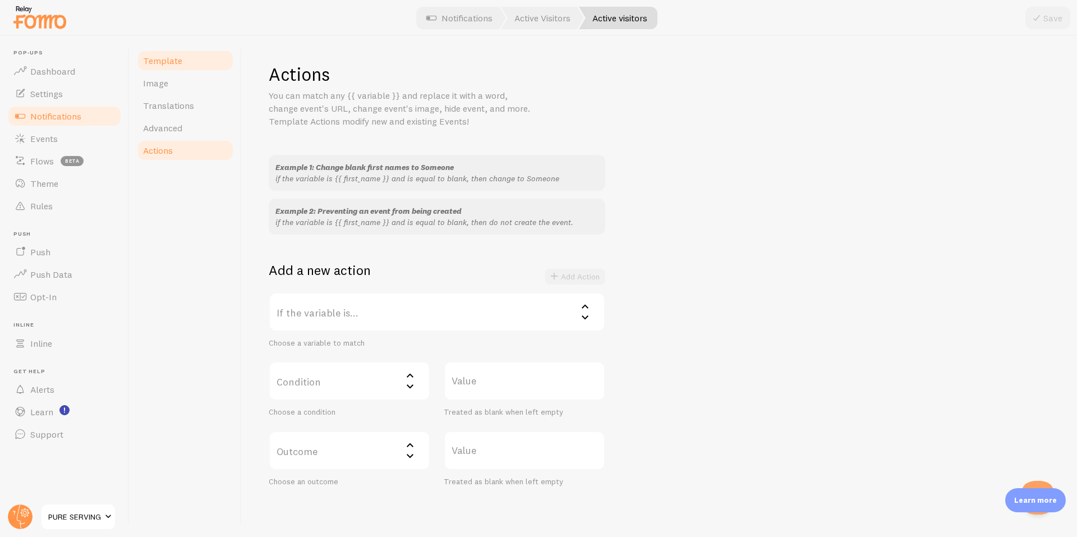
click at [166, 63] on span "Template" at bounding box center [162, 60] width 39 height 11
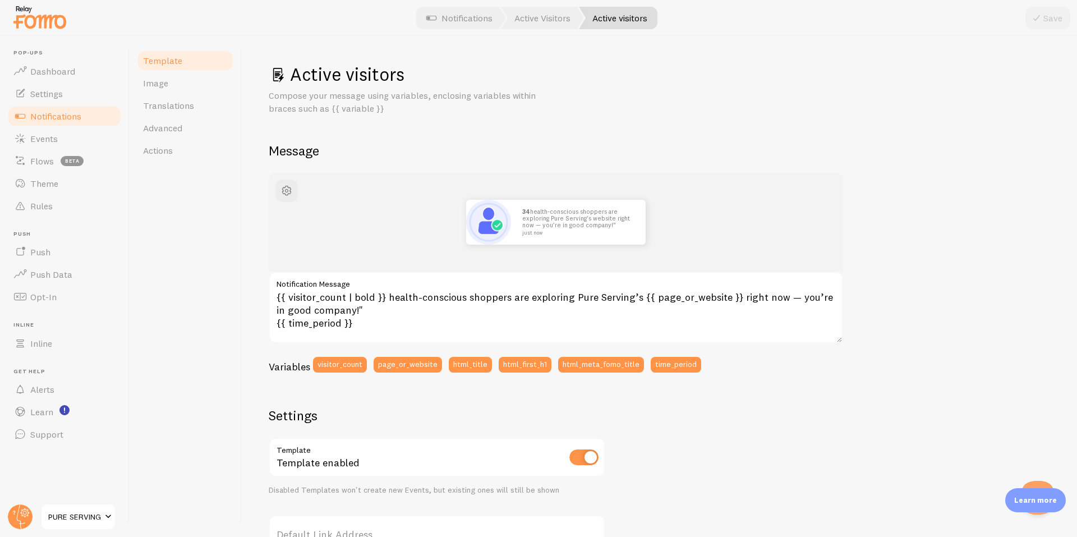
click at [71, 114] on span "Notifications" at bounding box center [55, 116] width 51 height 11
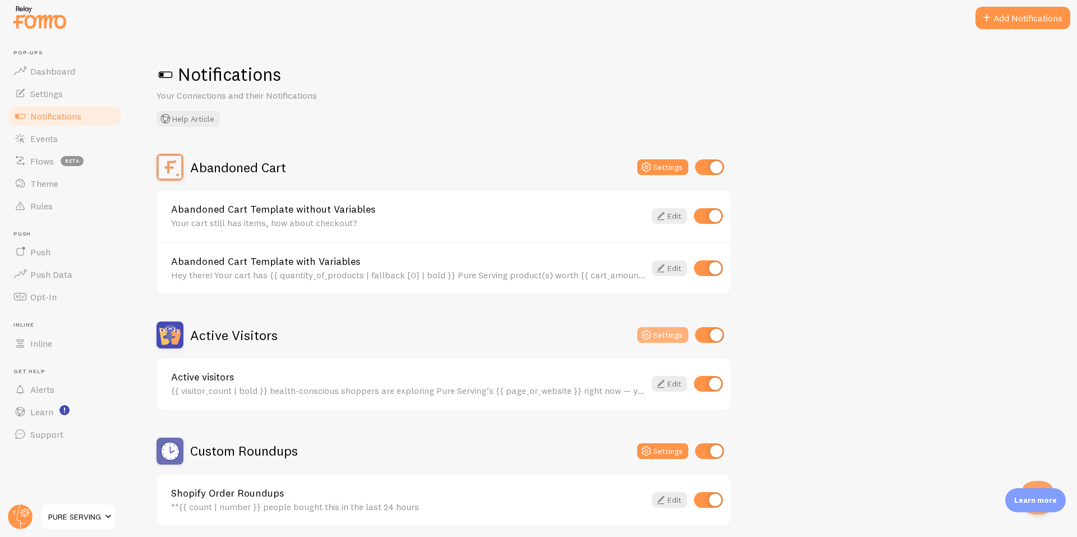
click at [651, 332] on icon at bounding box center [646, 334] width 13 height 13
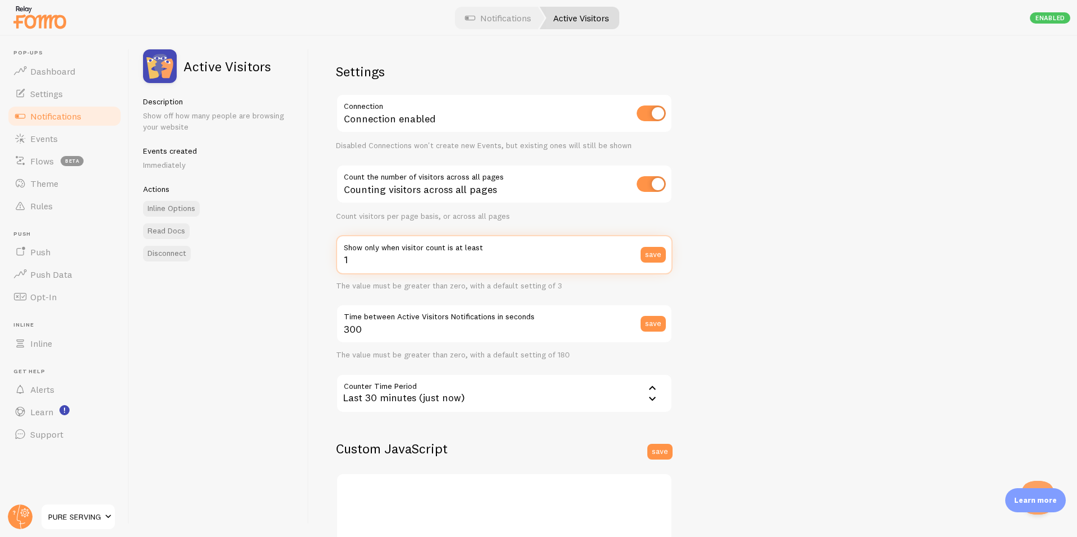
click at [311, 261] on div "Settings Connection Connection enabled Disabled Connections won't create new Ev…" at bounding box center [693, 286] width 768 height 501
type input "0"
click at [659, 258] on button "save" at bounding box center [653, 255] width 25 height 16
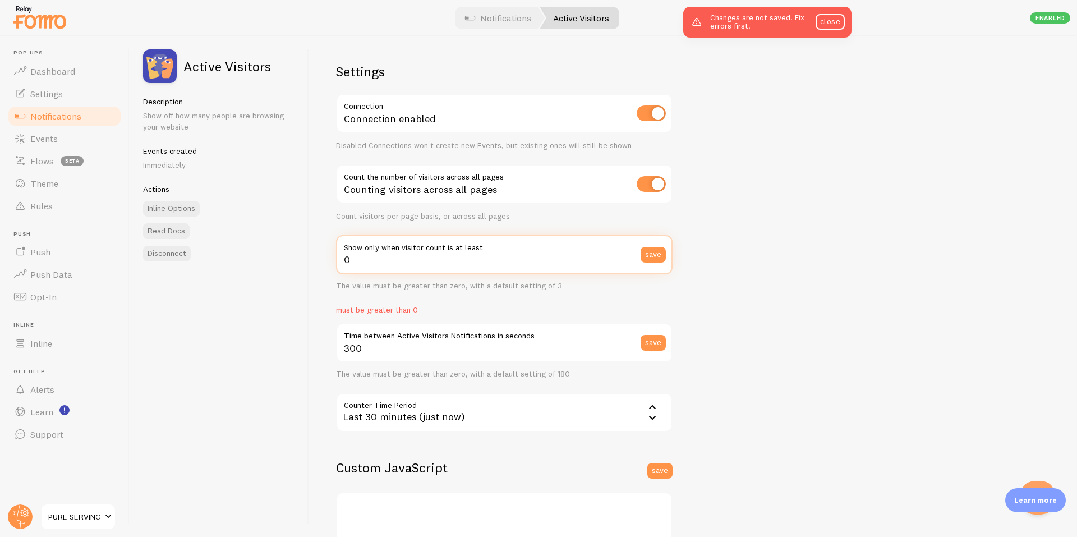
click at [372, 267] on input "0" at bounding box center [504, 254] width 337 height 39
drag, startPoint x: 368, startPoint y: 263, endPoint x: 321, endPoint y: 254, distance: 47.5
click at [321, 254] on div "Settings Connection Connection enabled Disabled Connections won't create new Ev…" at bounding box center [693, 286] width 768 height 501
type input "1"
click at [654, 249] on button "save" at bounding box center [653, 255] width 25 height 16
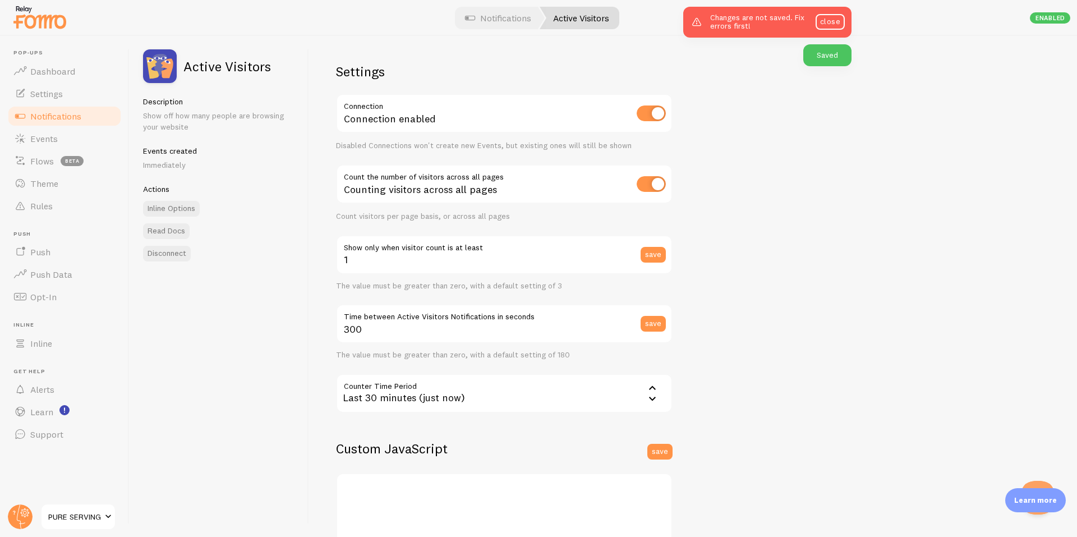
click at [94, 123] on link "Notifications" at bounding box center [65, 116] width 116 height 22
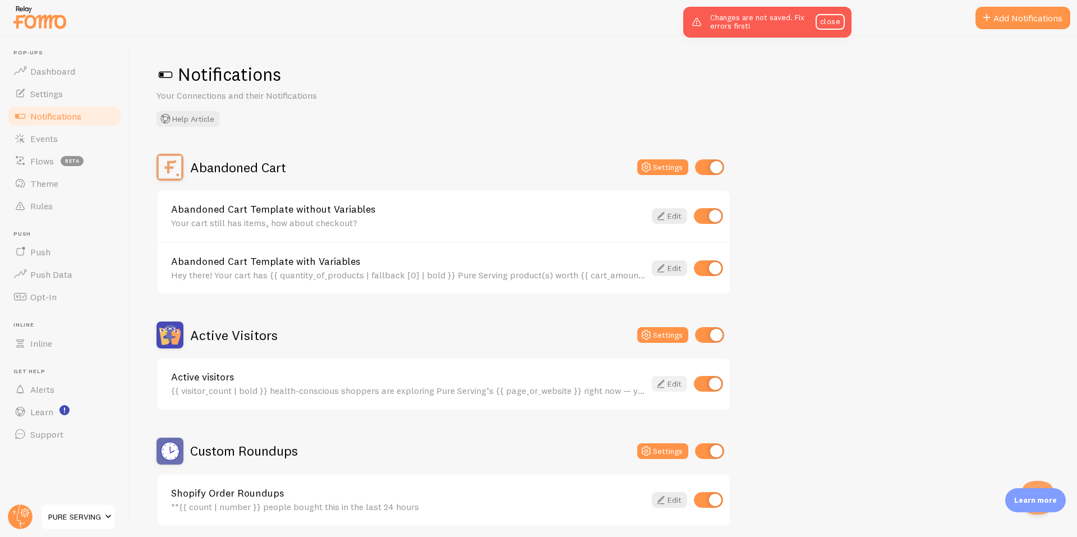
click at [669, 381] on link "Edit" at bounding box center [669, 384] width 35 height 16
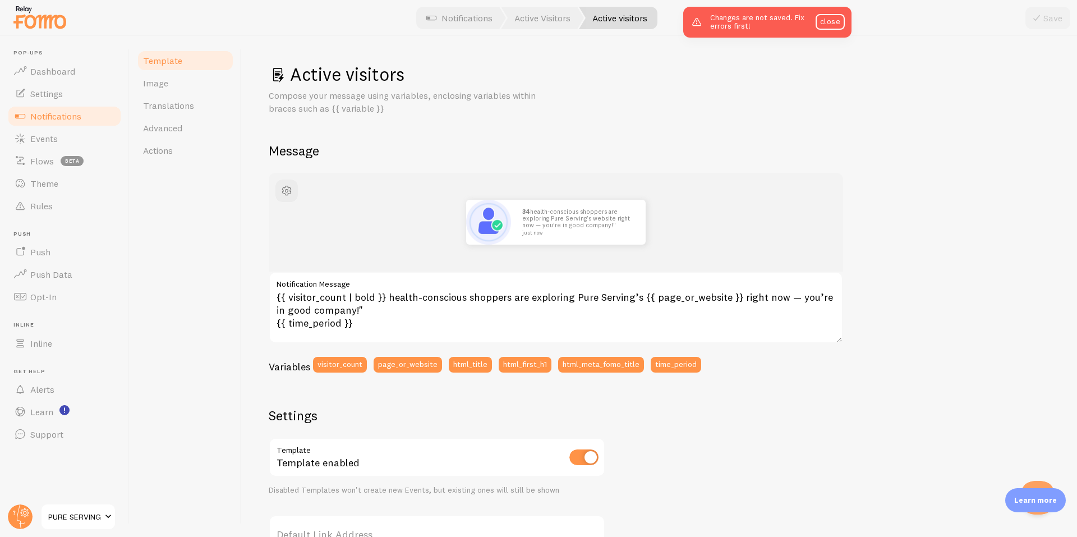
click at [29, 116] on link "Notifications" at bounding box center [65, 116] width 116 height 22
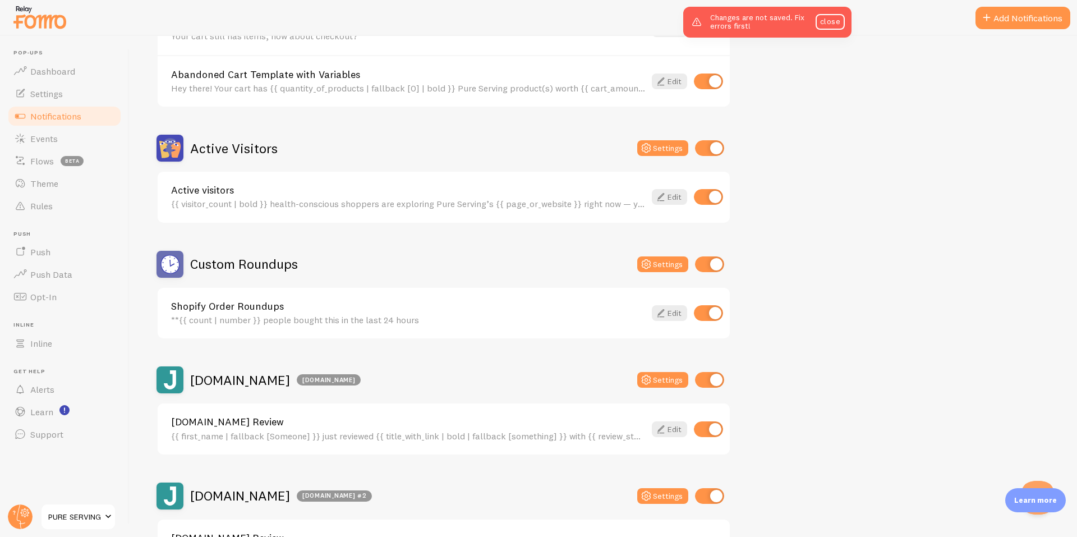
scroll to position [374, 0]
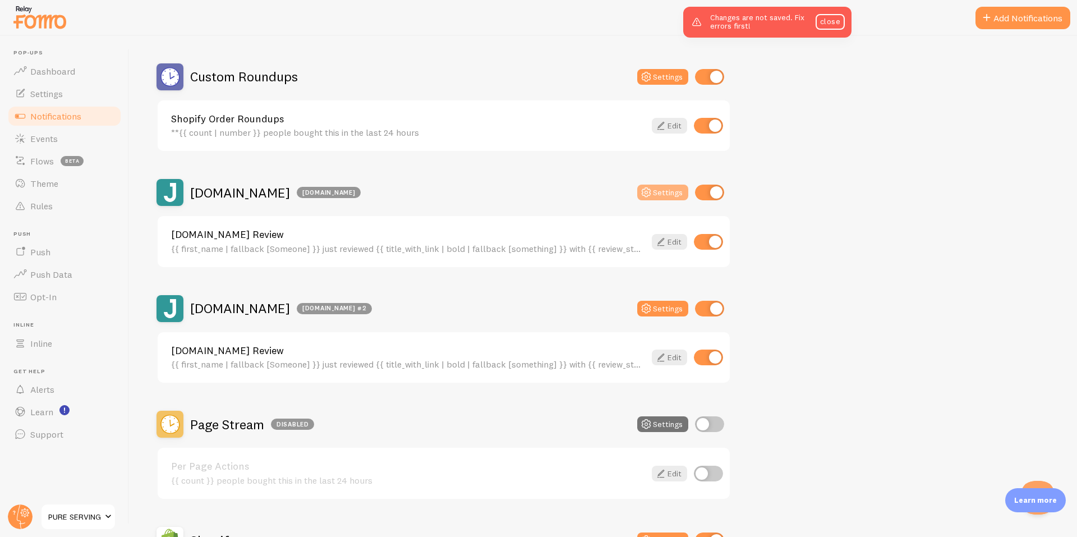
click at [668, 194] on button "Settings" at bounding box center [662, 193] width 51 height 16
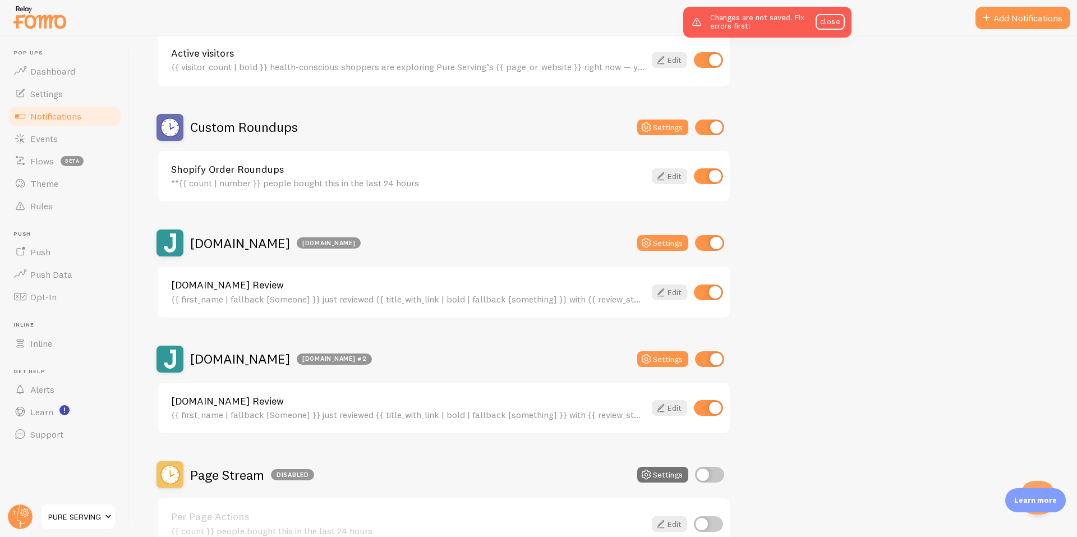
scroll to position [374, 0]
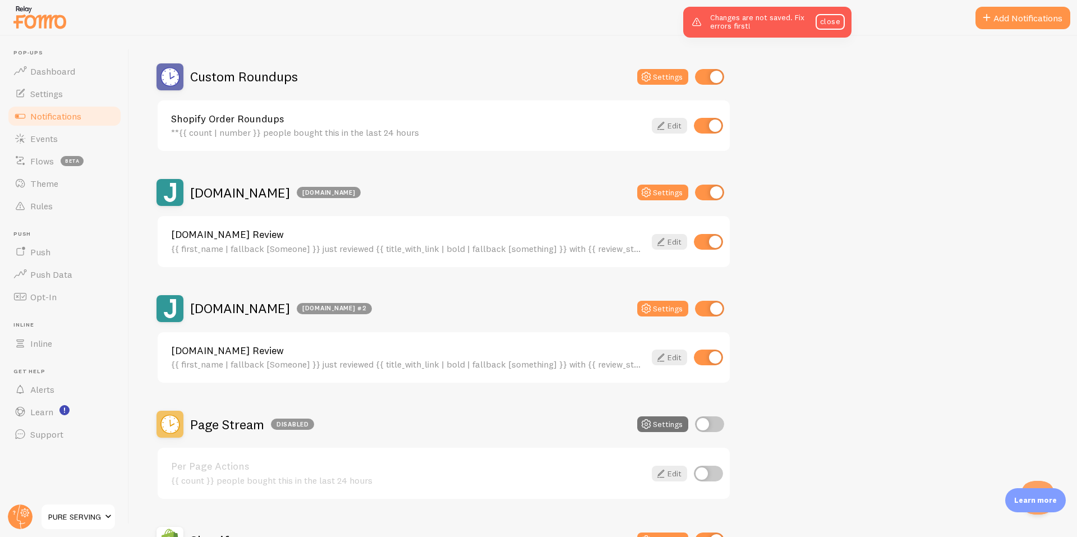
click at [718, 310] on input "checkbox" at bounding box center [709, 309] width 29 height 16
checkbox input "false"
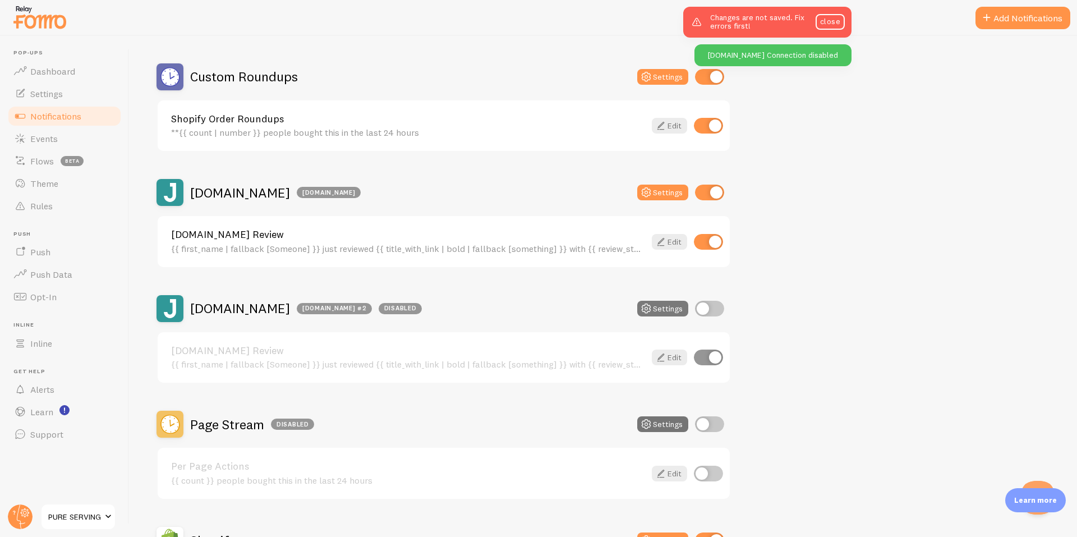
click at [673, 311] on button "Settings" at bounding box center [662, 309] width 51 height 16
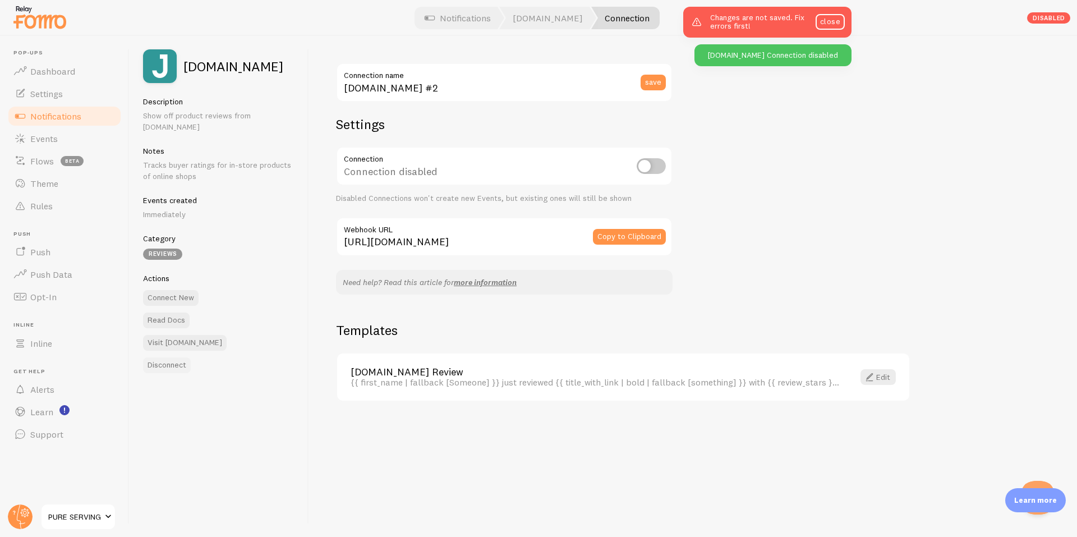
click at [178, 357] on button "Disconnect" at bounding box center [167, 365] width 48 height 16
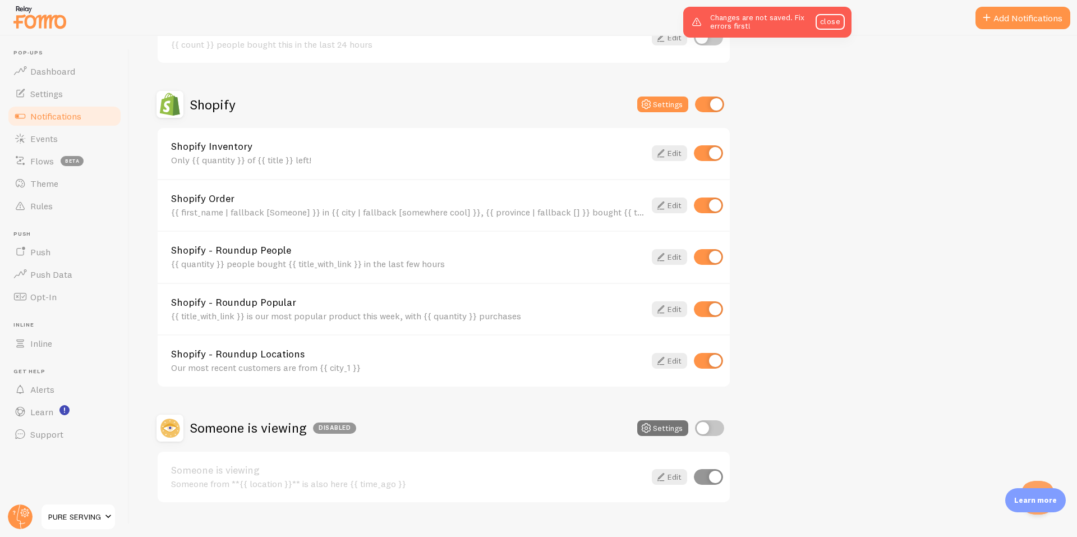
scroll to position [830, 0]
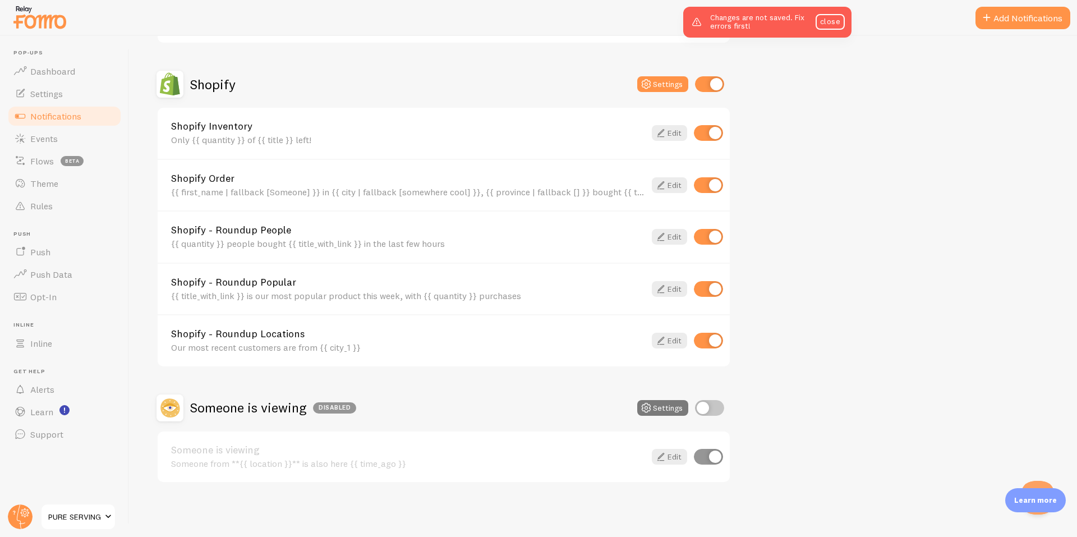
click at [647, 407] on icon at bounding box center [646, 407] width 13 height 13
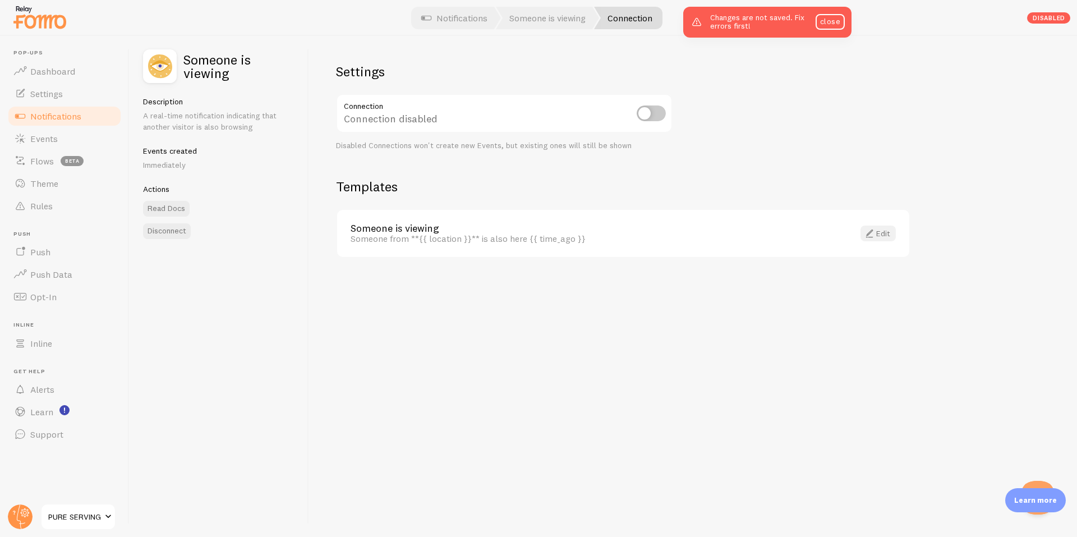
click at [868, 232] on span at bounding box center [869, 233] width 13 height 13
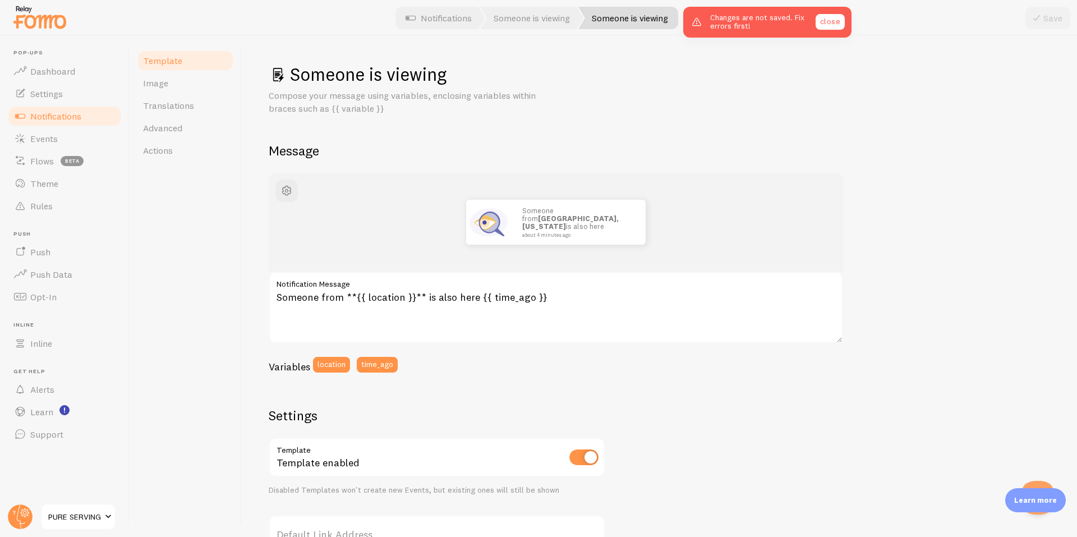
click at [833, 25] on link "close" at bounding box center [830, 22] width 29 height 16
click at [59, 119] on span "Notifications" at bounding box center [55, 116] width 51 height 11
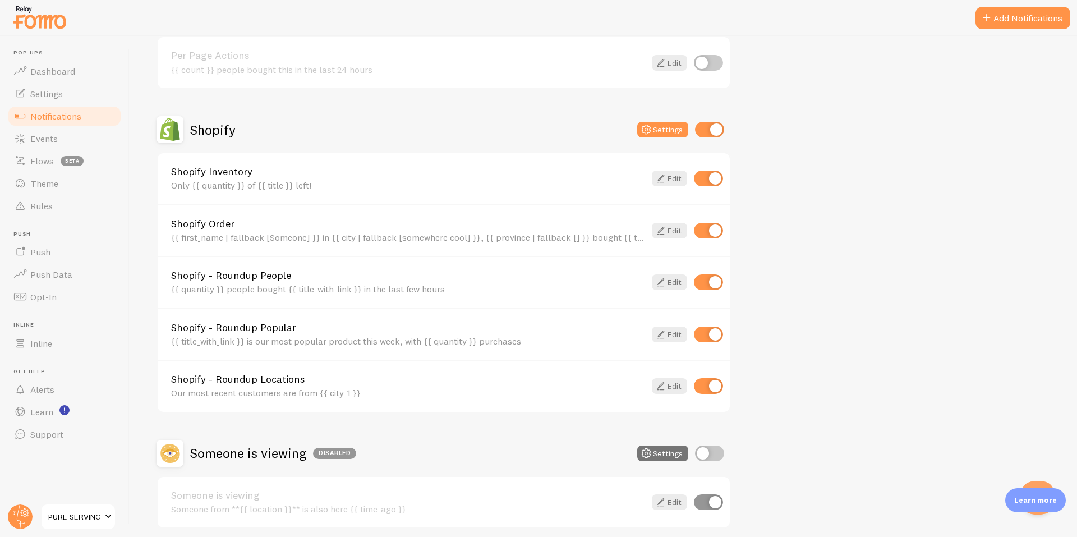
scroll to position [830, 0]
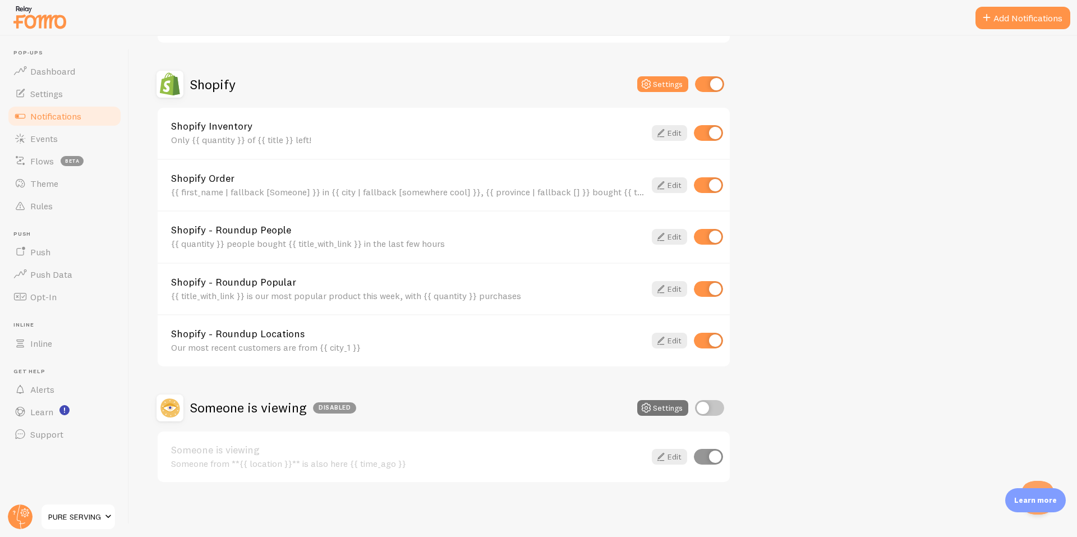
click at [702, 412] on input "checkbox" at bounding box center [709, 408] width 29 height 16
checkbox input "true"
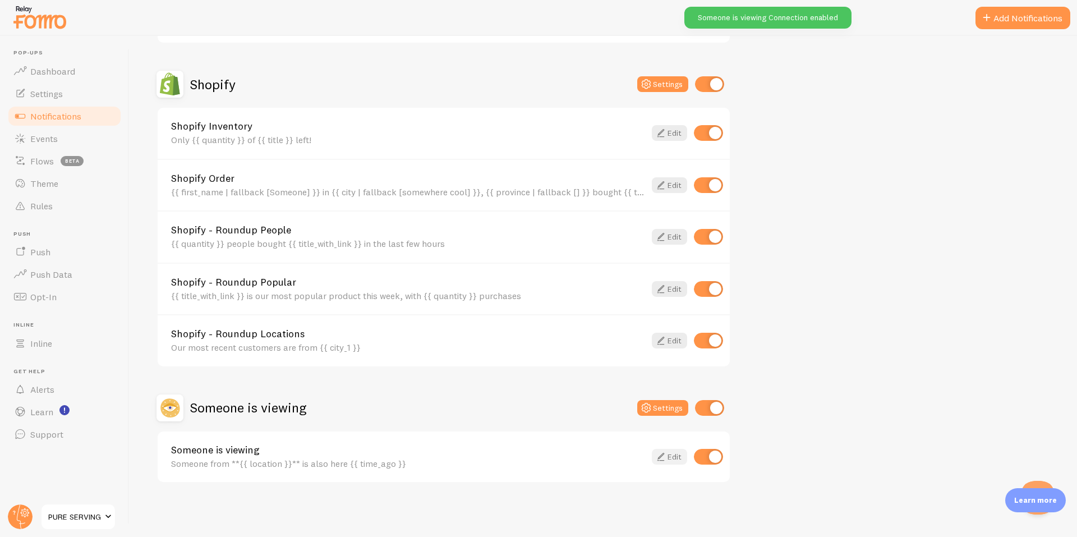
click at [665, 458] on icon at bounding box center [660, 456] width 13 height 13
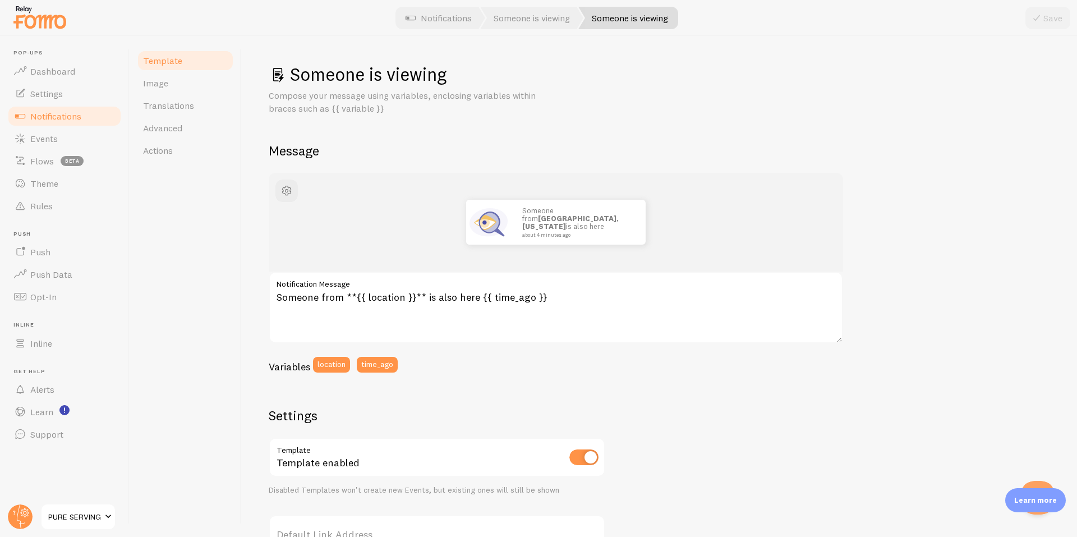
drag, startPoint x: 269, startPoint y: 67, endPoint x: 433, endPoint y: 370, distance: 344.4
click at [433, 370] on div "Someone is viewing Compose your message using variables, enclosing variables wi…" at bounding box center [660, 413] width 782 height 701
click at [433, 370] on div "Variables location time_ago" at bounding box center [556, 369] width 575 height 24
drag, startPoint x: 428, startPoint y: 370, endPoint x: 264, endPoint y: 67, distance: 344.9
click at [264, 67] on div "Someone is viewing Compose your message using variables, enclosing variables wi…" at bounding box center [659, 286] width 835 height 501
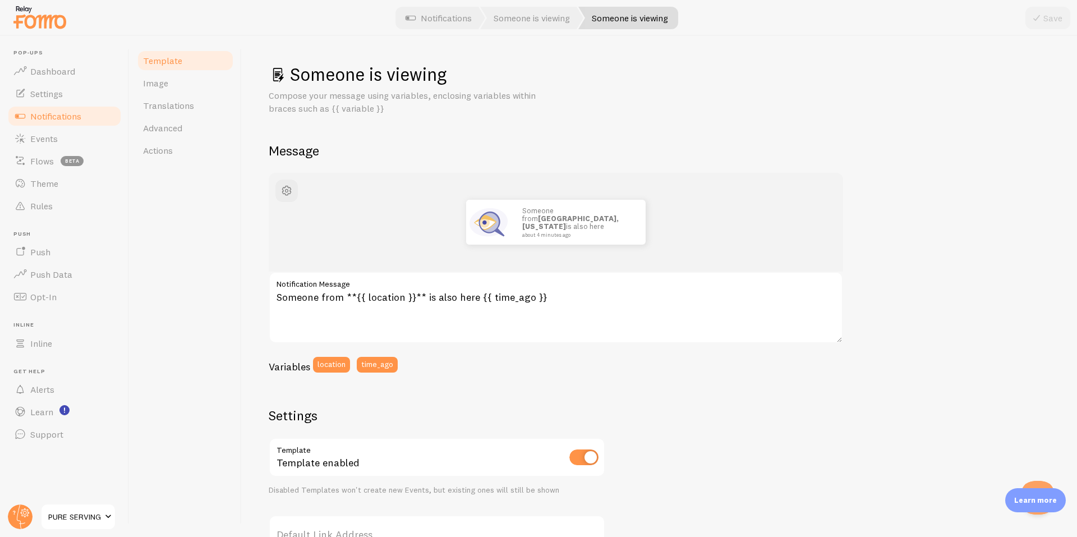
copy div "Someone is viewing Compose your message using variables, enclosing variables wi…"
click at [426, 298] on textarea "Someone from **{{ location }}** is also here {{ time_ago }}" at bounding box center [556, 308] width 575 height 72
click at [413, 298] on textarea "Someone from **{{ location }}** is also here {{ time_ago }}" at bounding box center [556, 308] width 575 height 72
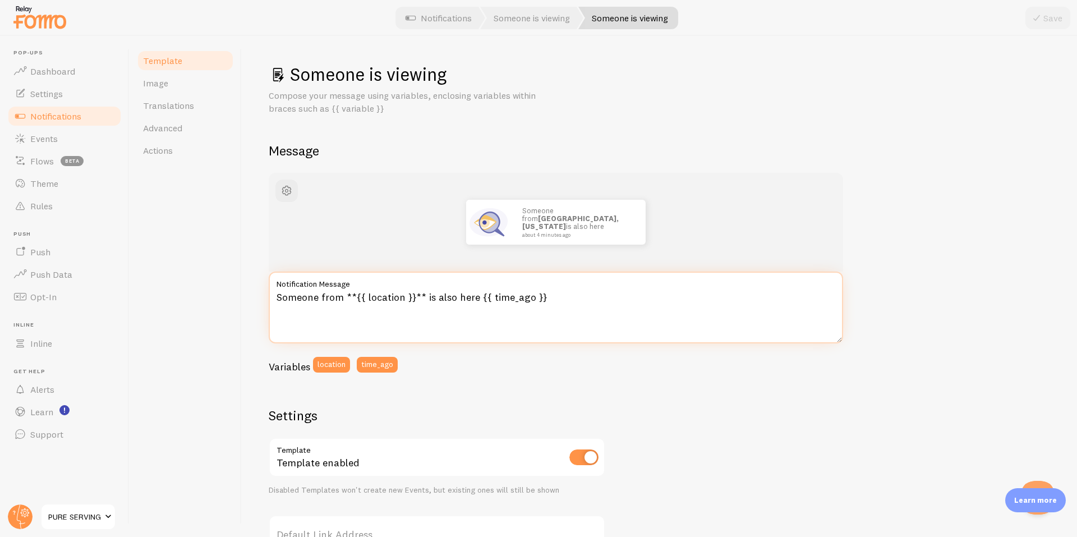
paste textarea "“A health-minded visitor from {{ location }} is browsing Pure Serving right now…"
drag, startPoint x: 281, startPoint y: 297, endPoint x: 270, endPoint y: 295, distance: 10.3
click at [270, 295] on textarea "“A health-minded visitor from {{ location }} is browsing Pure Serving right now…" at bounding box center [556, 308] width 575 height 72
click at [736, 299] on textarea "A health-minded visitor from {{ location }} is browsing Pure Serving right now …" at bounding box center [556, 308] width 575 height 72
type textarea "A health-minded visitor from {{ location }} is browsing Pure Serving right now …"
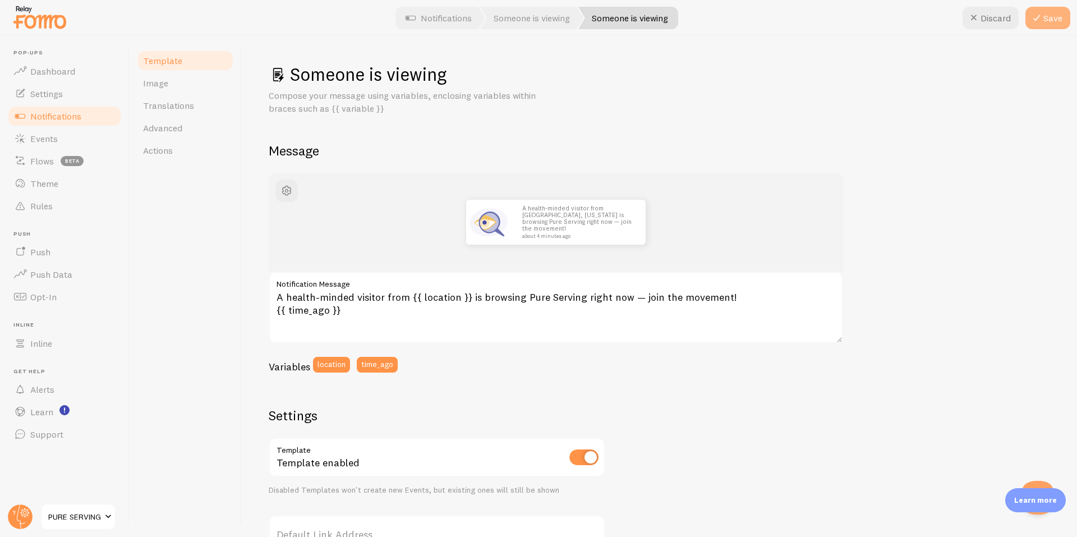
click at [1059, 8] on button "Save" at bounding box center [1048, 18] width 45 height 22
click at [163, 82] on span "Image" at bounding box center [155, 82] width 25 height 11
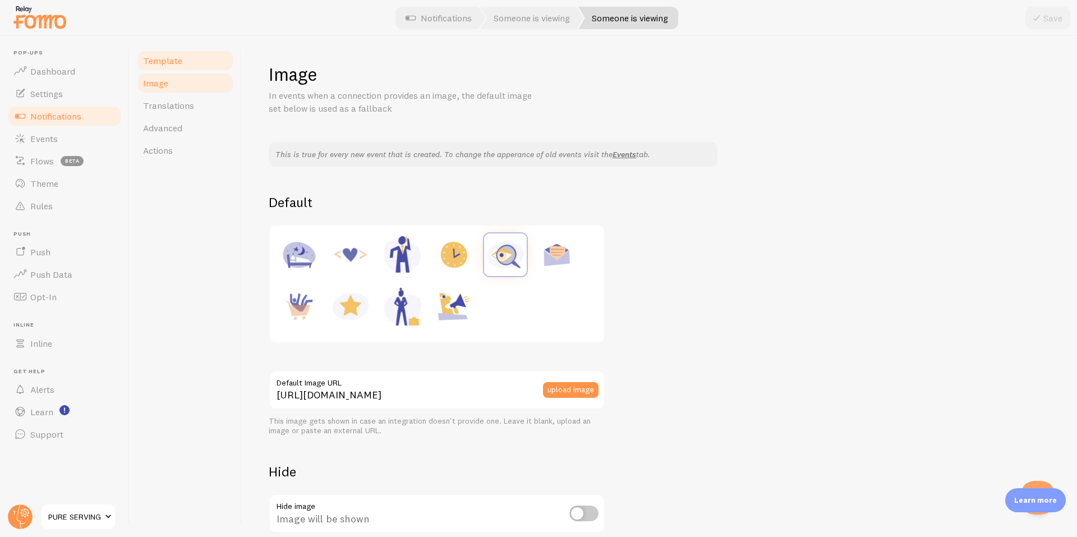
click at [182, 63] on link "Template" at bounding box center [185, 60] width 98 height 22
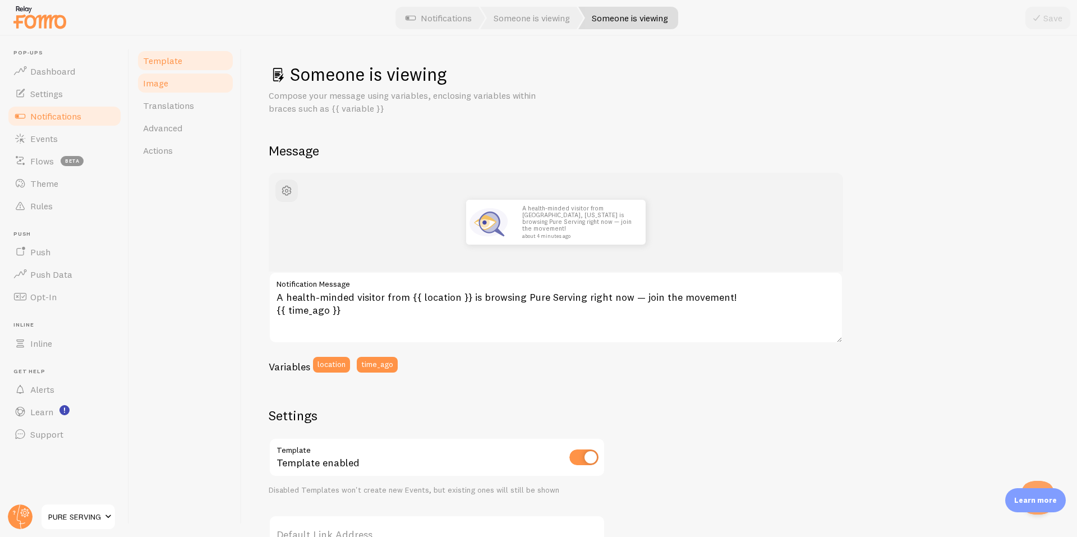
click at [177, 85] on link "Image" at bounding box center [185, 83] width 98 height 22
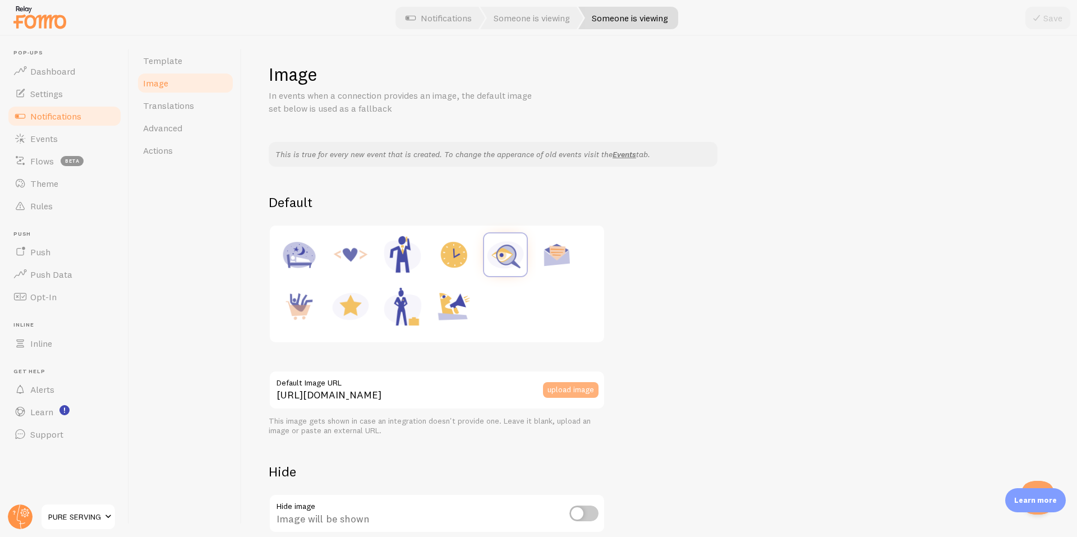
click at [565, 394] on button "upload image" at bounding box center [571, 390] width 56 height 16
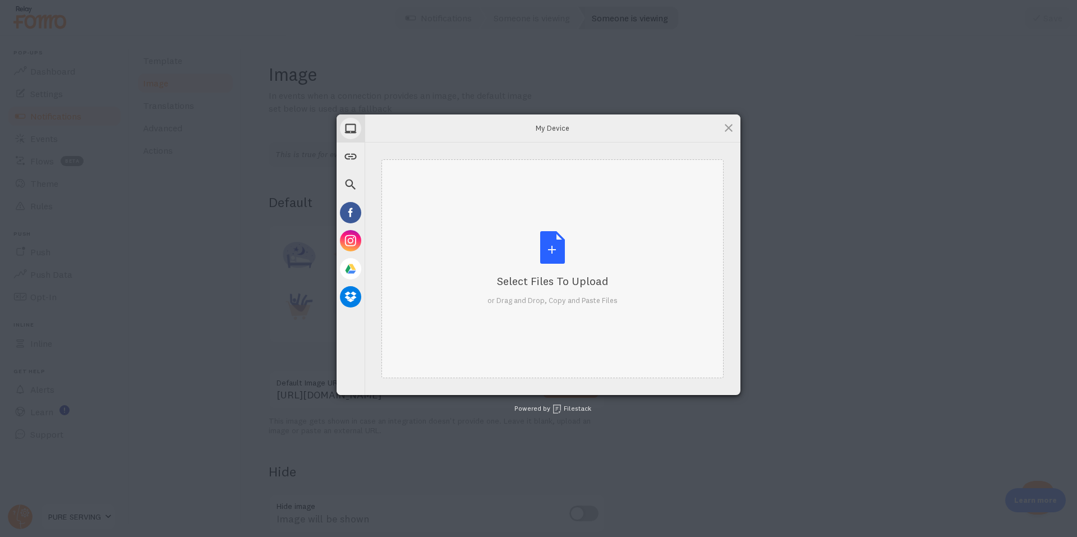
click at [536, 246] on div "Select Files to Upload or Drag and Drop, Copy and Paste Files" at bounding box center [553, 268] width 130 height 75
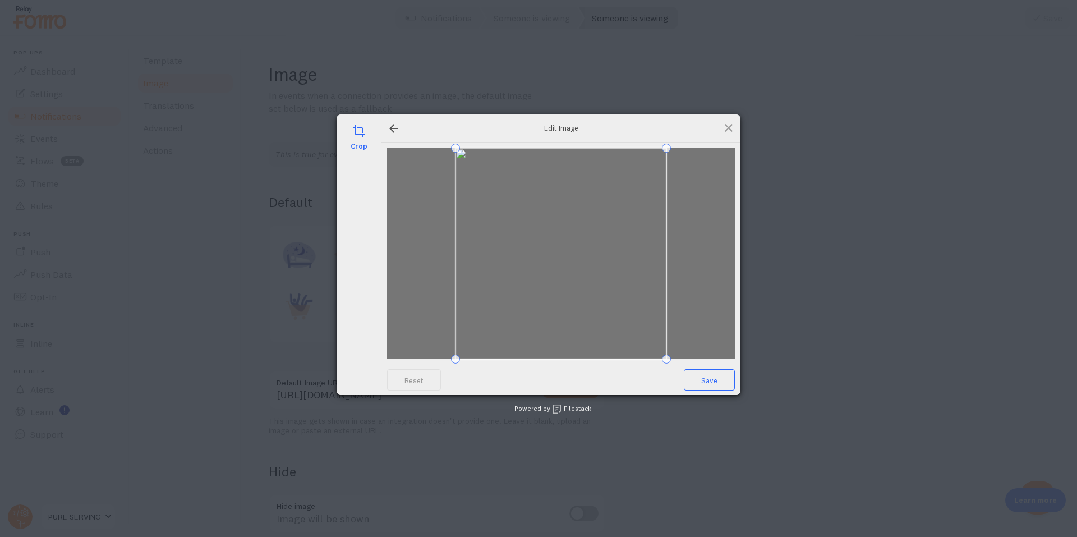
click at [705, 382] on span "Save" at bounding box center [709, 379] width 51 height 21
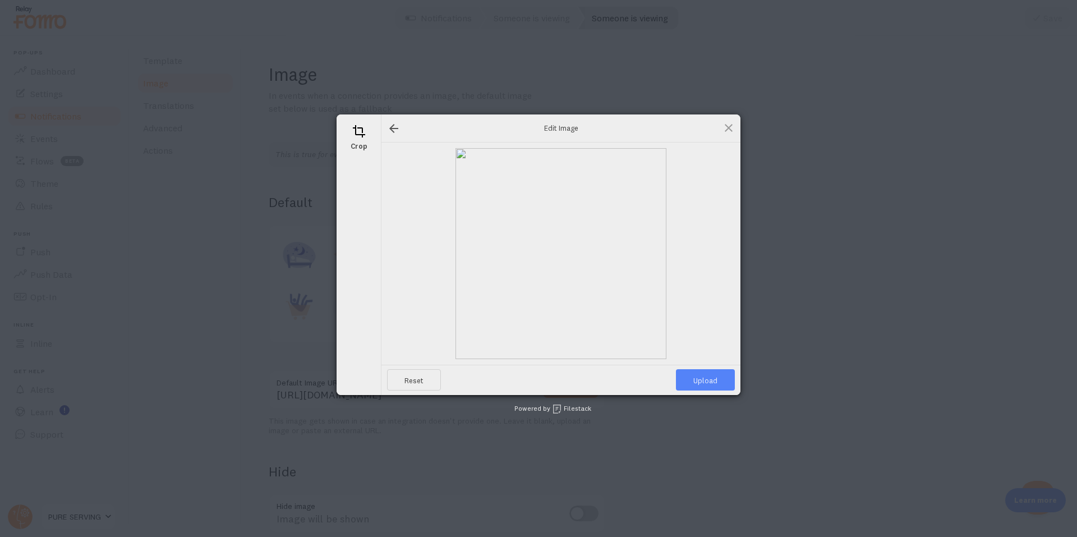
click at [701, 382] on span "Upload" at bounding box center [705, 379] width 59 height 21
type input "https://process.filestackapi.com/ApqhzE1ldTzuKSj33adqez/resize=width:170,height…"
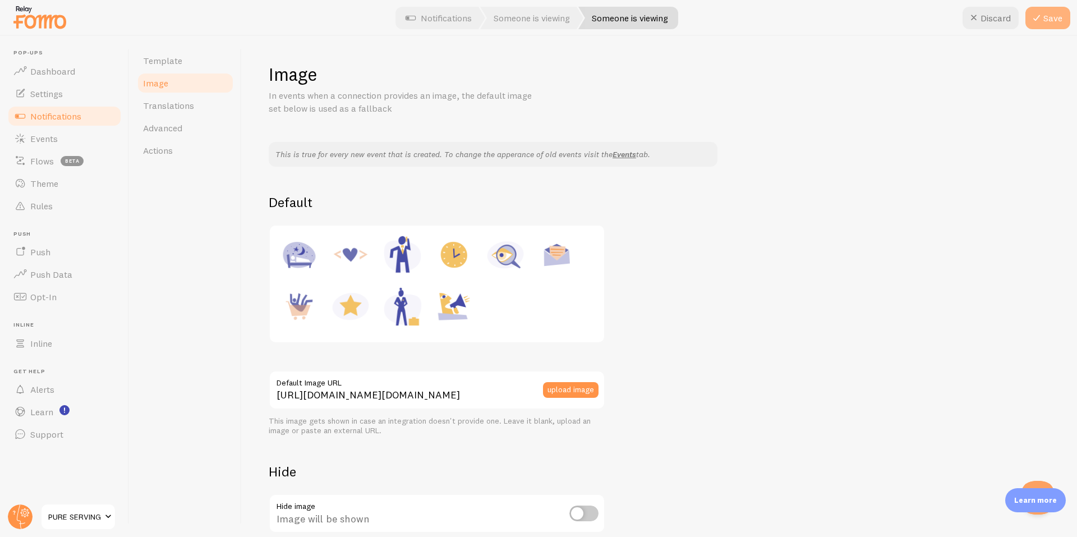
click at [1046, 27] on button "Save" at bounding box center [1048, 18] width 45 height 22
click at [166, 57] on span "Template" at bounding box center [162, 60] width 39 height 11
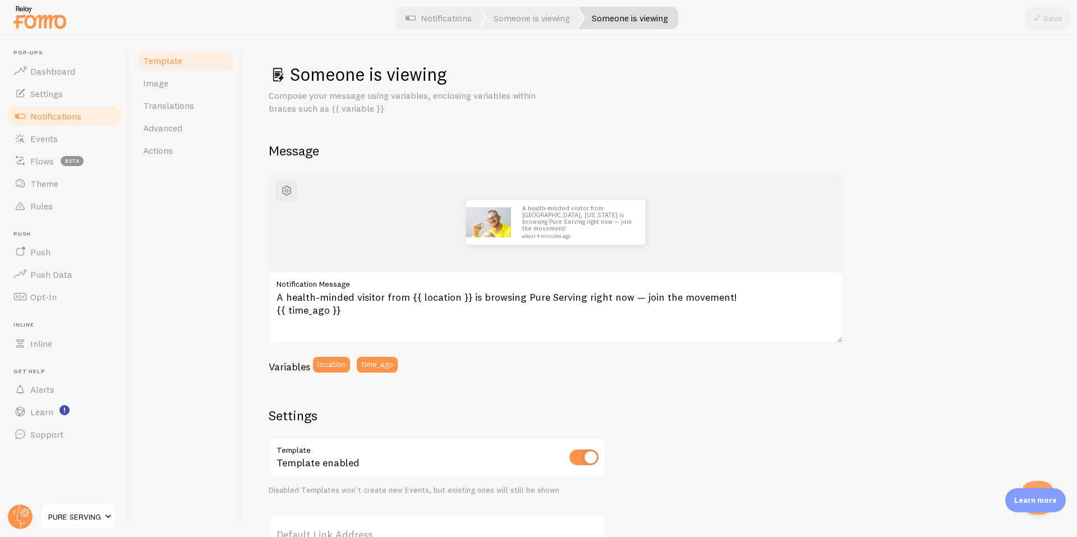
click at [61, 111] on span "Notifications" at bounding box center [55, 116] width 51 height 11
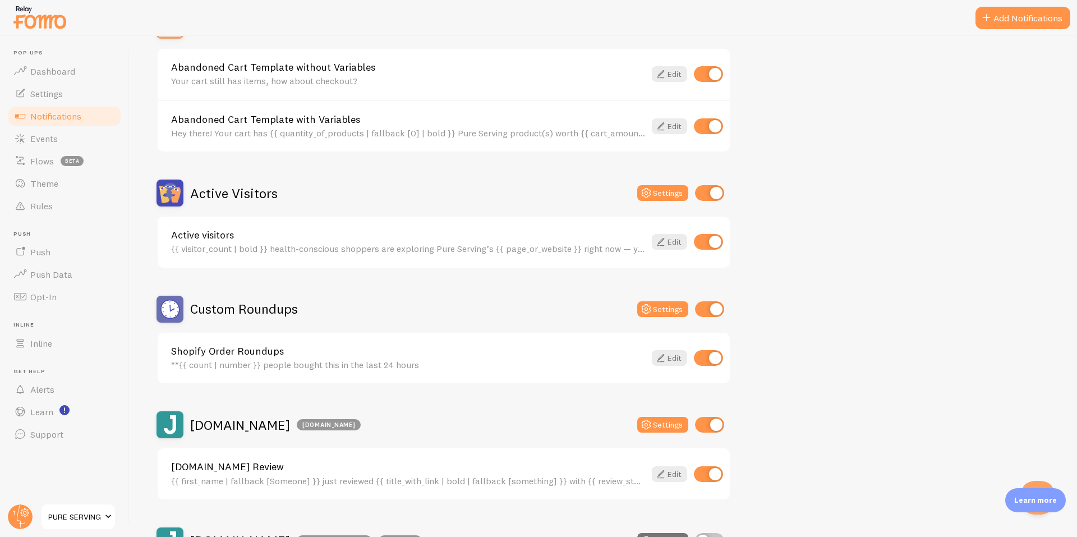
scroll to position [187, 0]
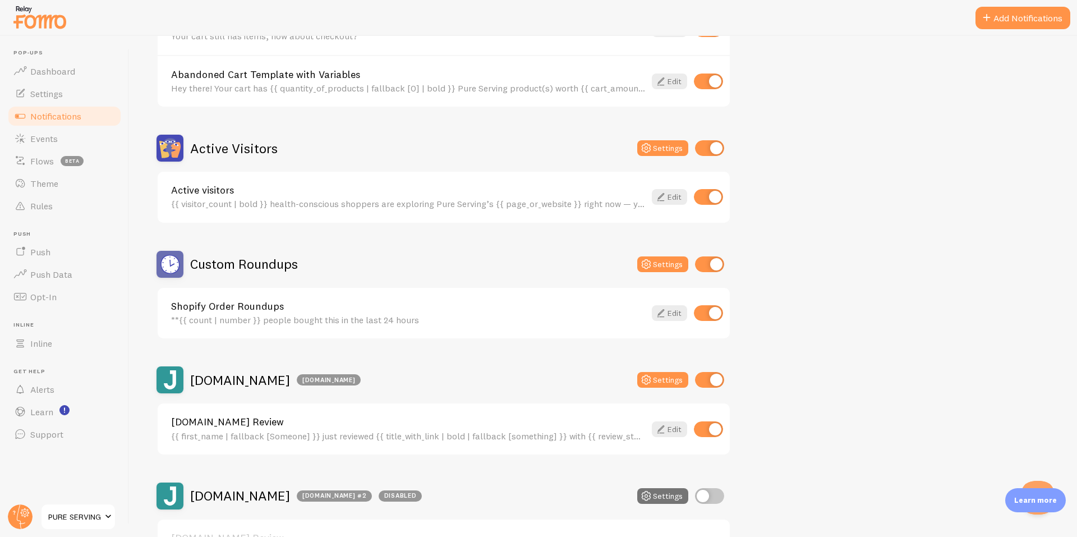
click at [273, 263] on h2 "Custom Roundups" at bounding box center [244, 263] width 108 height 17
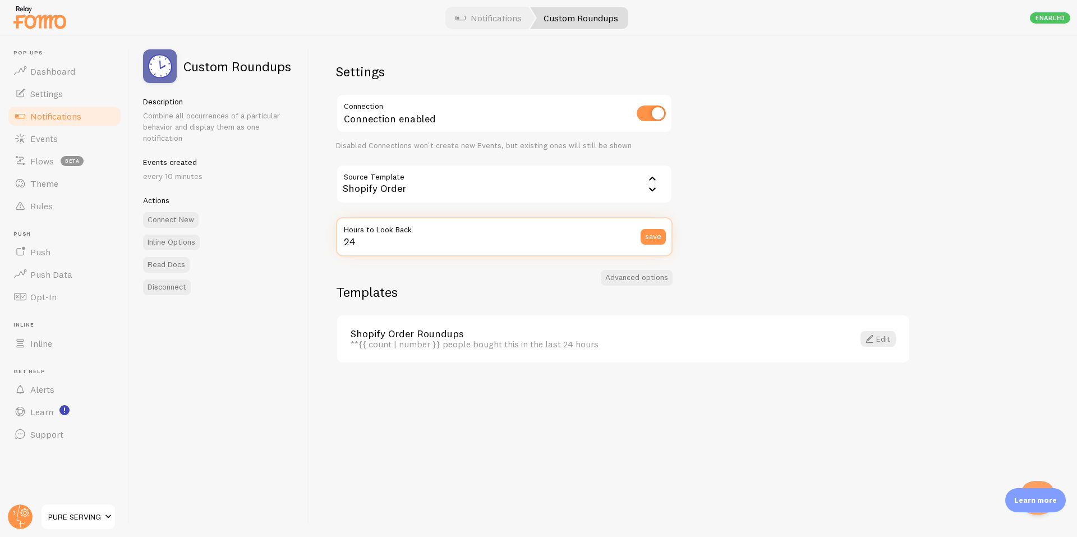
click at [470, 251] on input "24" at bounding box center [504, 236] width 337 height 39
drag, startPoint x: 414, startPoint y: 241, endPoint x: 322, endPoint y: 241, distance: 91.5
click at [322, 241] on div "Settings Connection Connection enabled Disabled Connections won't create new Ev…" at bounding box center [693, 286] width 768 height 501
type input "168"
click at [654, 239] on button "save" at bounding box center [653, 237] width 25 height 16
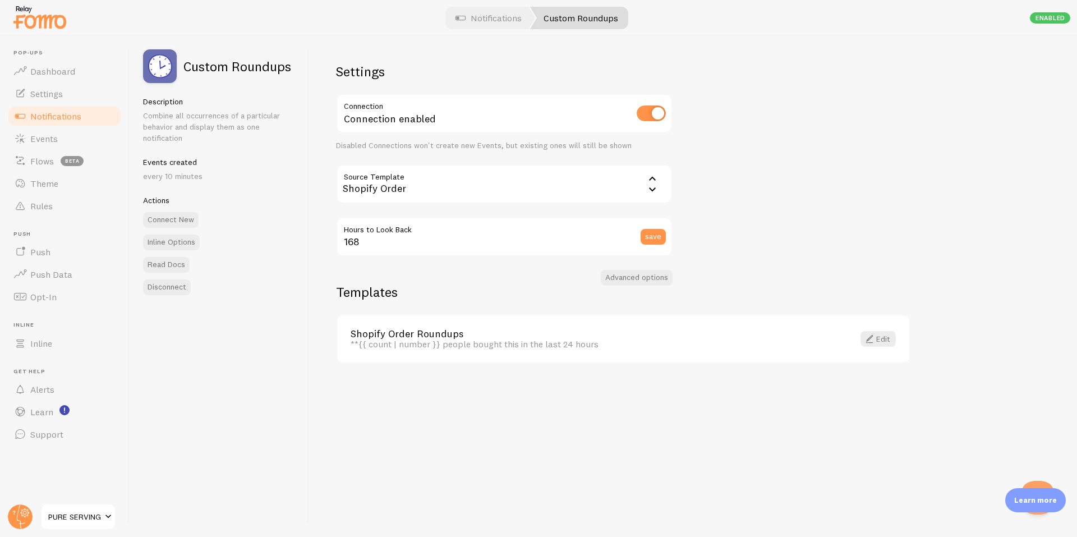
click at [429, 190] on div "Shopify Order" at bounding box center [504, 183] width 337 height 39
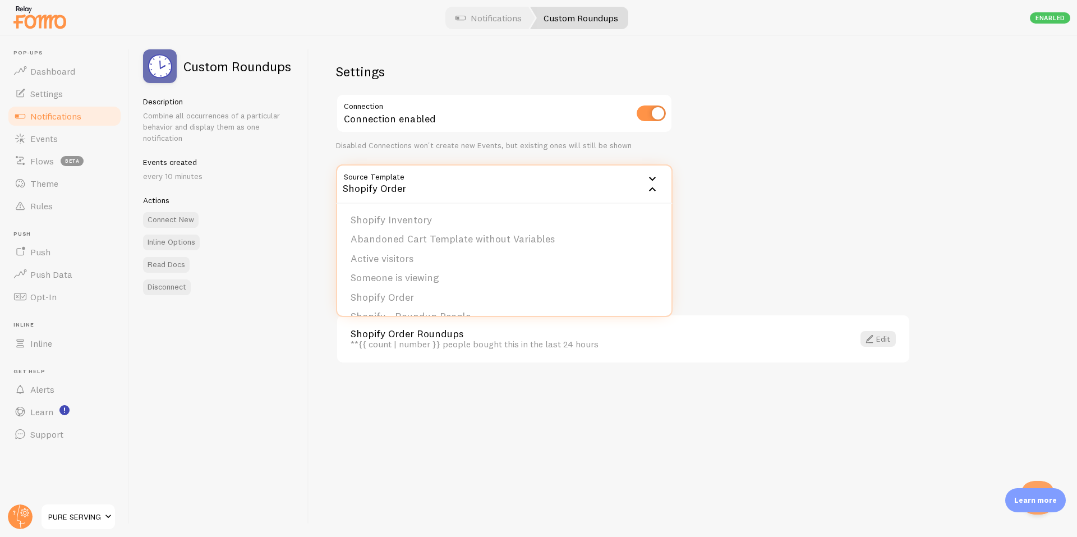
click at [429, 190] on div "Shopify Order" at bounding box center [504, 183] width 337 height 39
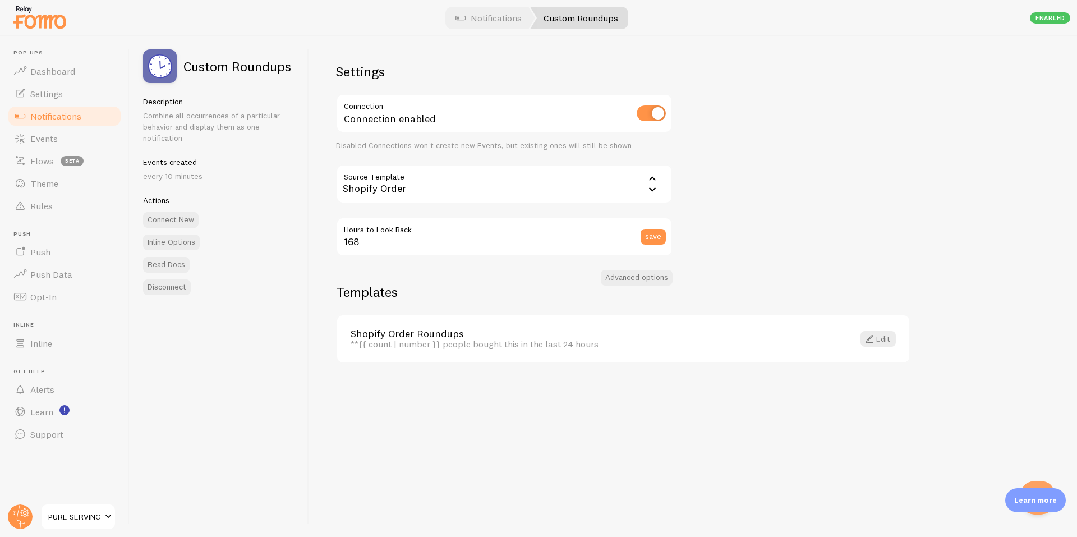
click at [187, 178] on p "every 10 minutes" at bounding box center [219, 176] width 152 height 11
click at [189, 215] on button "Connect New" at bounding box center [171, 220] width 56 height 16
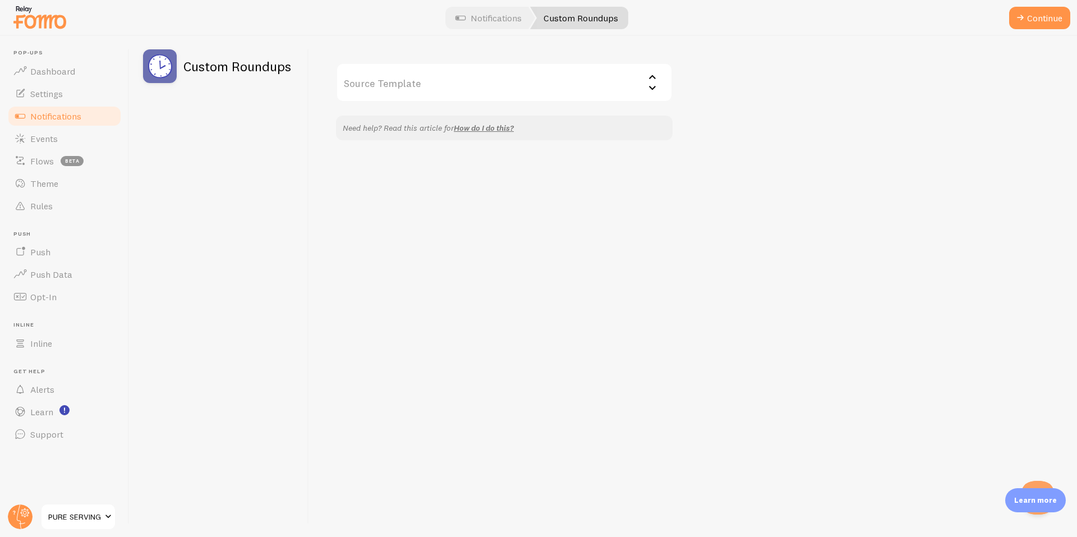
click at [438, 84] on input "Source Template" at bounding box center [504, 82] width 337 height 39
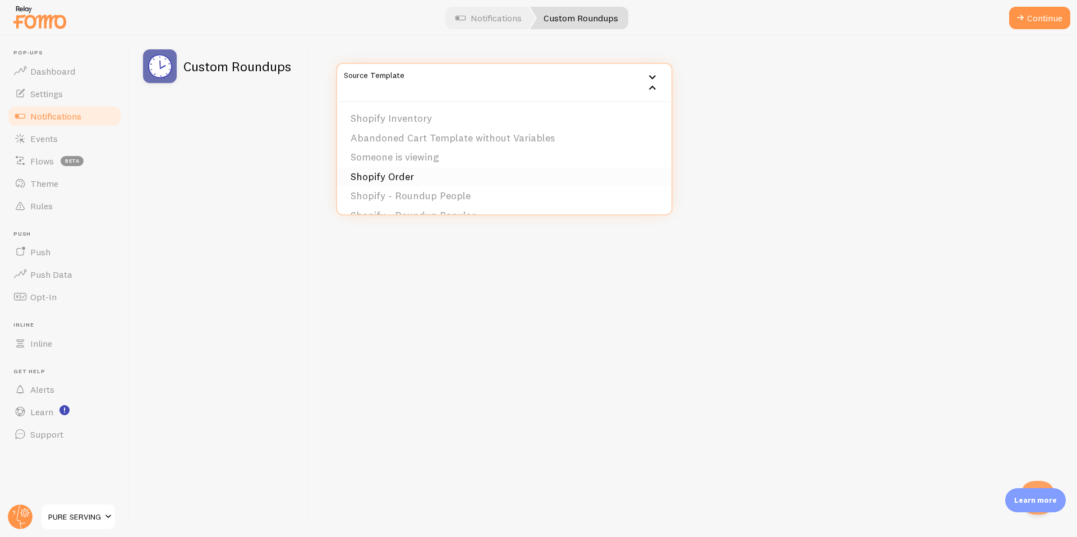
click at [415, 173] on li "Shopify Order" at bounding box center [504, 177] width 334 height 20
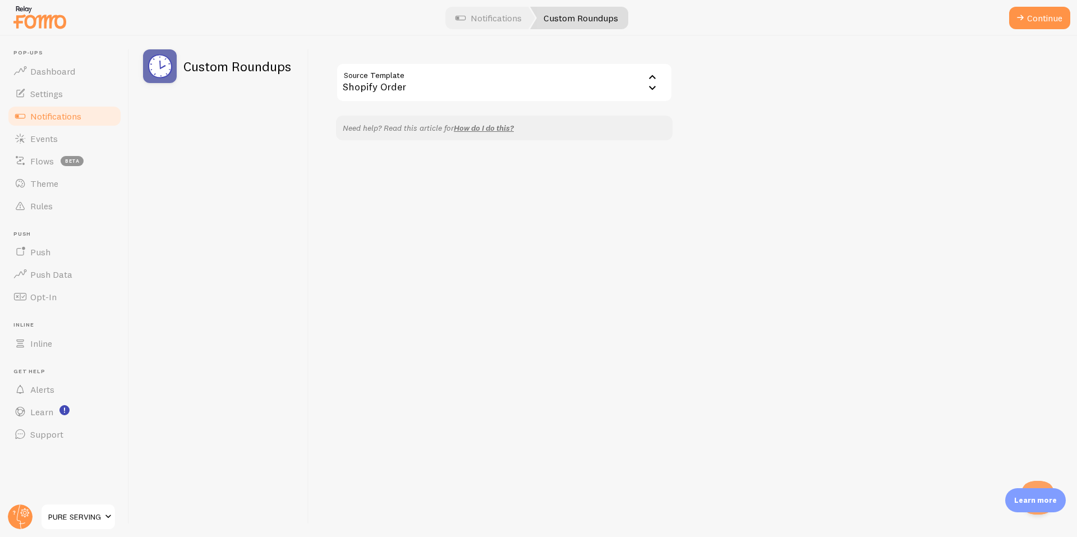
click at [420, 81] on input "Source Template" at bounding box center [504, 82] width 337 height 39
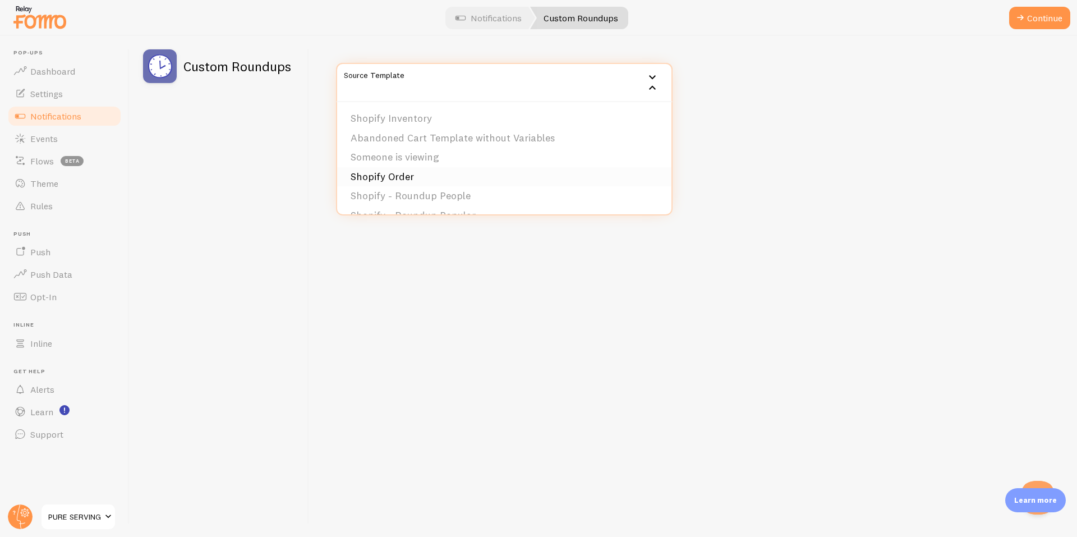
click at [426, 179] on li "Shopify Order" at bounding box center [504, 177] width 334 height 20
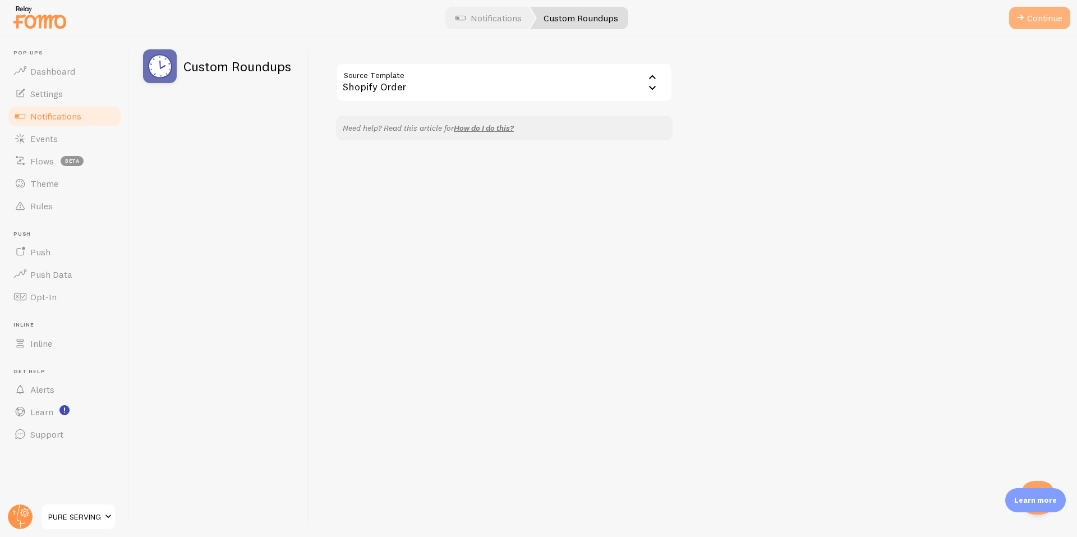
click at [1037, 18] on button "Continue" at bounding box center [1039, 18] width 61 height 22
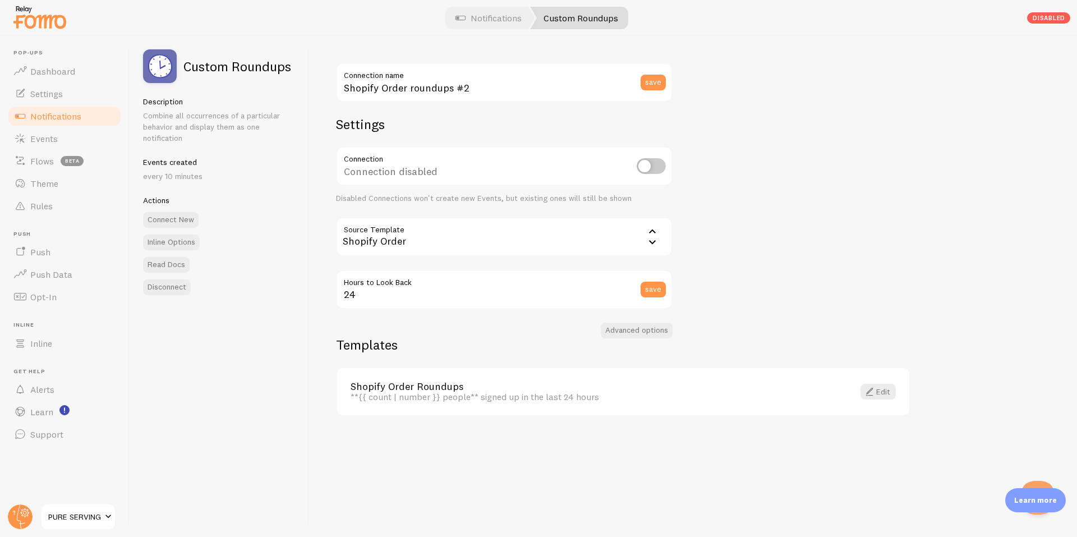
click at [655, 168] on input "checkbox" at bounding box center [651, 166] width 29 height 16
checkbox input "true"
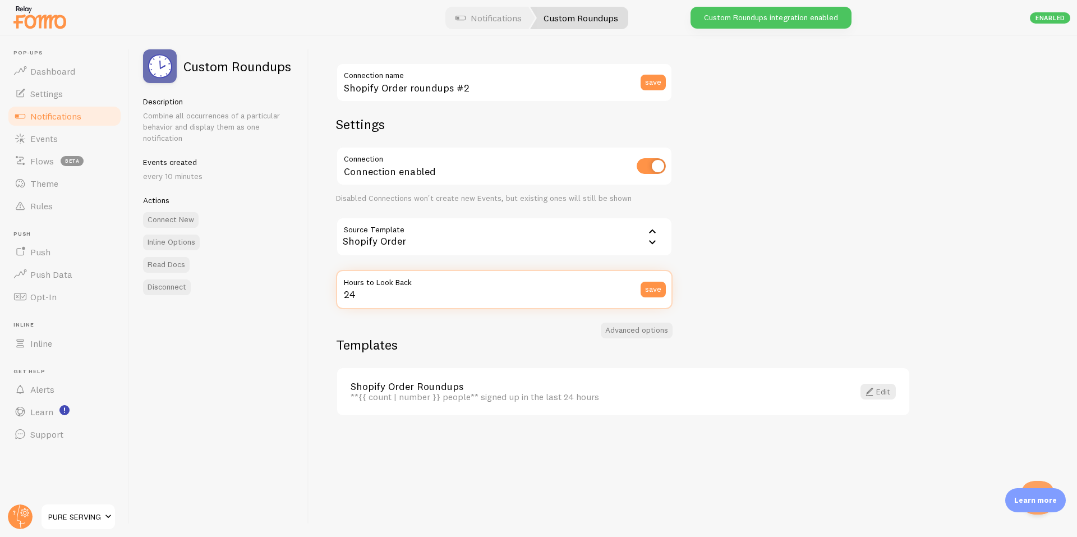
drag, startPoint x: 351, startPoint y: 297, endPoint x: 295, endPoint y: 297, distance: 56.7
click at [295, 297] on div "Custom Roundups Description Combine all occurrences of a particular behavior an…" at bounding box center [604, 286] width 948 height 501
type input "168"
click at [661, 294] on button "save" at bounding box center [653, 290] width 25 height 16
click at [879, 389] on link "Edit" at bounding box center [878, 392] width 35 height 16
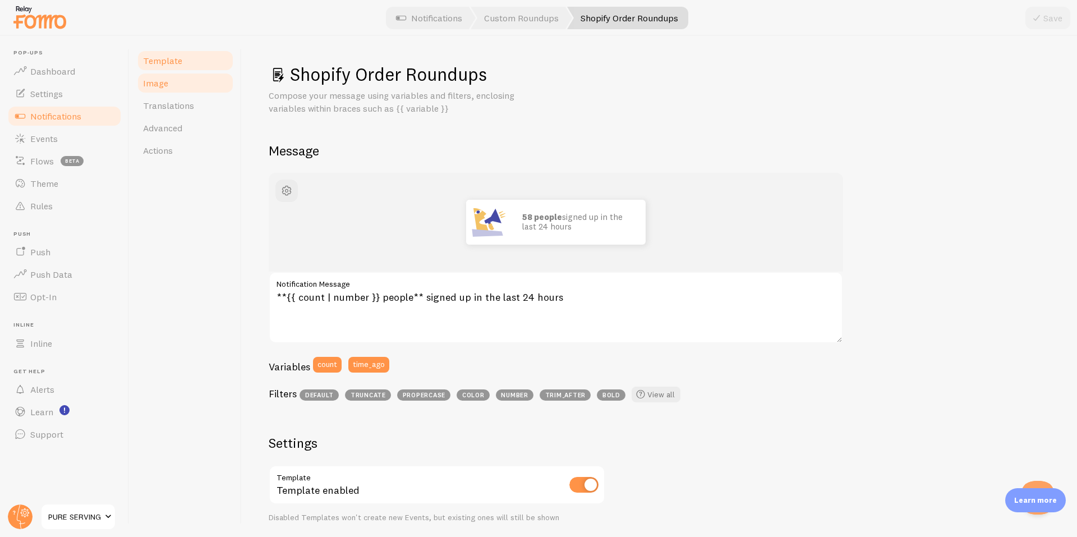
click at [173, 93] on link "Image" at bounding box center [185, 83] width 98 height 22
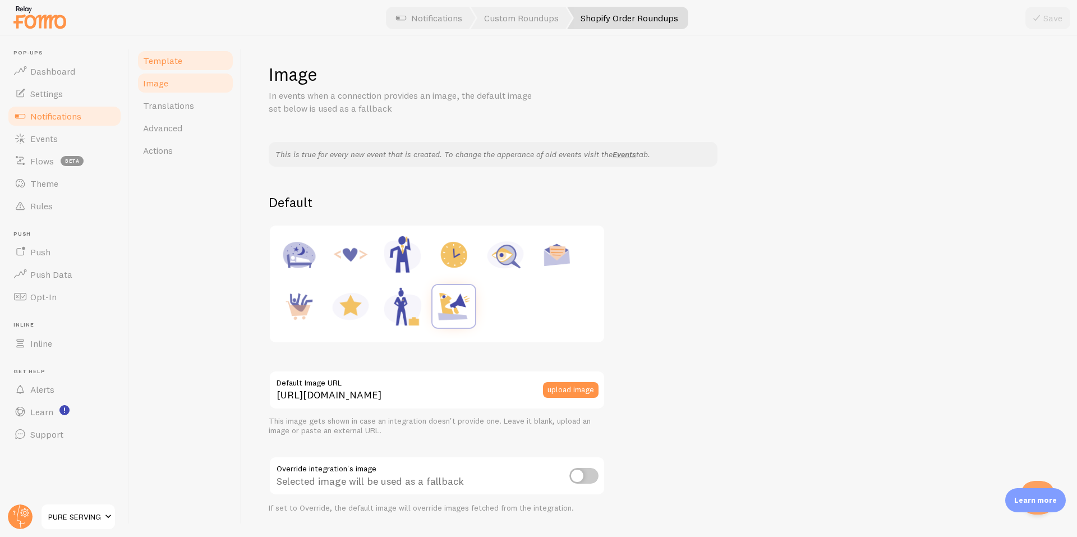
click at [172, 65] on span "Template" at bounding box center [162, 60] width 39 height 11
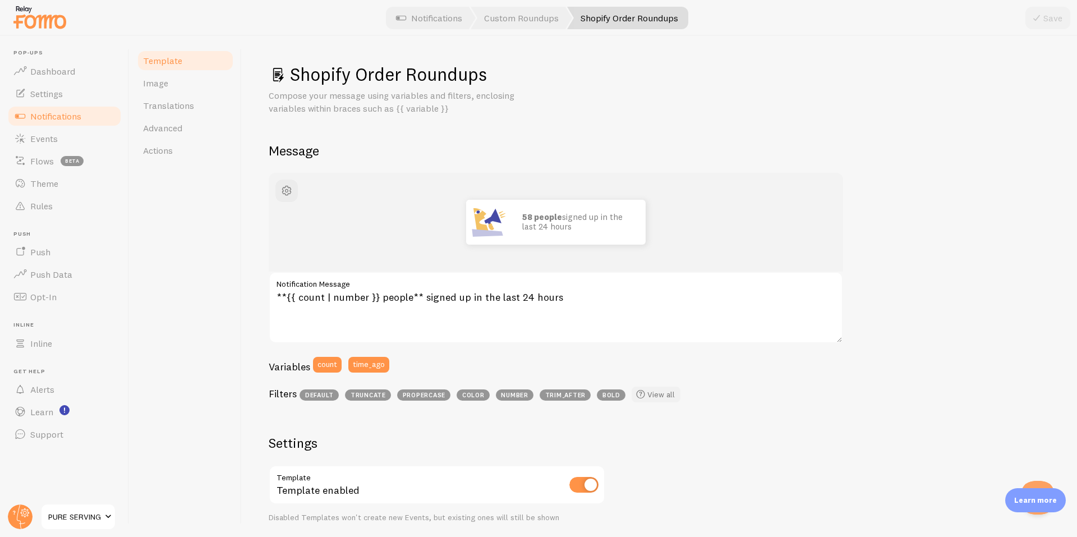
click at [656, 397] on link "View all" at bounding box center [656, 395] width 49 height 16
click at [174, 137] on link "Advanced" at bounding box center [185, 128] width 98 height 22
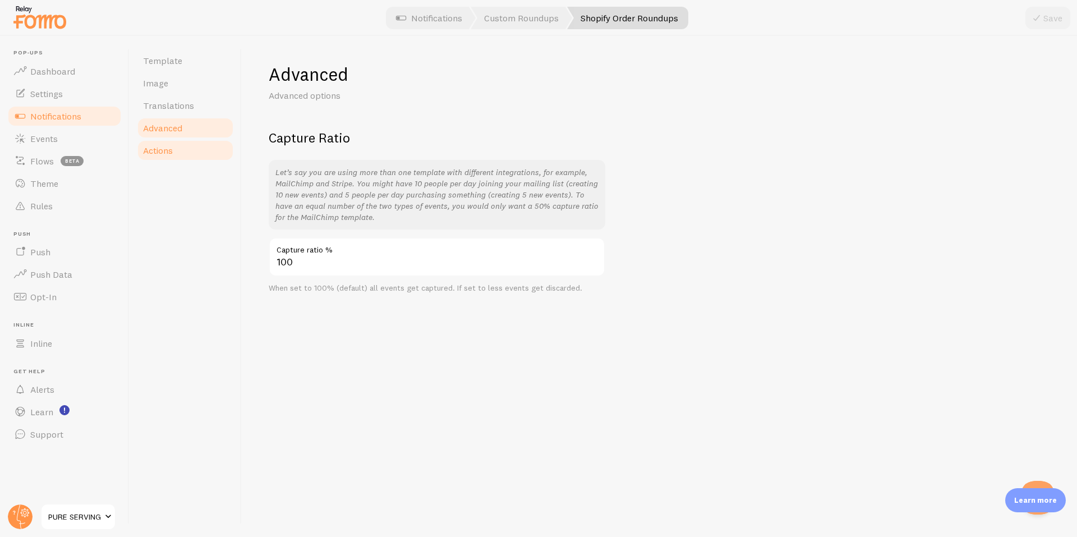
click at [167, 144] on link "Actions" at bounding box center [185, 150] width 98 height 22
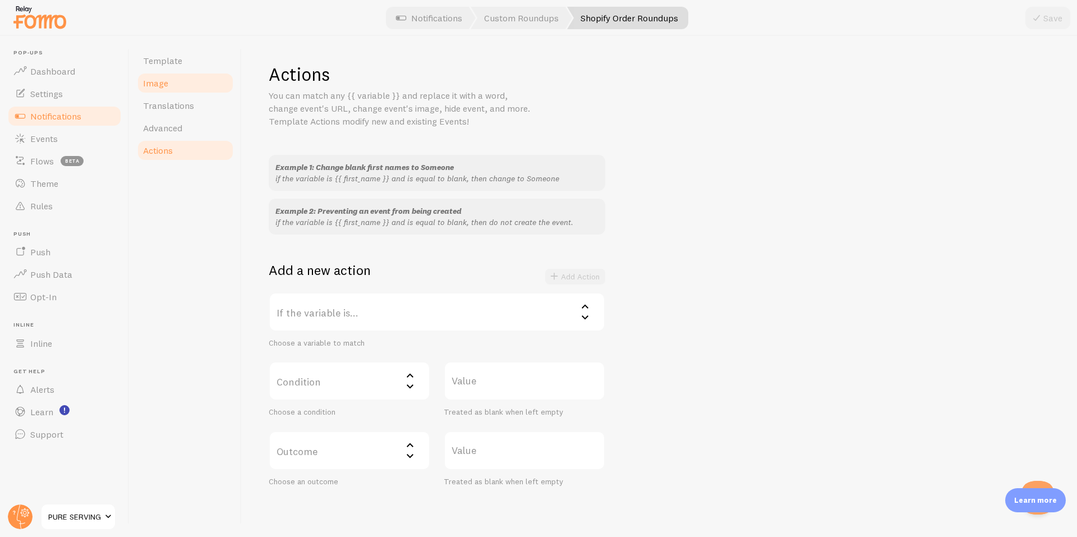
click at [173, 91] on link "Image" at bounding box center [185, 83] width 98 height 22
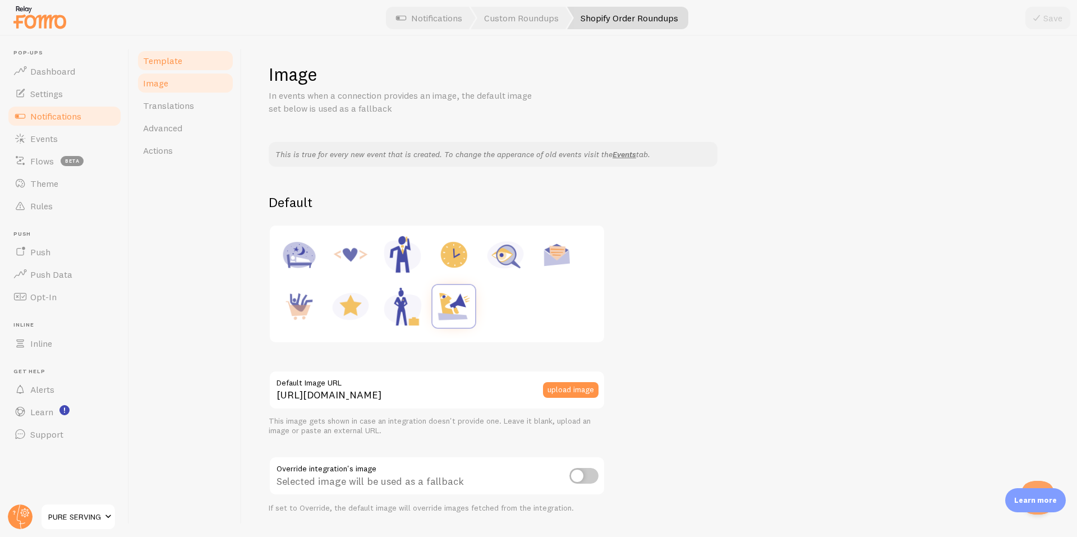
click at [178, 66] on link "Template" at bounding box center [185, 60] width 98 height 22
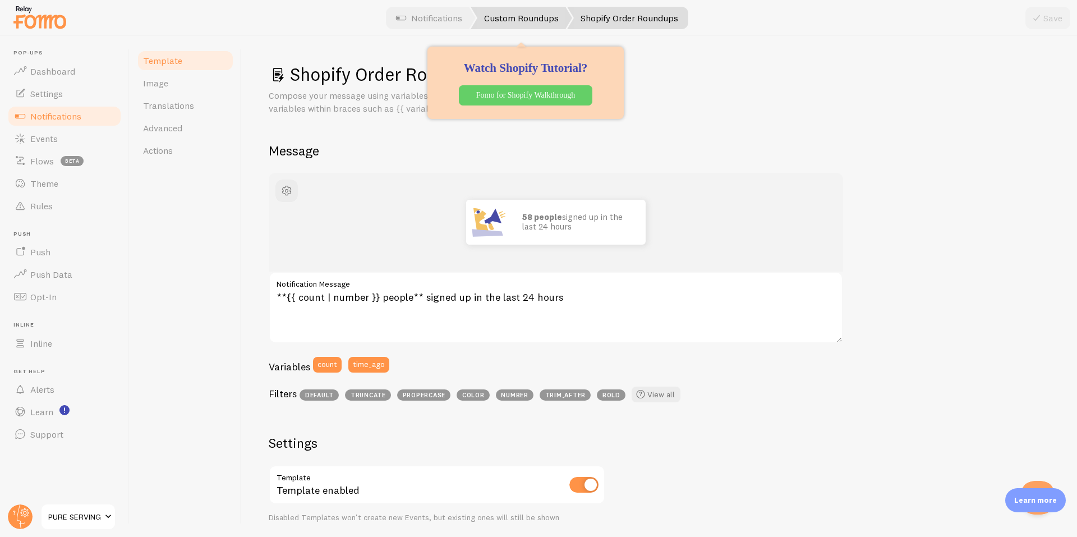
click at [516, 22] on link "Custom Roundups" at bounding box center [522, 18] width 102 height 22
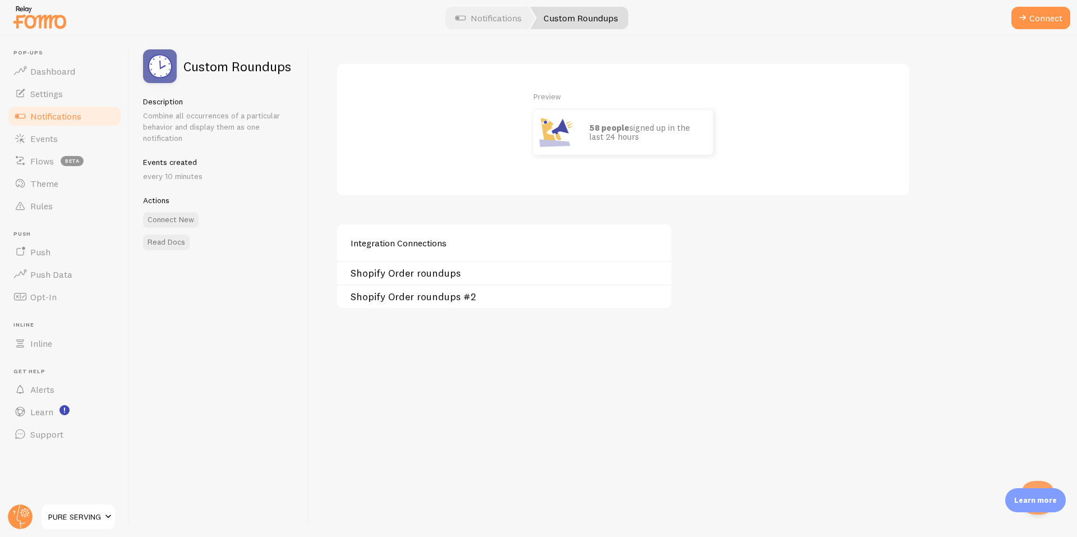
click at [66, 122] on link "Notifications" at bounding box center [65, 116] width 116 height 22
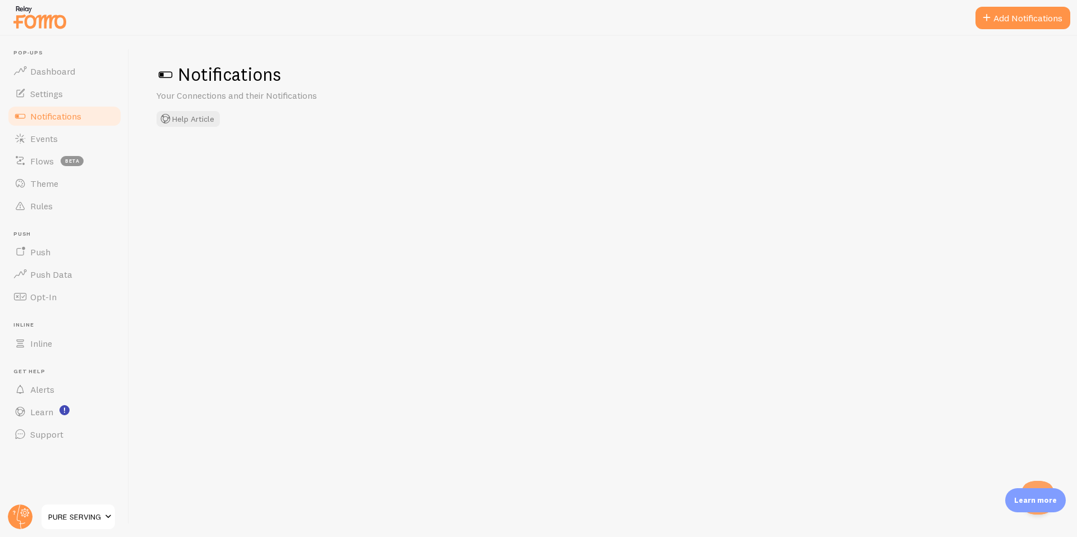
checkbox input "true"
checkbox input "false"
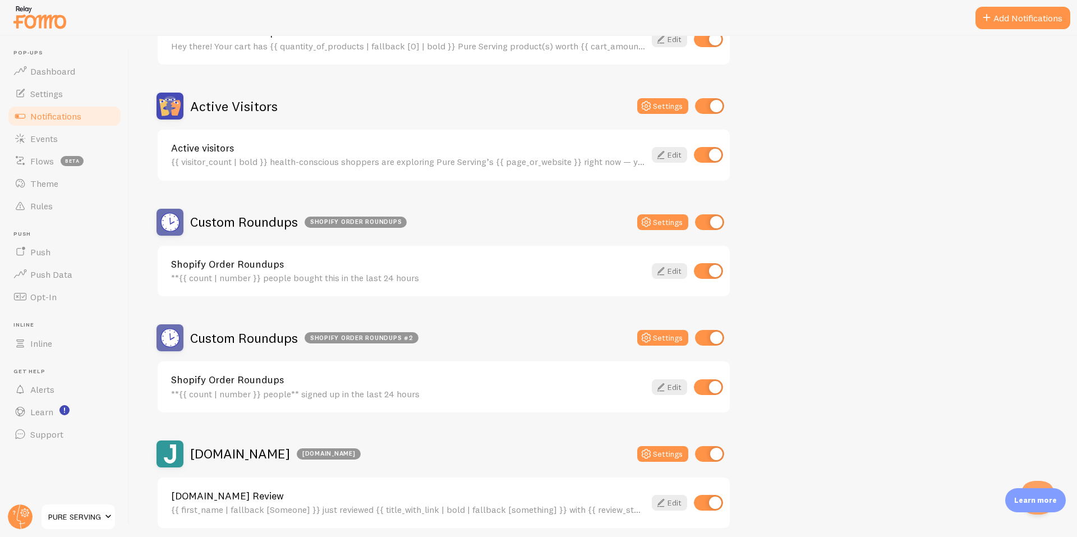
scroll to position [187, 0]
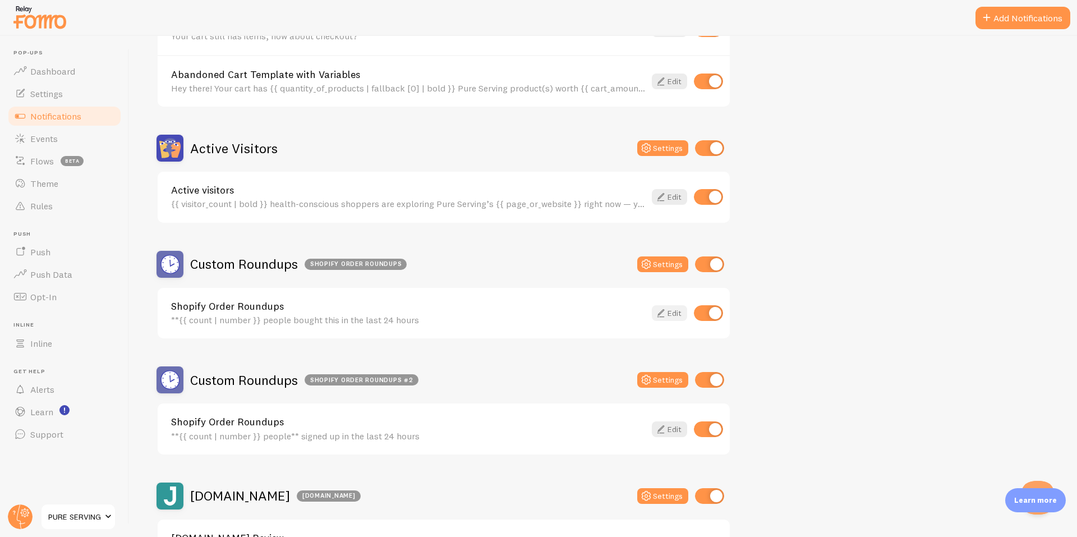
click at [664, 314] on icon at bounding box center [660, 312] width 13 height 13
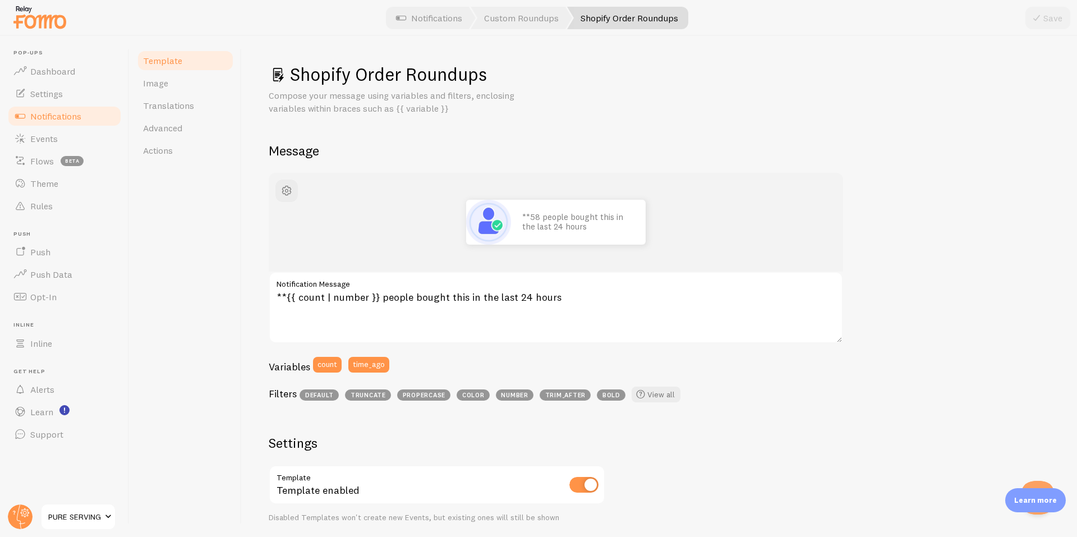
drag, startPoint x: 286, startPoint y: 72, endPoint x: 406, endPoint y: 366, distance: 318.1
click at [406, 366] on div "Shopify Order Roundups Compose your message using variables and filters, enclos…" at bounding box center [660, 427] width 782 height 728
copy div "Shopify Order Roundups Compose your message using variables and filters, enclos…"
click at [322, 311] on textarea "**{{ count | number }} people bought this in the last 24 hours" at bounding box center [556, 308] width 575 height 72
click at [333, 305] on textarea "**{{ count | number }} people bought this in the last 24 hours" at bounding box center [556, 308] width 575 height 72
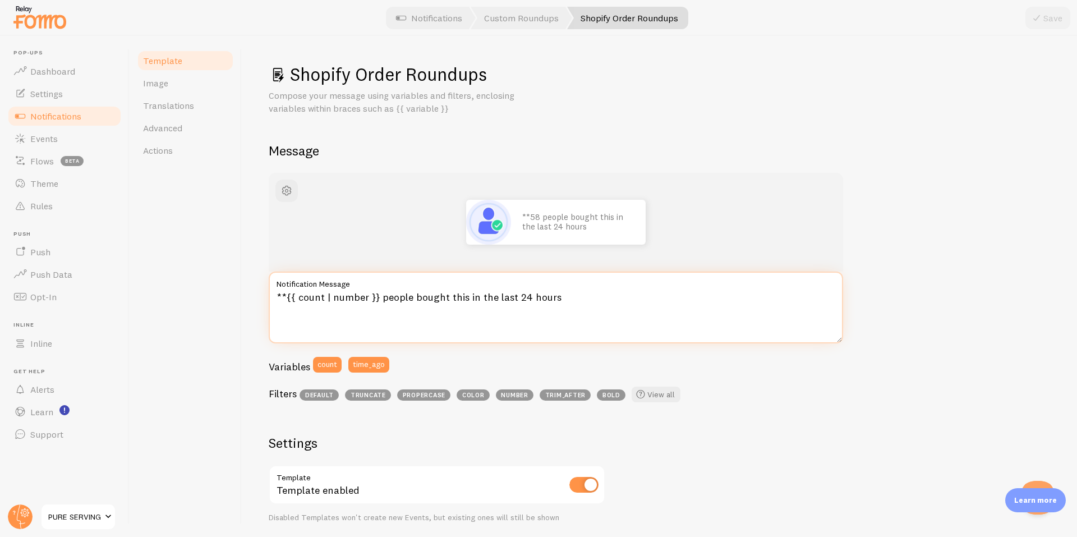
click at [348, 304] on textarea "**{{ count | number }} people bought this in the last 24 hours" at bounding box center [556, 308] width 575 height 72
paste textarea "{{ count | number }} health-conscious customers purchased this in the last 24 h…"
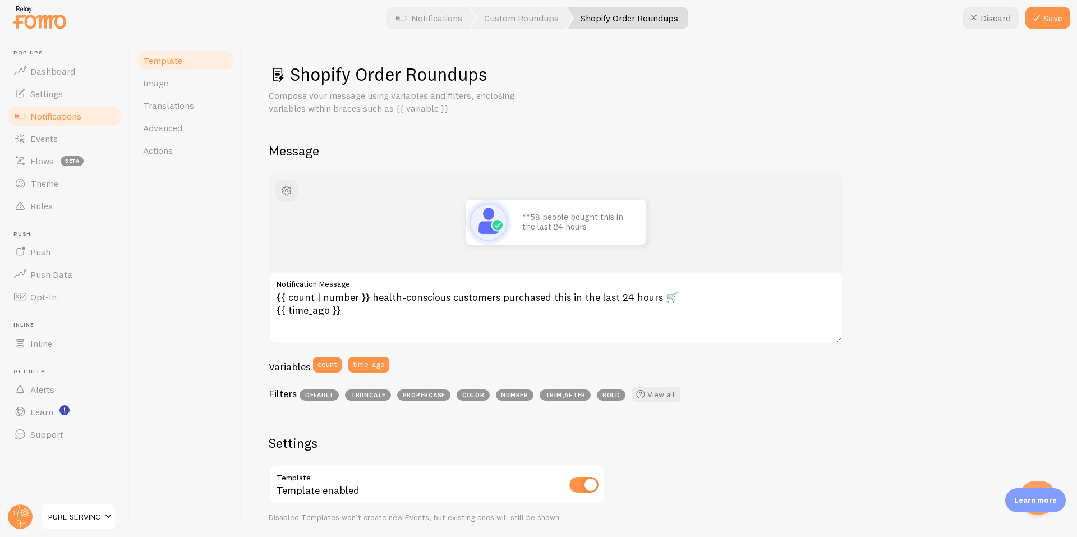
click at [229, 304] on div "Template Image Translations Advanced Actions" at bounding box center [186, 286] width 112 height 501
click at [659, 303] on textarea "{{ count | number }} health-conscious customers purchased this in the last 24 h…" at bounding box center [556, 308] width 575 height 72
type textarea "{{ count | number }} health-conscious customers purchased this in the last 24 h…"
click at [904, 321] on div "58 health-conscious customers purchased this in the last 24 hours about 4 minut…" at bounding box center [660, 482] width 782 height 619
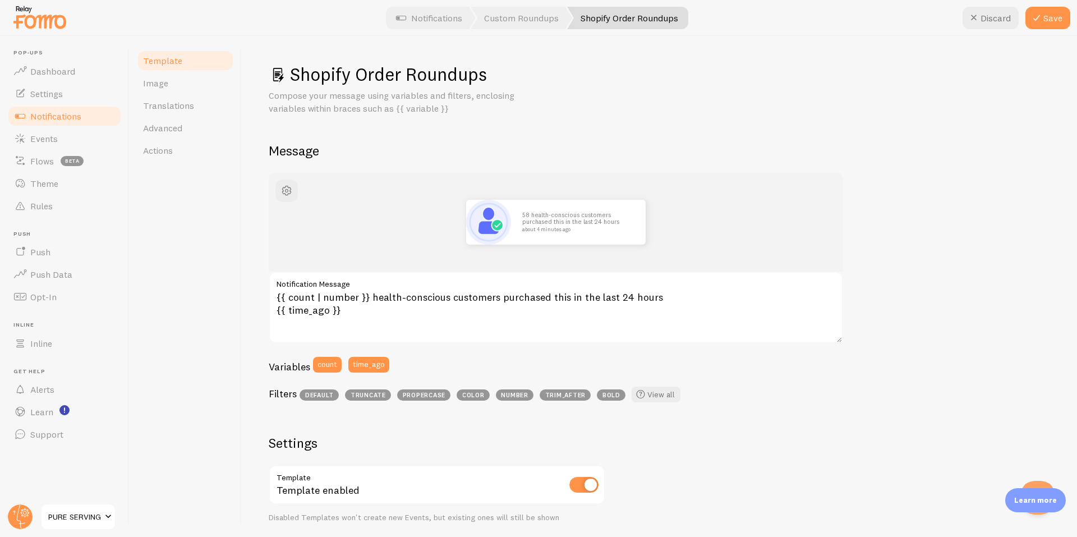
scroll to position [301, 0]
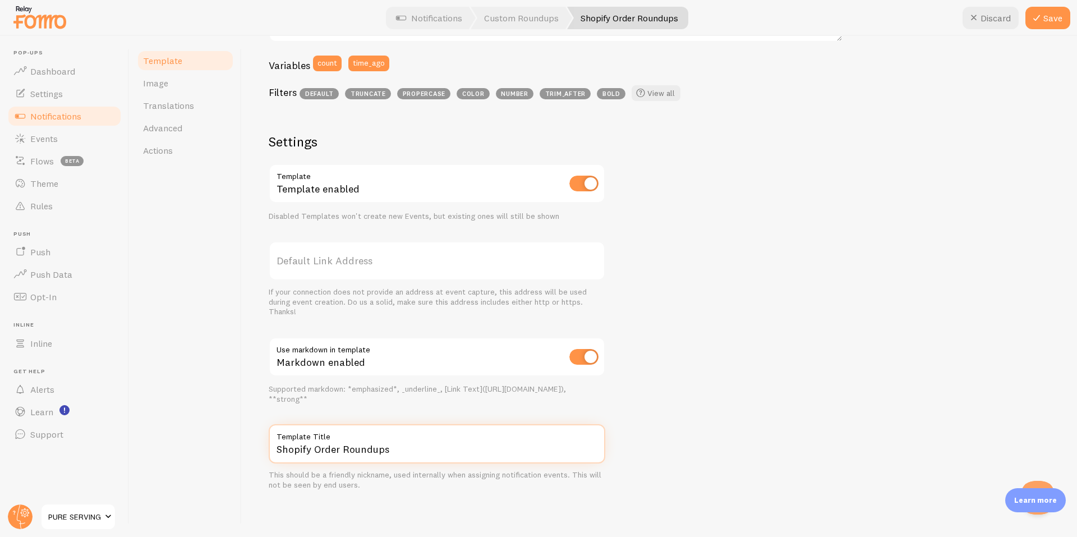
click at [393, 445] on input "Shopify Order Roundups" at bounding box center [437, 443] width 337 height 39
click at [182, 397] on div "Template Image Translations Advanced Actions" at bounding box center [186, 286] width 112 height 501
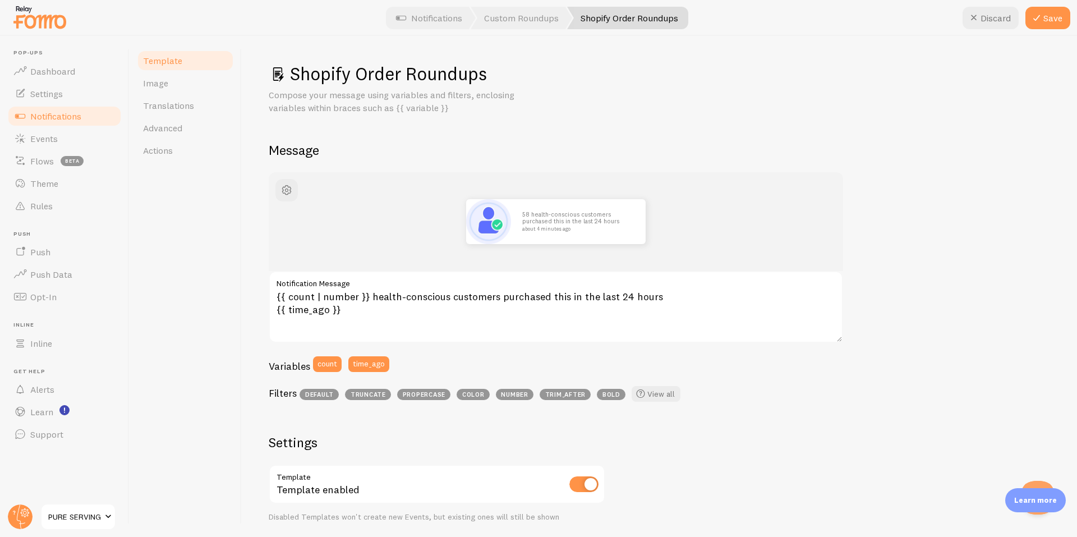
scroll to position [0, 0]
click at [159, 86] on span "Image" at bounding box center [155, 82] width 25 height 11
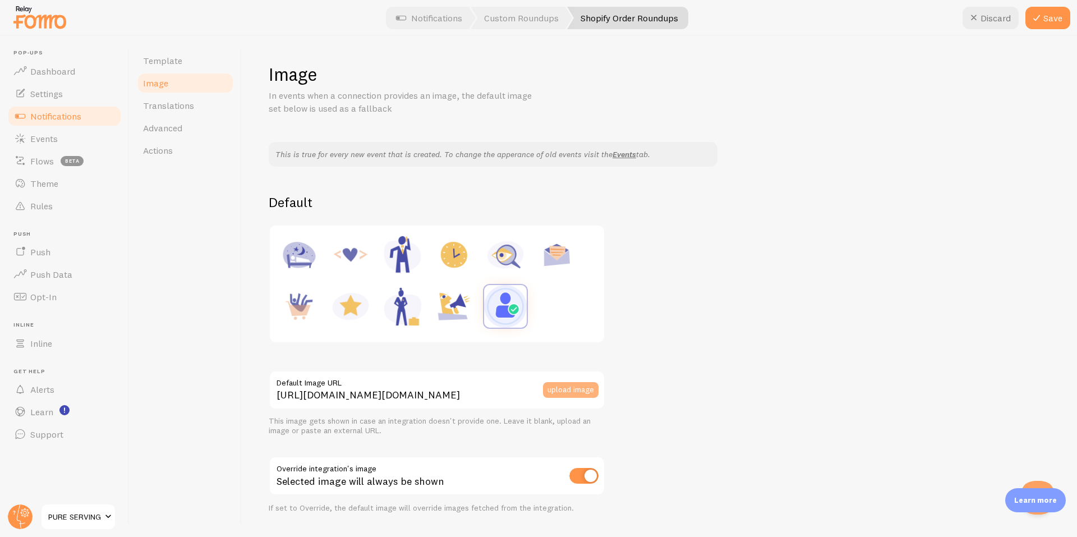
click at [573, 390] on button "upload image" at bounding box center [571, 390] width 56 height 16
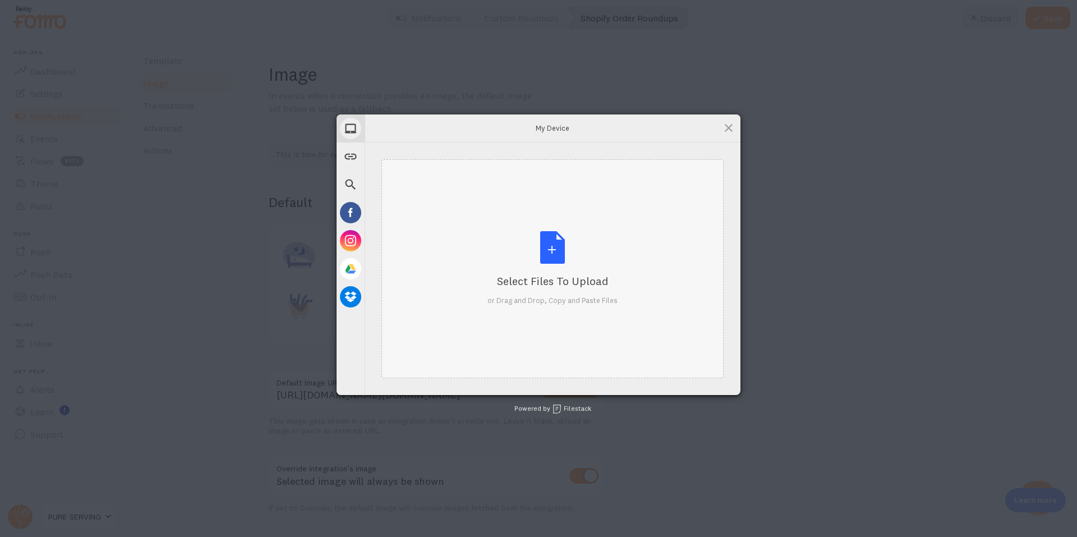
click at [548, 251] on div "Select Files to Upload or Drag and Drop, Copy and Paste Files" at bounding box center [553, 268] width 130 height 75
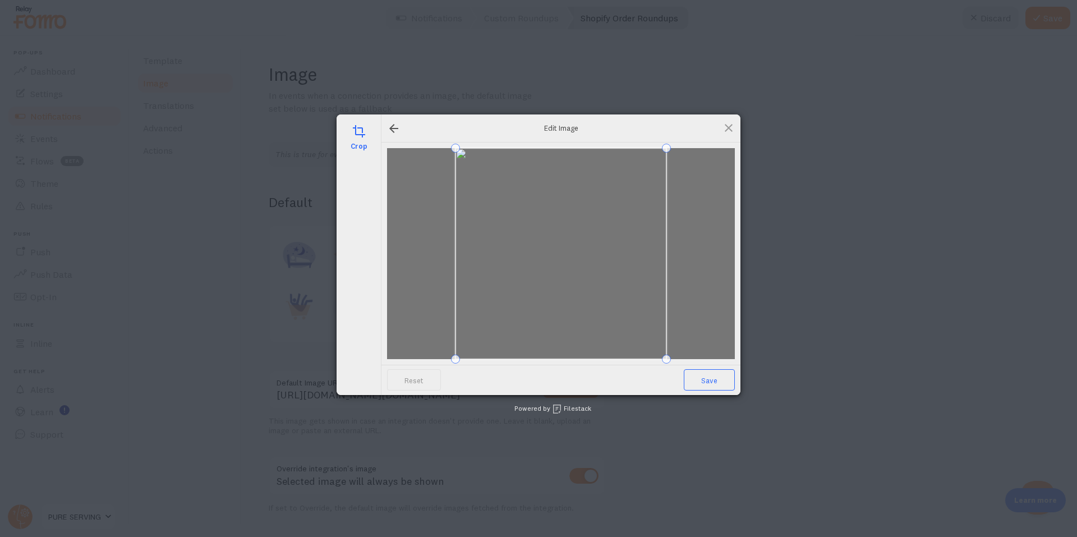
click at [697, 385] on span "Save" at bounding box center [709, 379] width 51 height 21
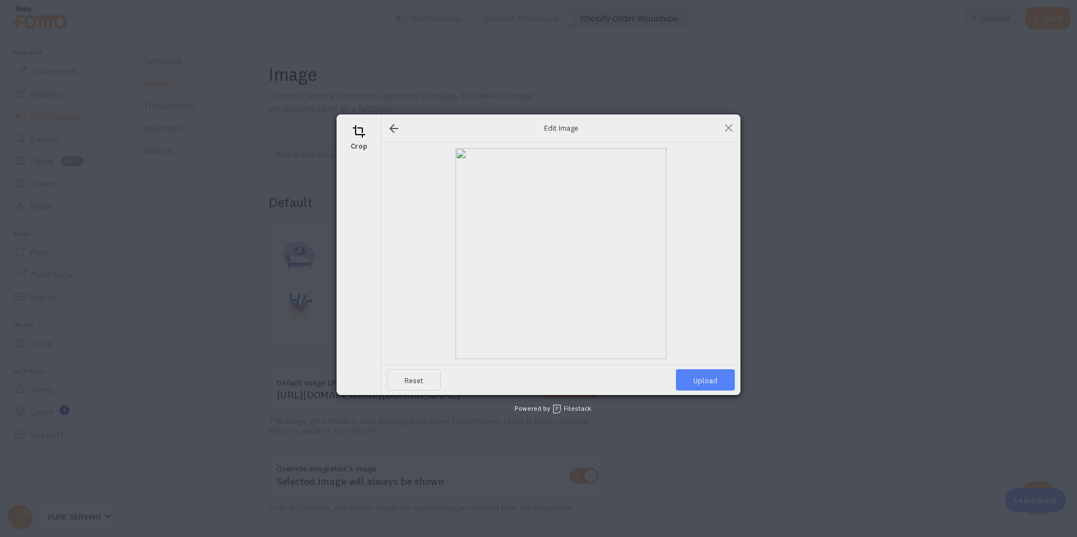
click at [698, 382] on span "Upload" at bounding box center [705, 379] width 59 height 21
type input "https://process.filestackapi.com/ApqhzE1ldTzuKSj33adqez/resize=width:170,height…"
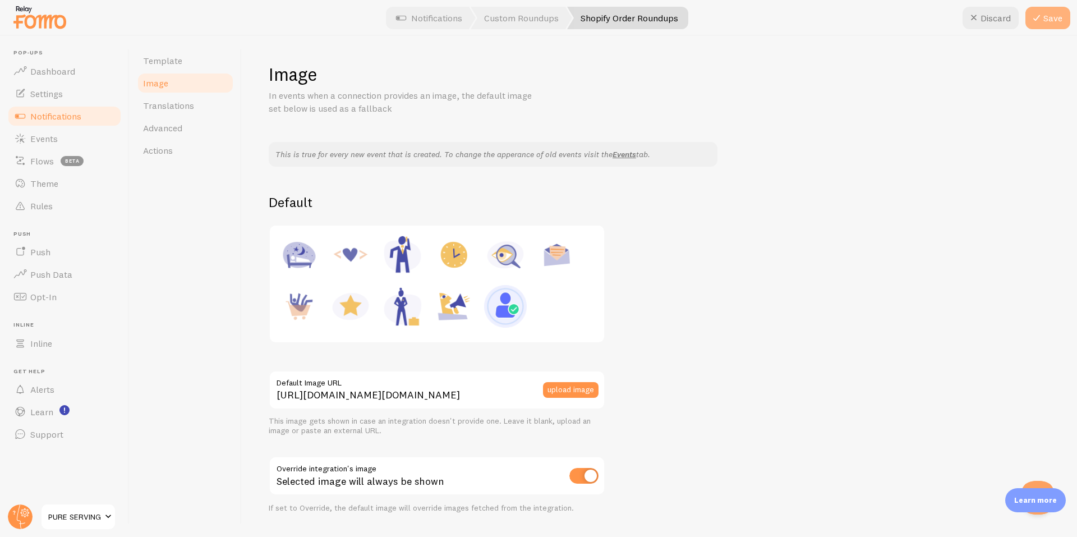
click at [1056, 17] on button "Save" at bounding box center [1048, 18] width 45 height 22
click at [158, 60] on span "Template" at bounding box center [162, 60] width 39 height 11
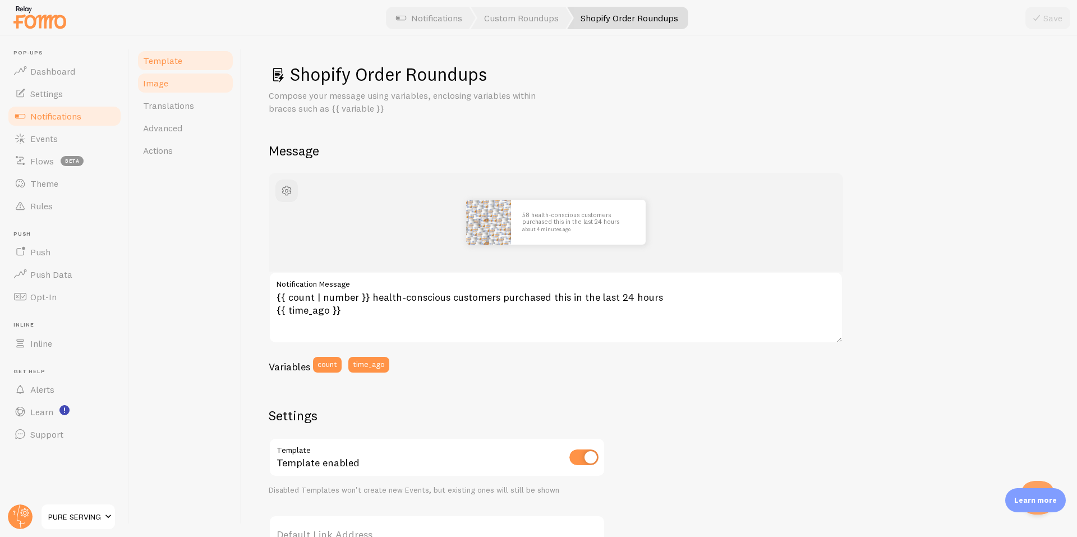
click at [169, 90] on link "Image" at bounding box center [185, 83] width 98 height 22
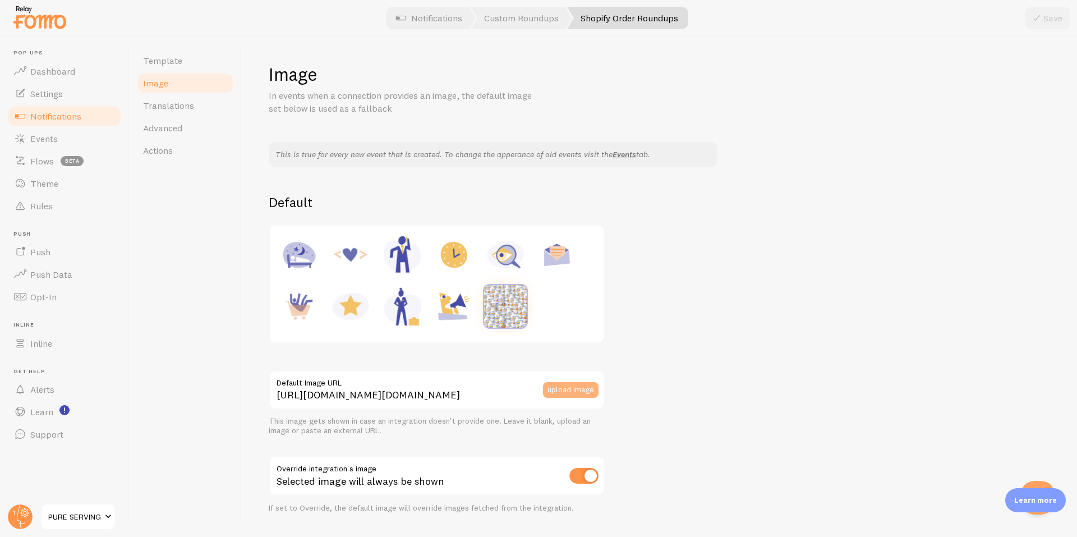
click at [574, 390] on button "upload image" at bounding box center [571, 390] width 56 height 16
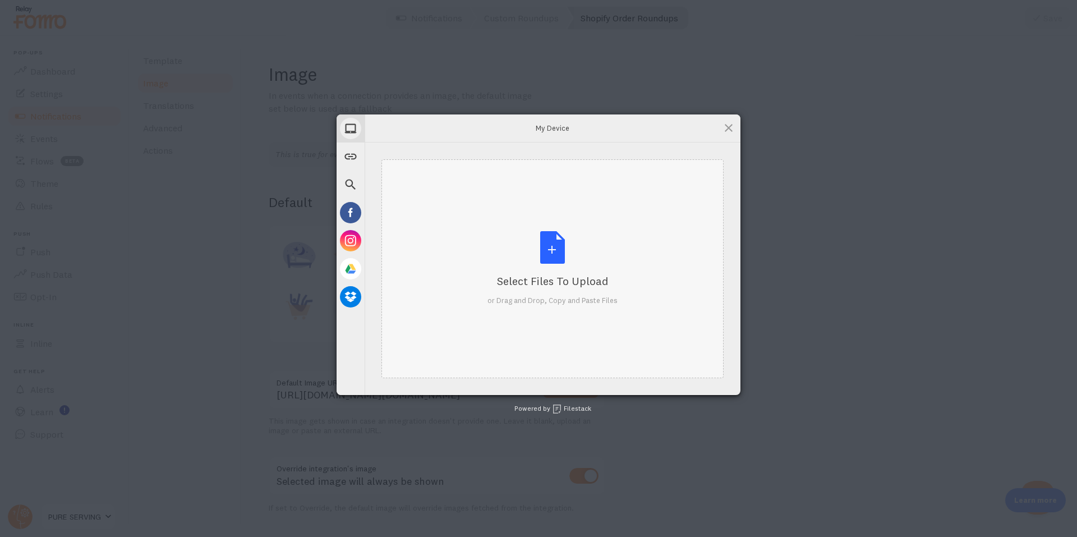
click at [505, 229] on div "Select Files to Upload or Drag and Drop, Copy and Paste Files" at bounding box center [553, 268] width 342 height 219
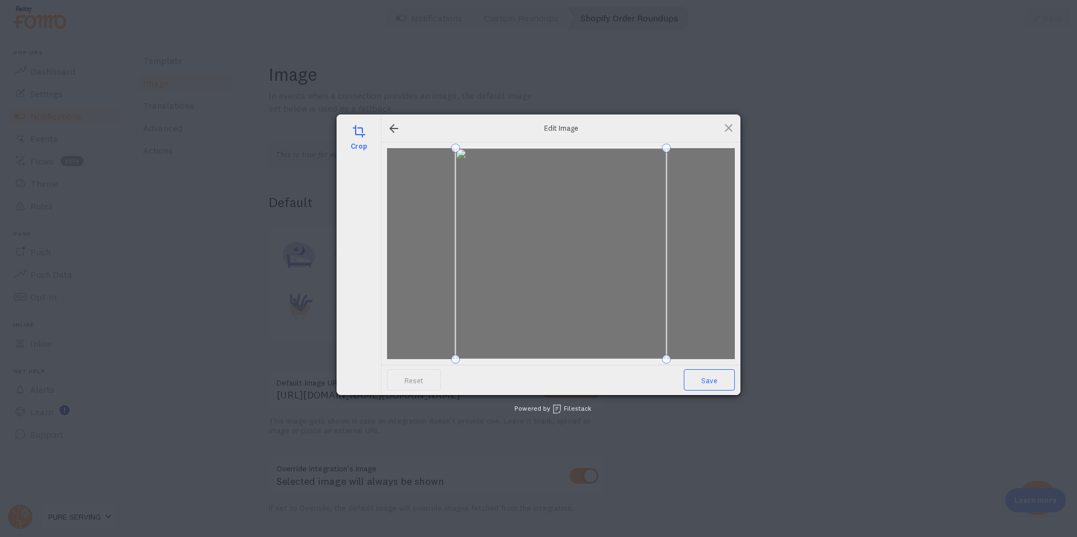
click at [701, 388] on span "Save" at bounding box center [709, 379] width 51 height 21
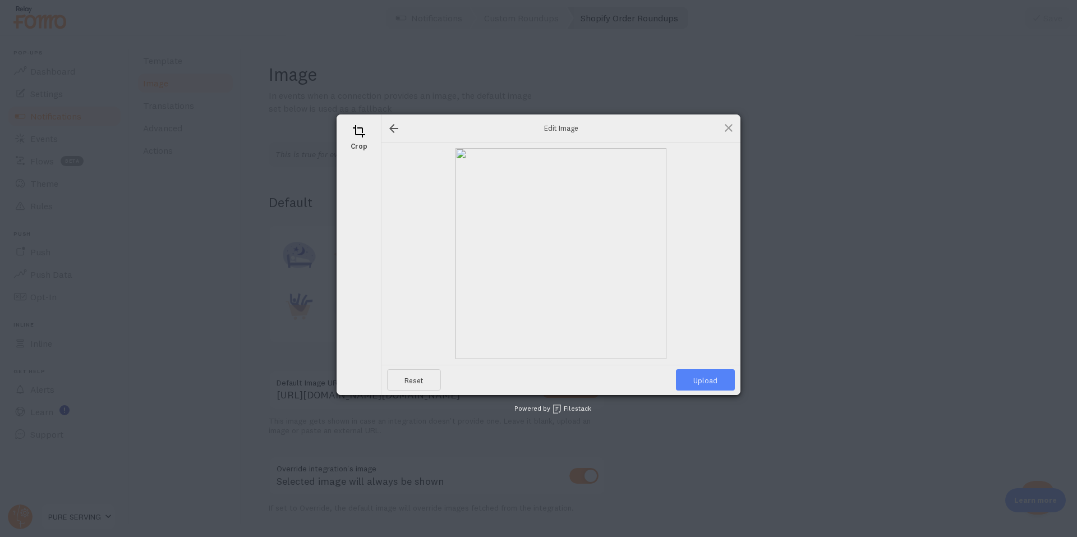
click at [701, 388] on span "Upload" at bounding box center [705, 379] width 59 height 21
type input "https://process.filestackapi.com/ApqhzE1ldTzuKSj33adqez/resize=width:170,height…"
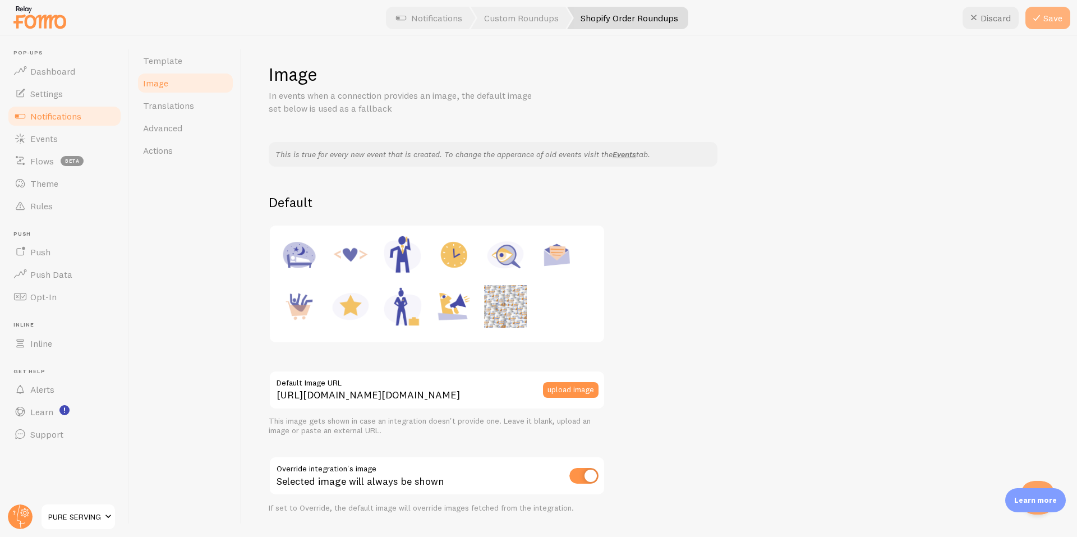
click at [1050, 19] on button "Save" at bounding box center [1048, 18] width 45 height 22
click at [174, 58] on span "Template" at bounding box center [162, 60] width 39 height 11
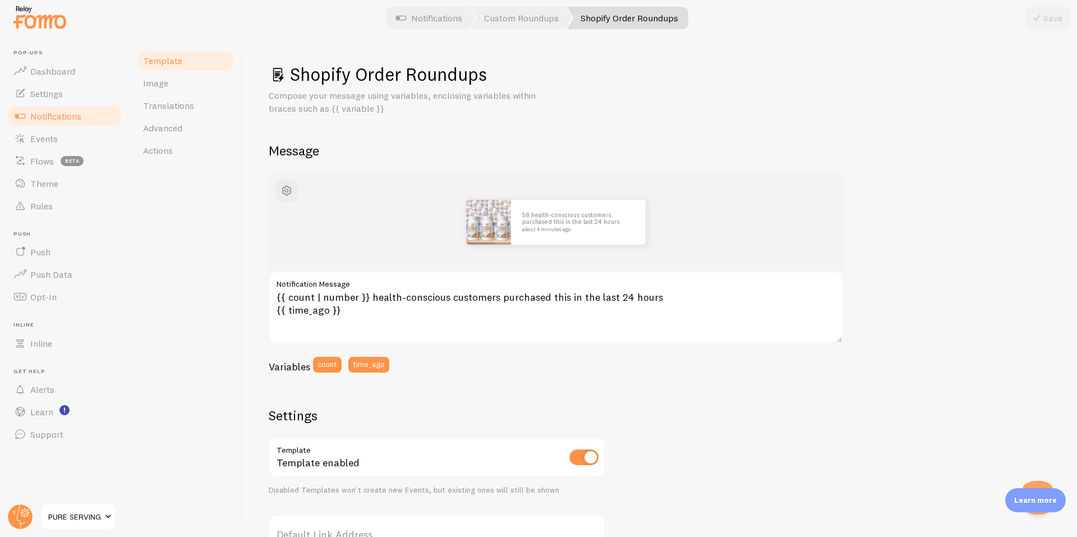
click at [84, 122] on link "Notifications" at bounding box center [65, 116] width 116 height 22
